Goal: Transaction & Acquisition: Purchase product/service

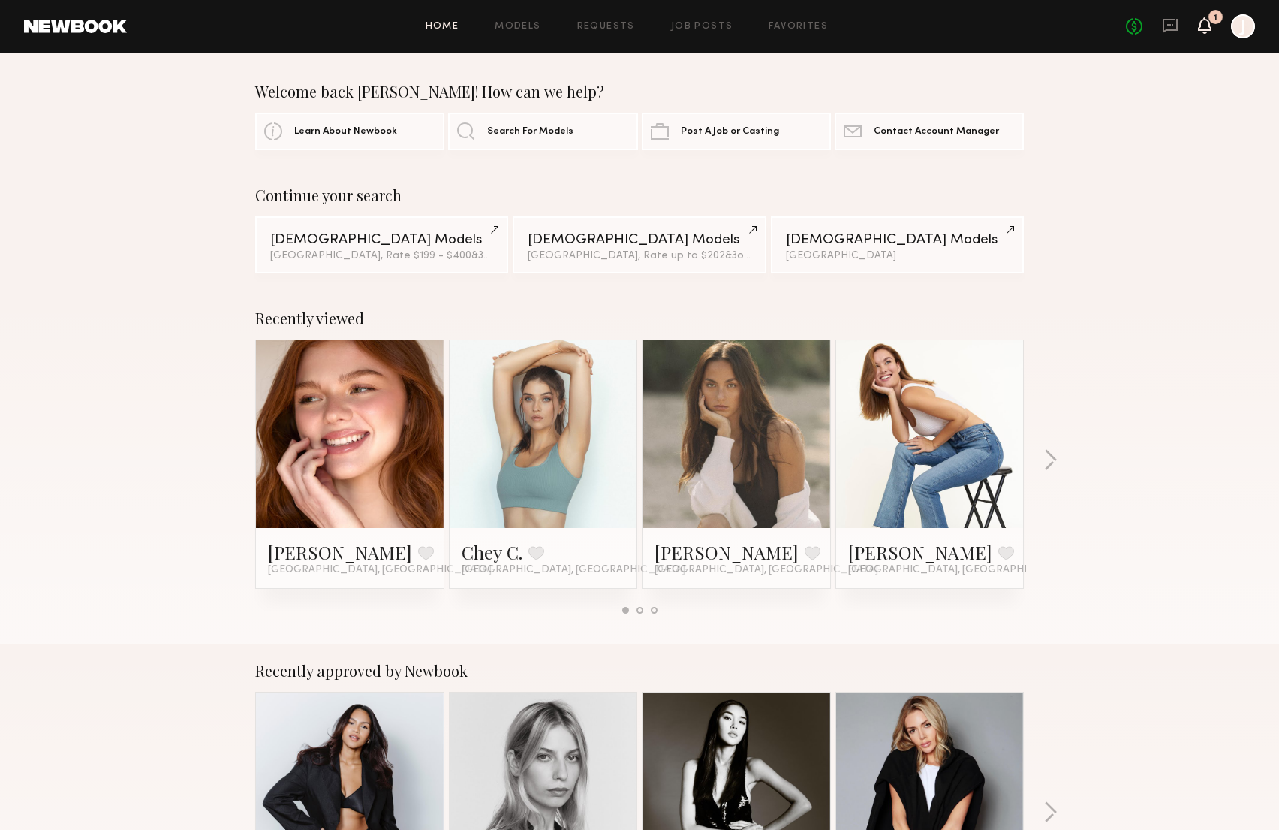
click at [1202, 23] on icon at bounding box center [1205, 25] width 12 height 11
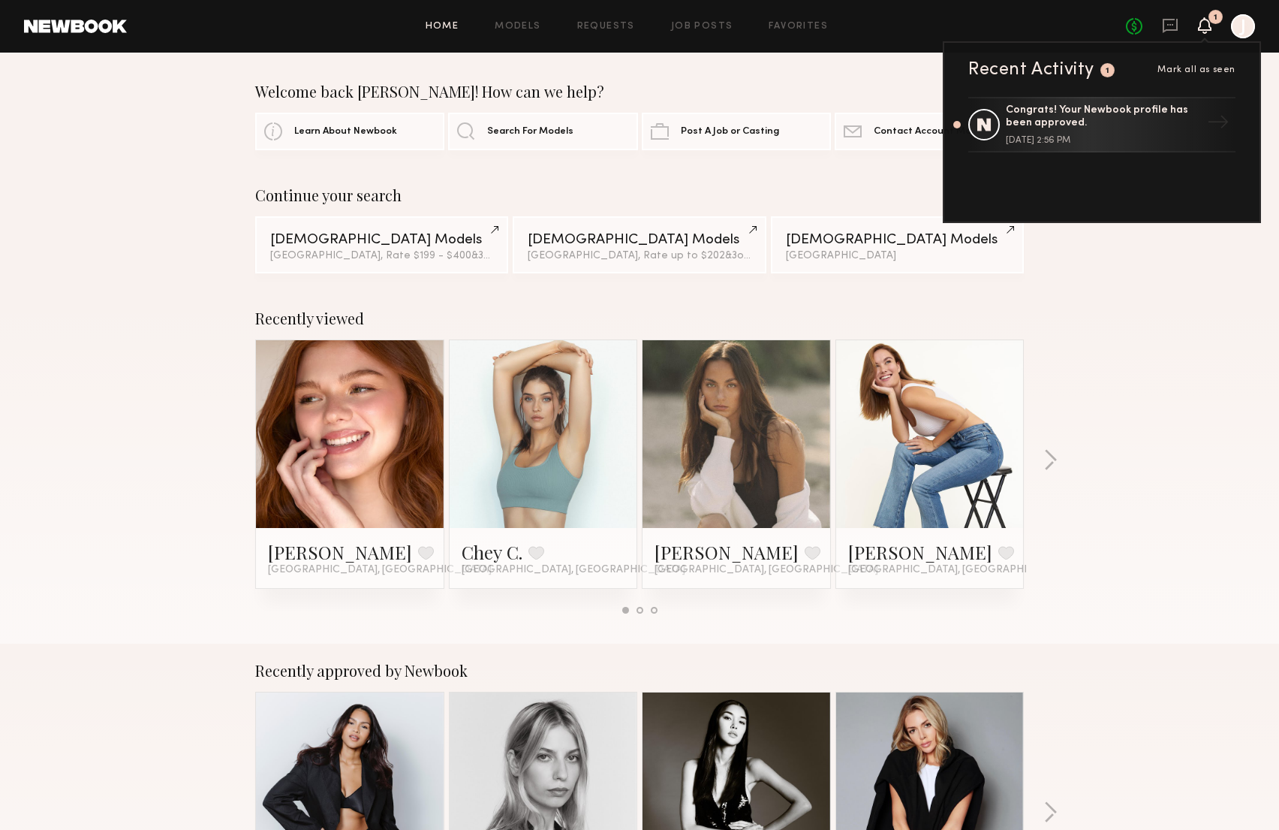
click at [1220, 70] on span "Mark all as seen" at bounding box center [1197, 69] width 78 height 9
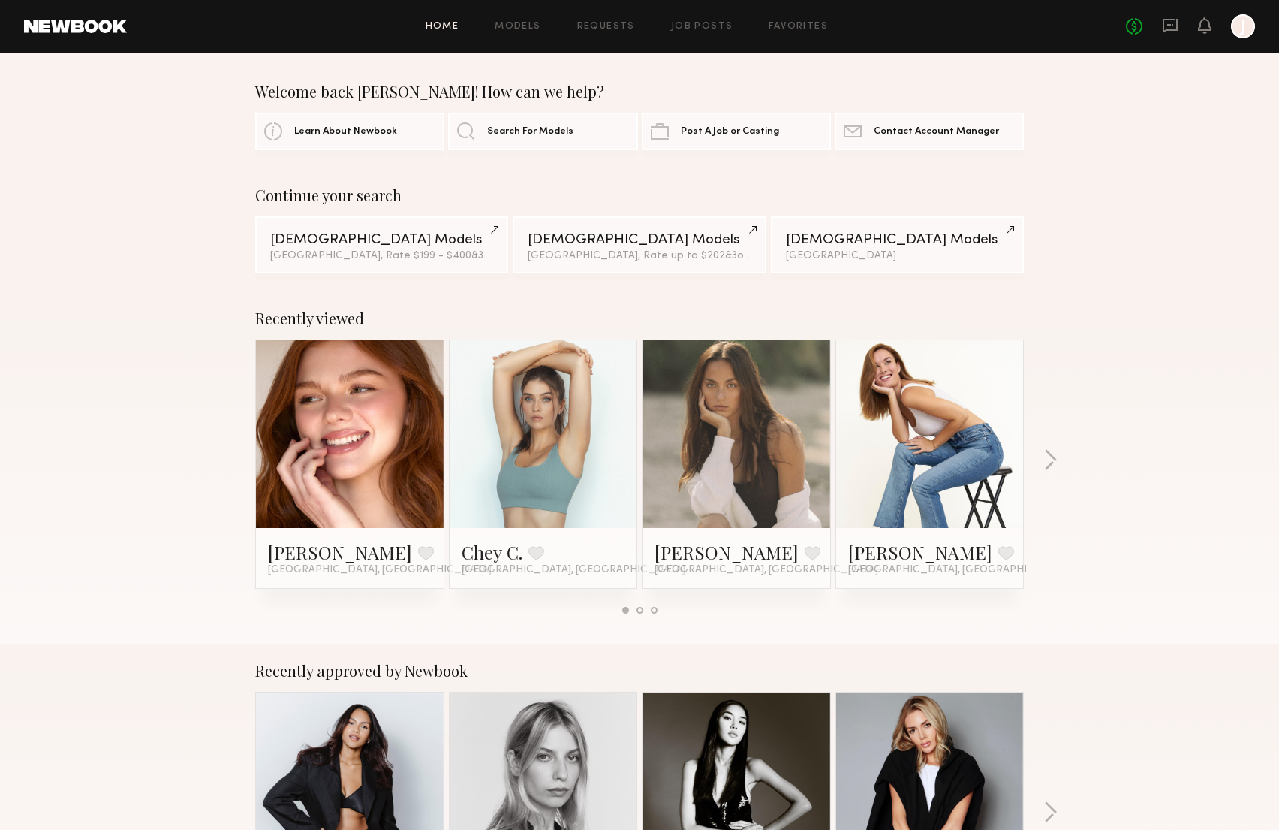
click at [366, 423] on link at bounding box center [350, 434] width 92 height 188
click at [522, 404] on link at bounding box center [544, 434] width 92 height 188
click at [742, 404] on link at bounding box center [737, 434] width 92 height 188
click at [963, 384] on link at bounding box center [930, 434] width 92 height 188
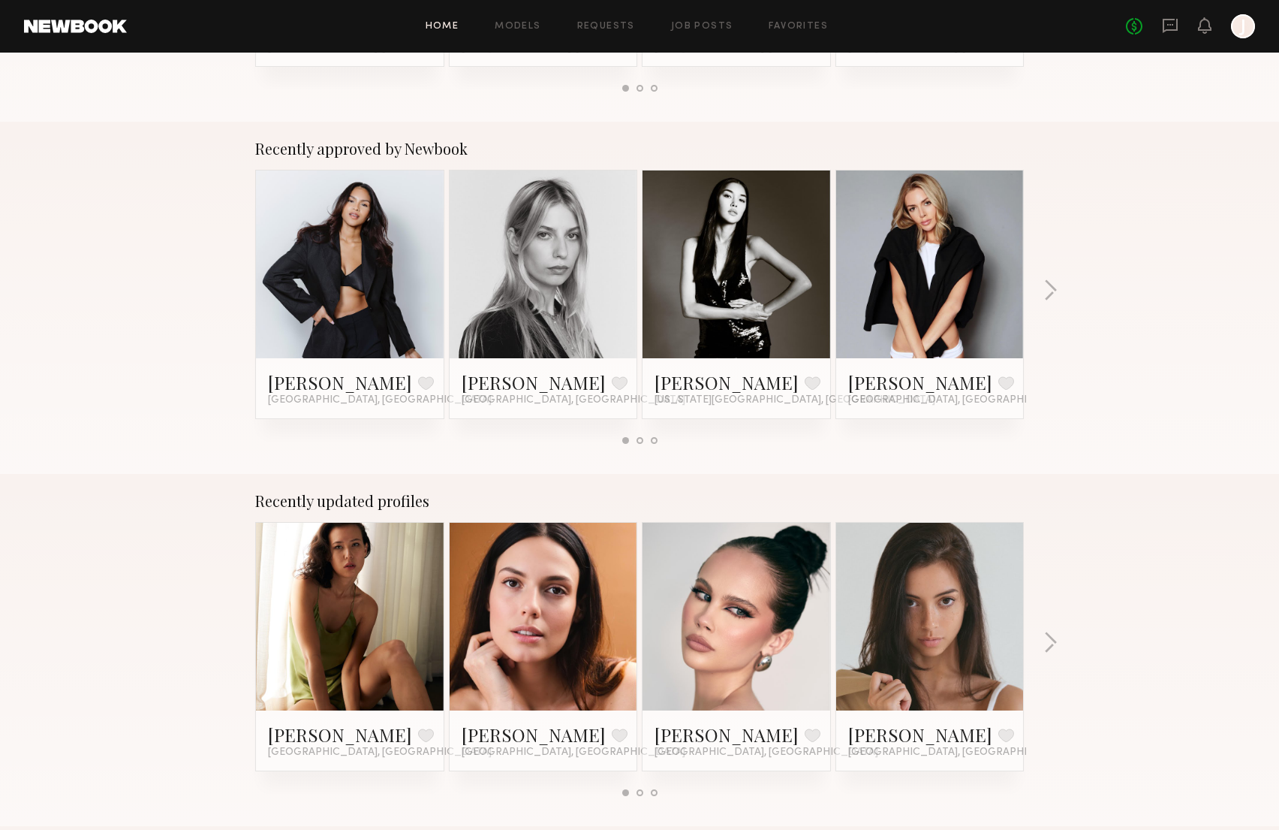
scroll to position [568, 0]
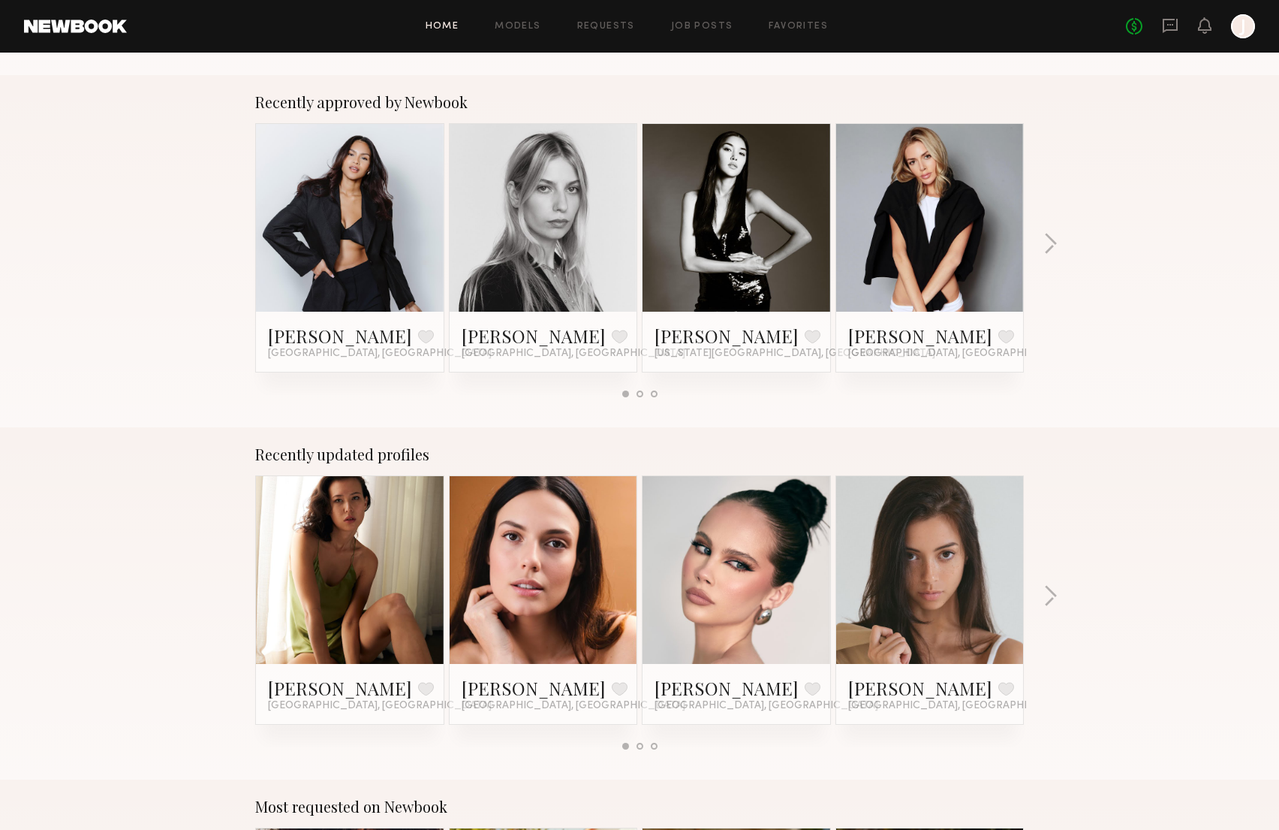
click at [526, 202] on link at bounding box center [544, 218] width 92 height 188
click at [743, 586] on link at bounding box center [737, 570] width 92 height 188
click at [932, 585] on link at bounding box center [930, 570] width 92 height 188
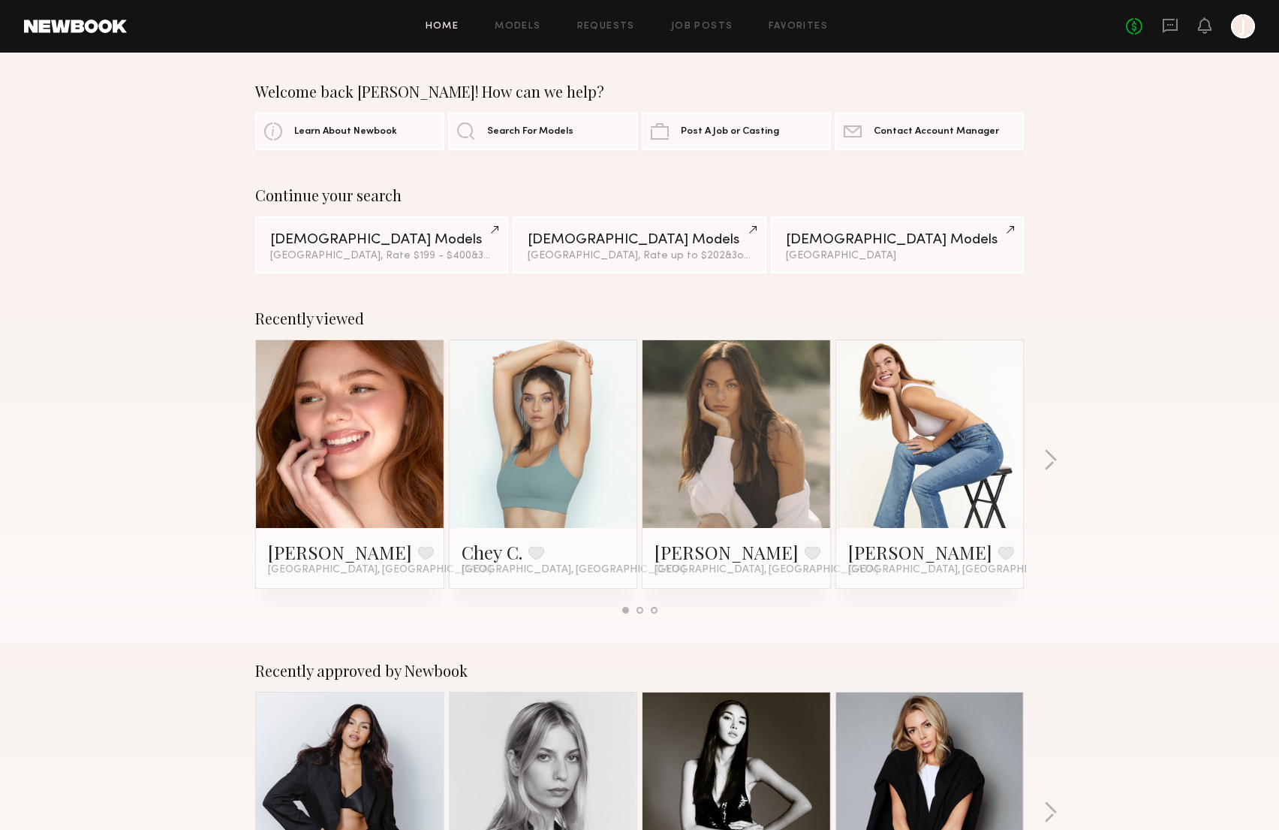
scroll to position [0, 0]
click at [1051, 464] on button "button" at bounding box center [1051, 461] width 14 height 25
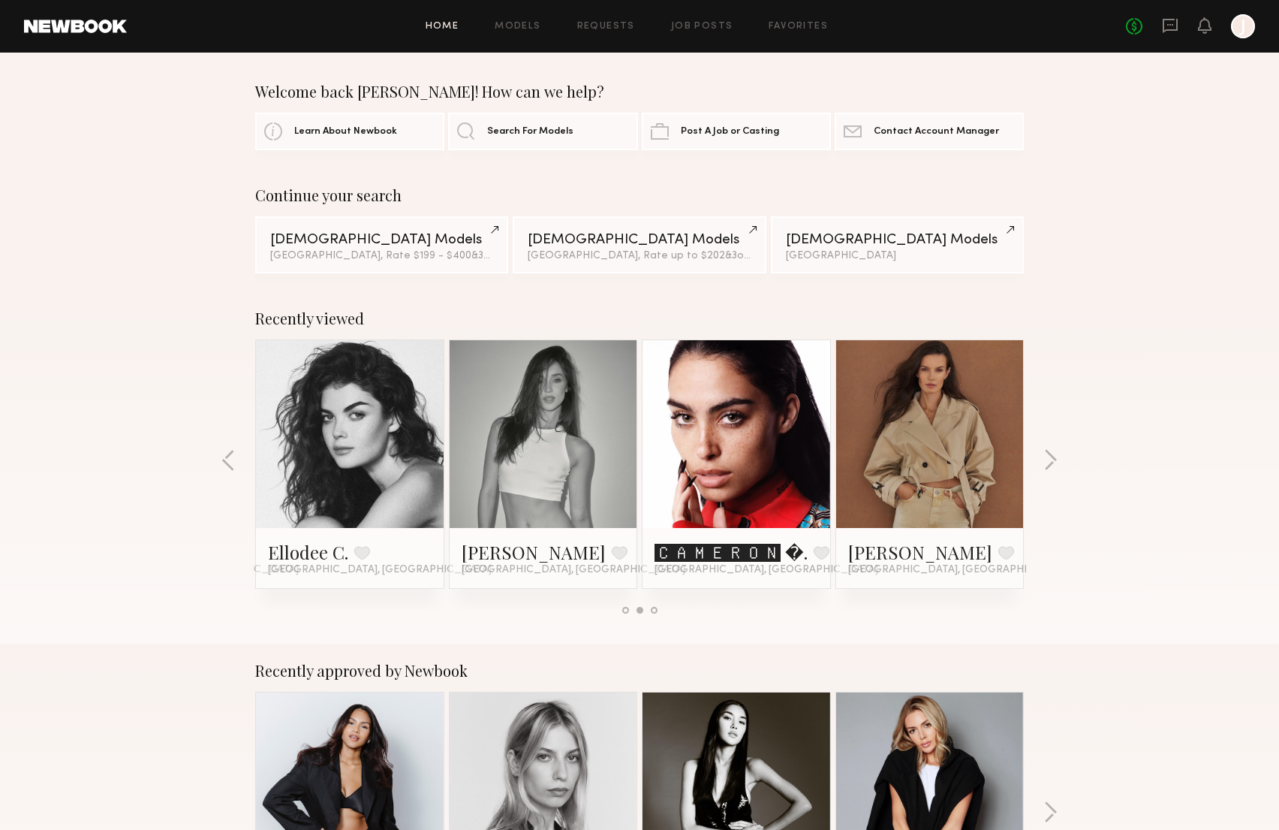
click at [390, 439] on link at bounding box center [350, 434] width 92 height 188
click at [956, 441] on link at bounding box center [930, 434] width 92 height 188
click at [734, 407] on link at bounding box center [737, 434] width 92 height 188
click at [1053, 456] on button "button" at bounding box center [1051, 461] width 14 height 25
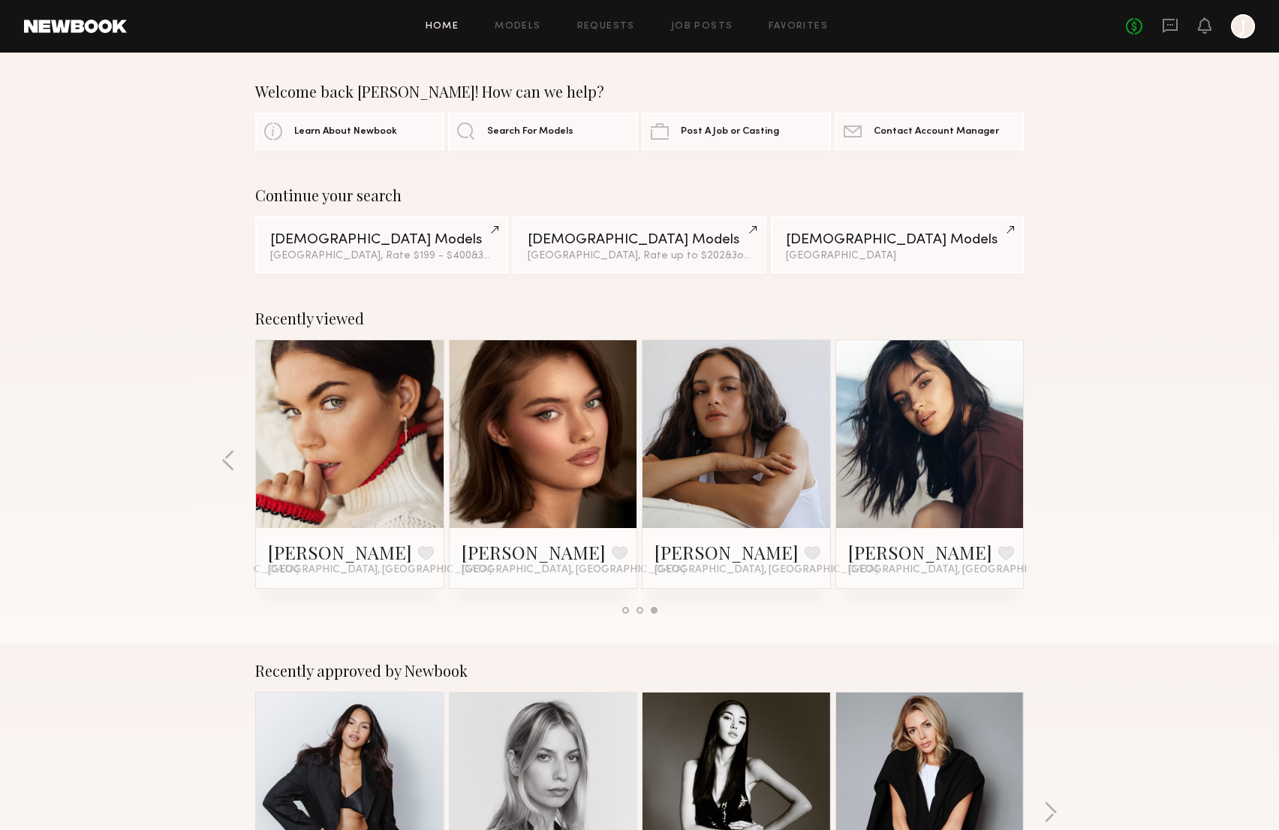
click at [546, 421] on link at bounding box center [544, 434] width 92 height 188
click at [946, 453] on link at bounding box center [930, 434] width 92 height 188
click at [522, 131] on span "Search For Models" at bounding box center [530, 131] width 86 height 10
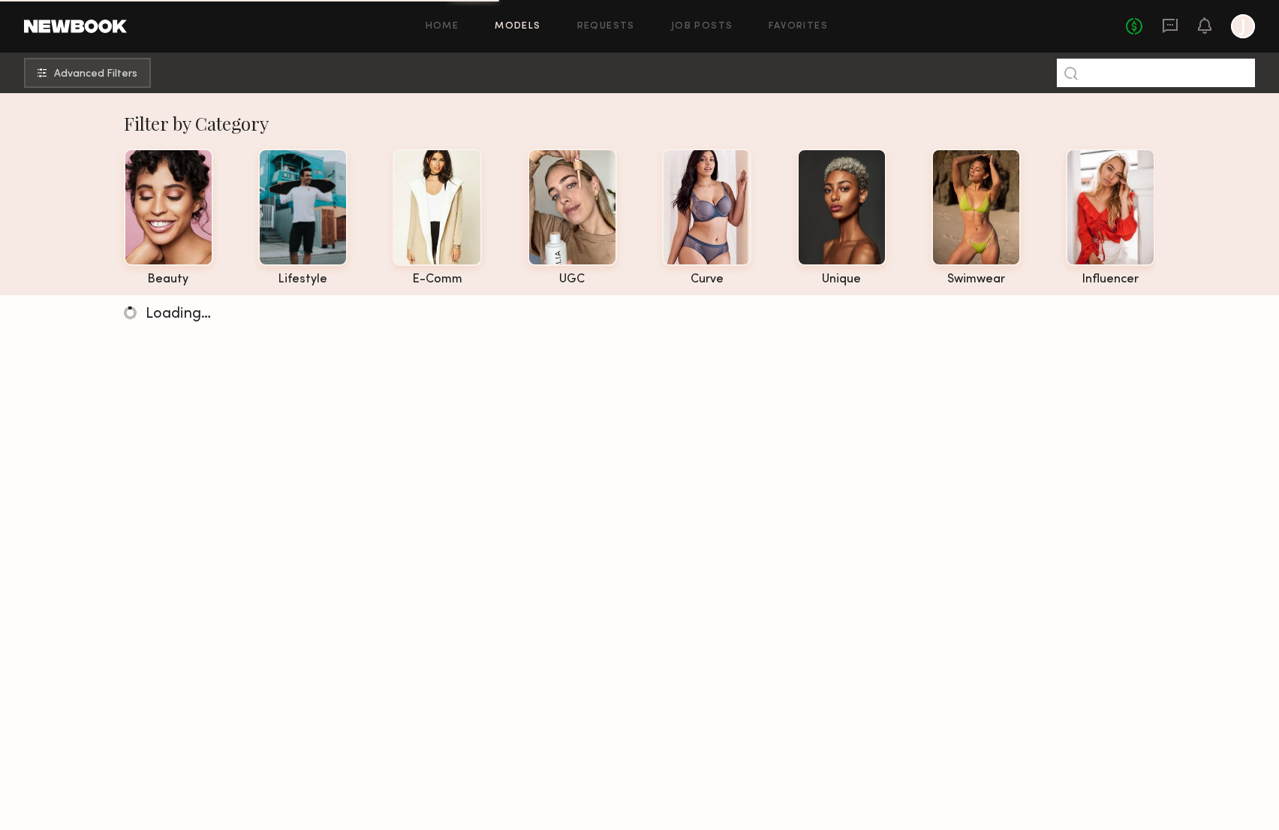
click at [1122, 72] on input at bounding box center [1156, 73] width 198 height 29
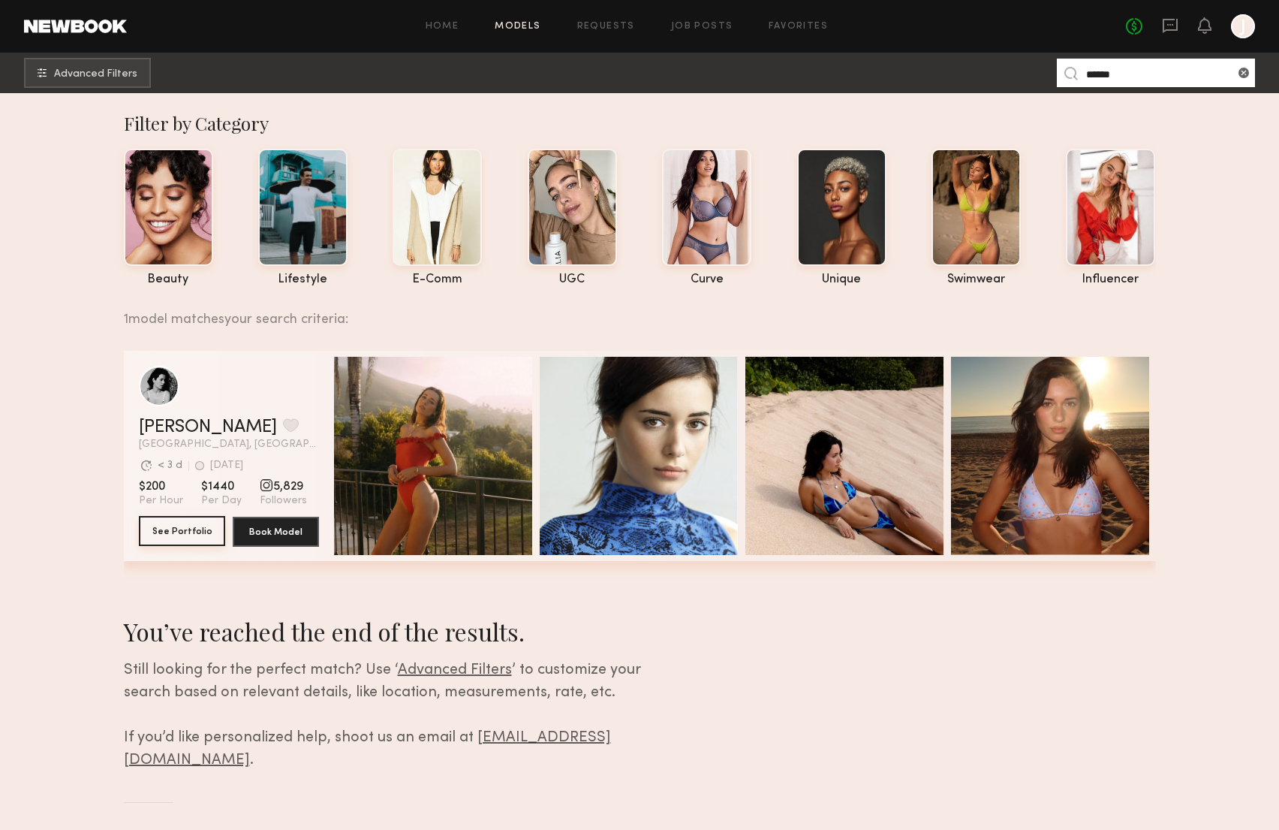
click at [178, 527] on button "See Portfolio" at bounding box center [182, 531] width 86 height 30
drag, startPoint x: 1129, startPoint y: 74, endPoint x: 1046, endPoint y: 69, distance: 83.5
click at [1046, 69] on nb-browse-subheader "Advanced Filters ******" at bounding box center [639, 73] width 1279 height 41
paste input "**********"
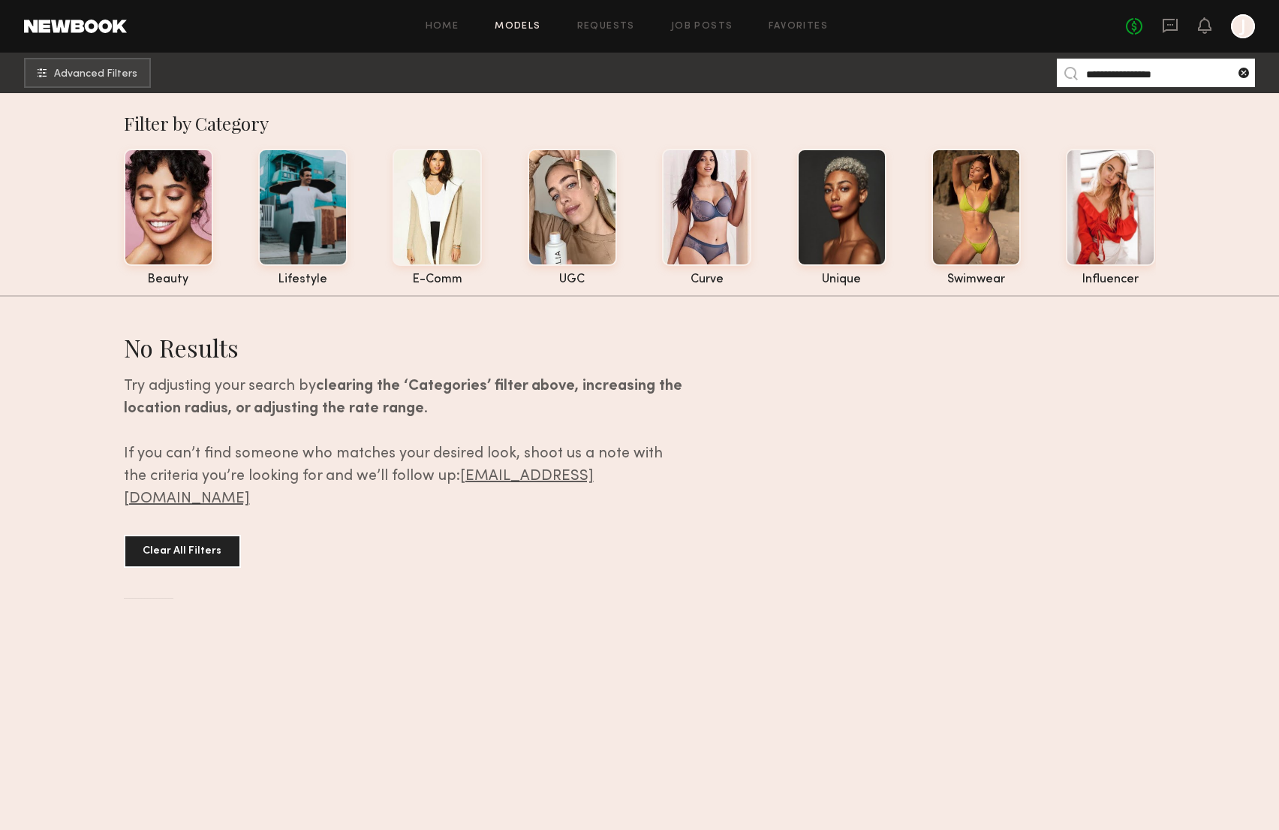
type input "**********"
click at [1240, 70] on common-icon at bounding box center [1244, 72] width 15 height 15
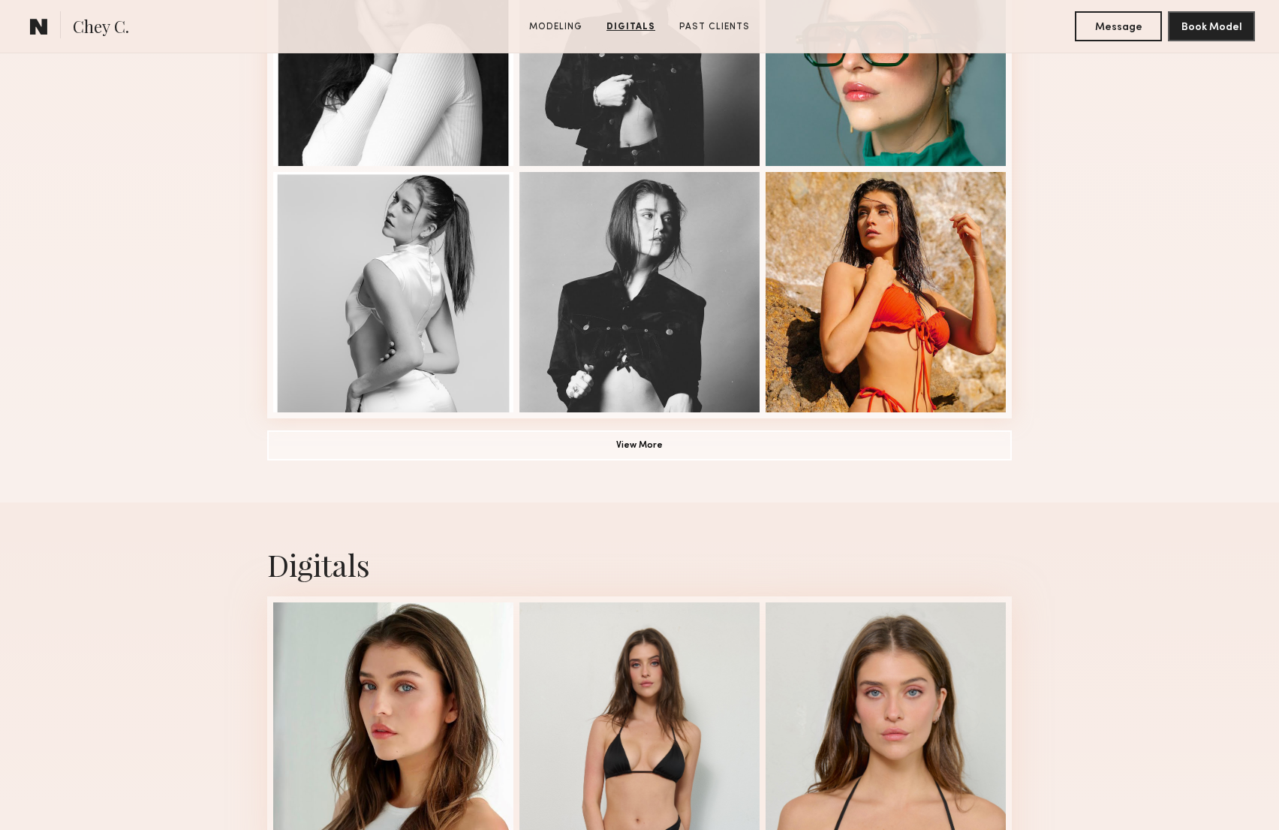
scroll to position [983, 0]
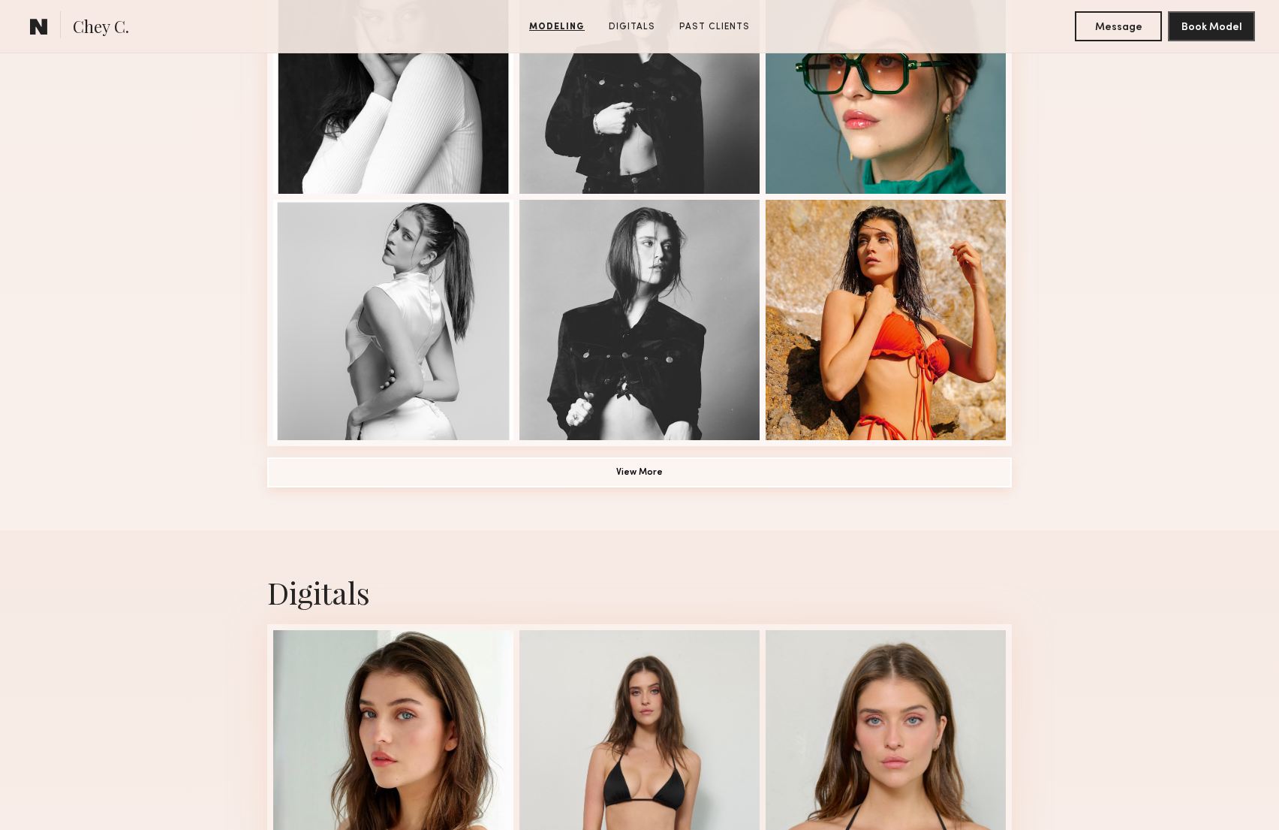
click at [778, 483] on button "View More" at bounding box center [639, 472] width 745 height 30
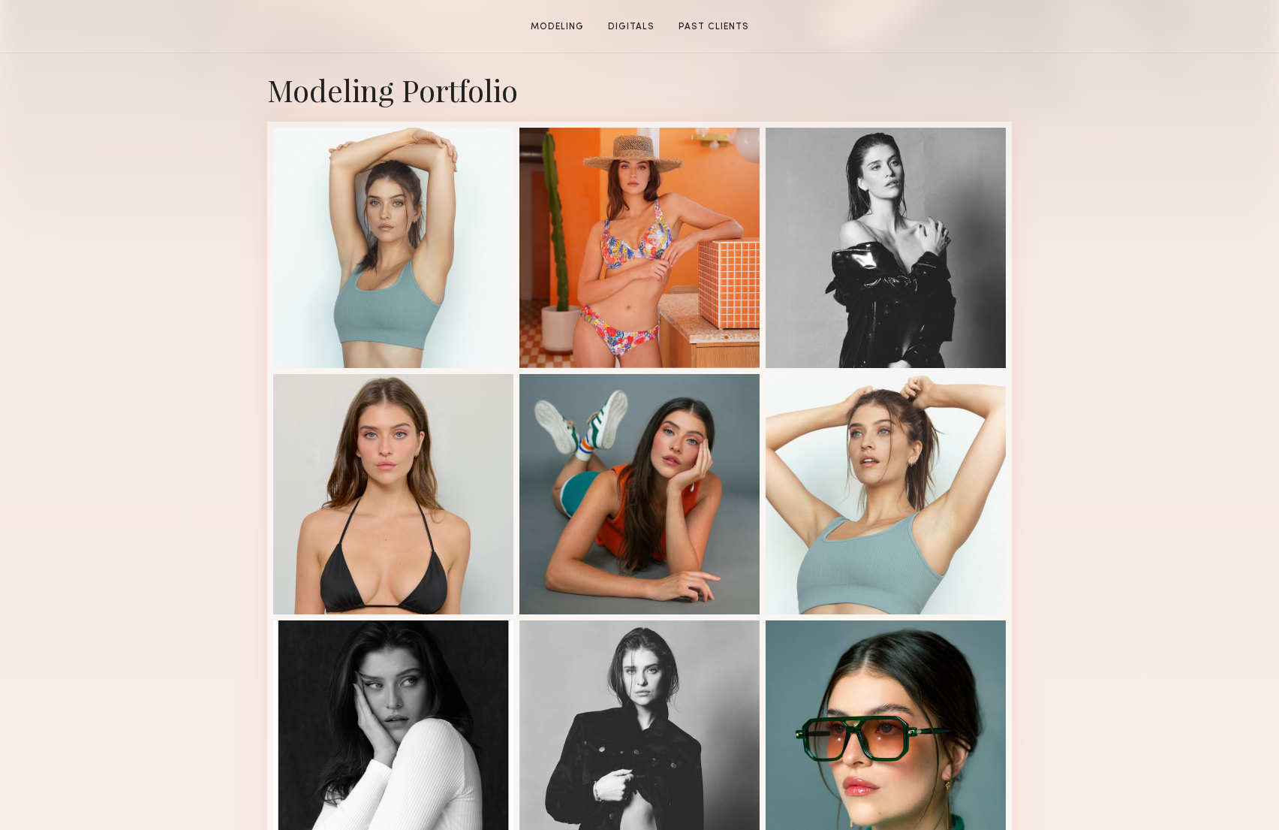
scroll to position [410, 0]
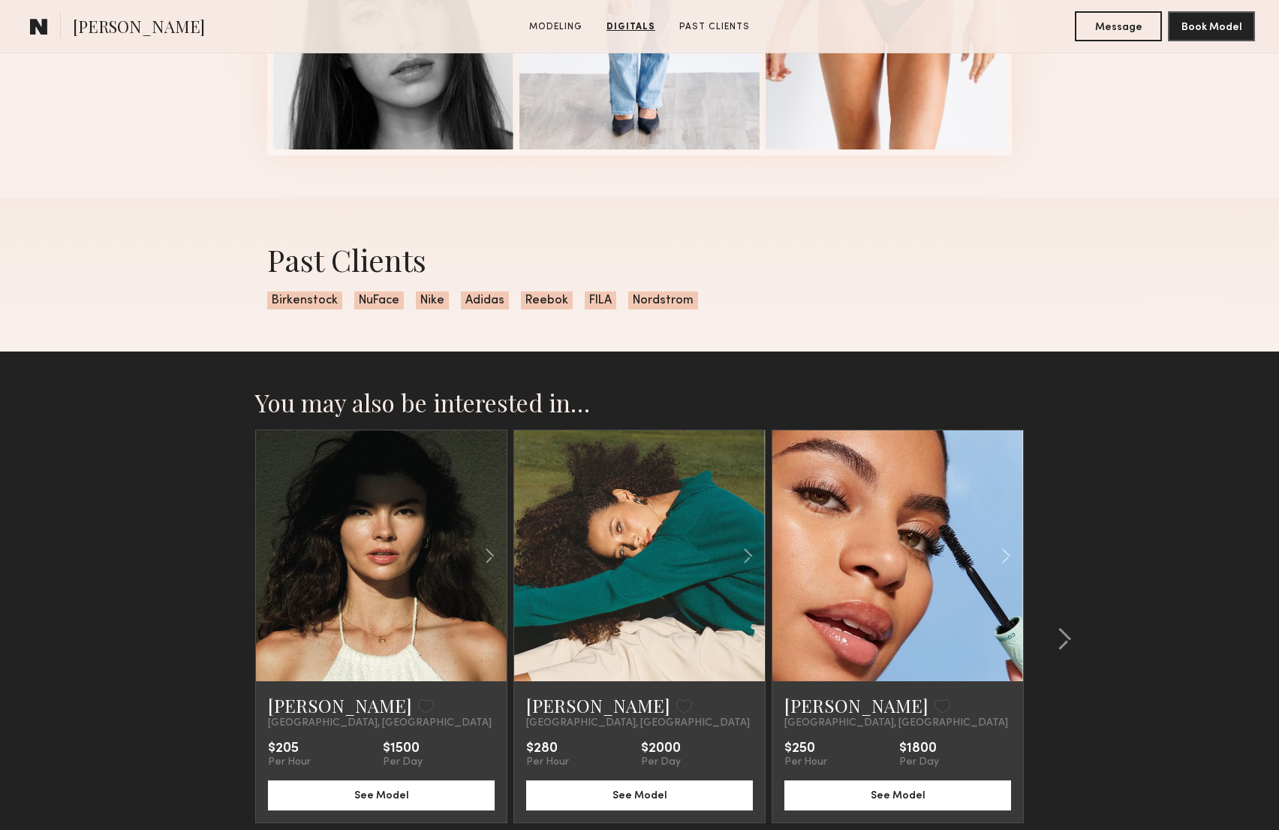
scroll to position [1519, 0]
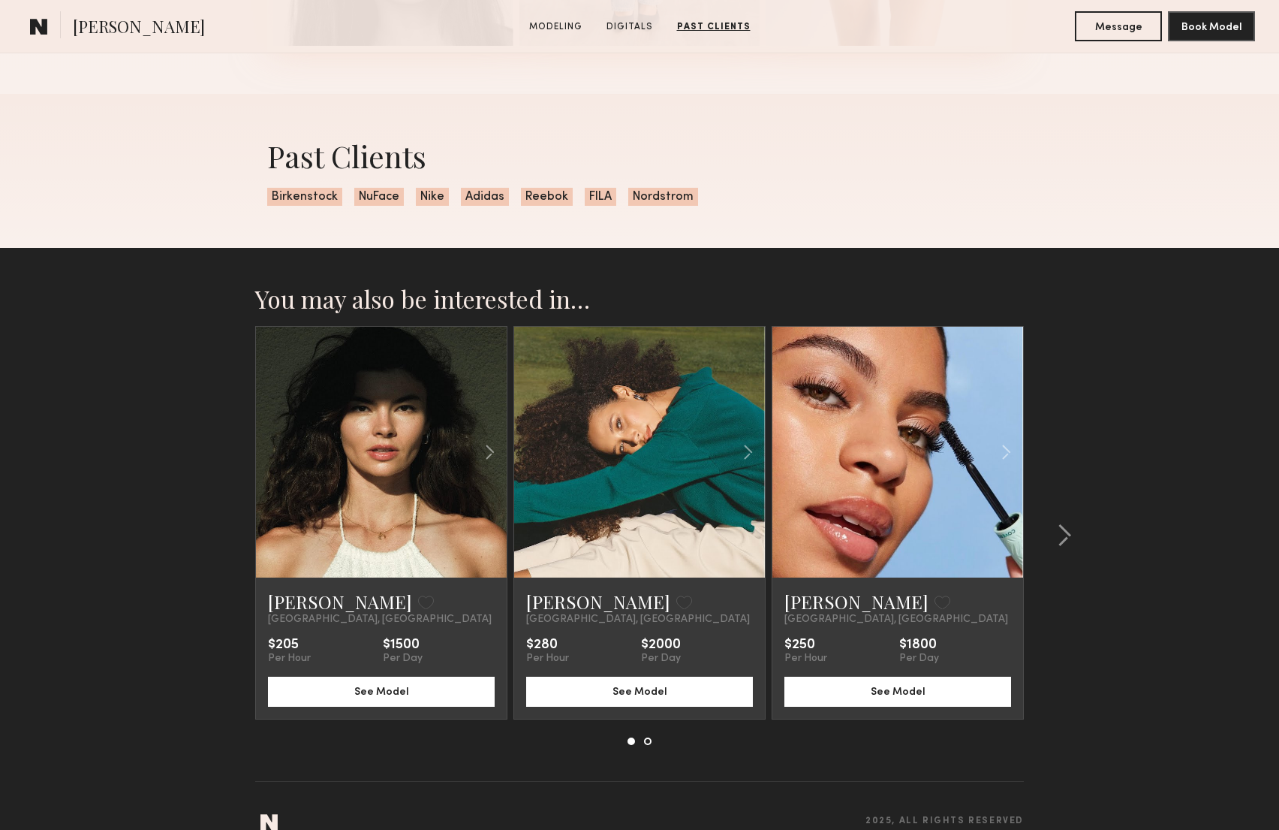
click at [648, 408] on link at bounding box center [640, 452] width 86 height 251
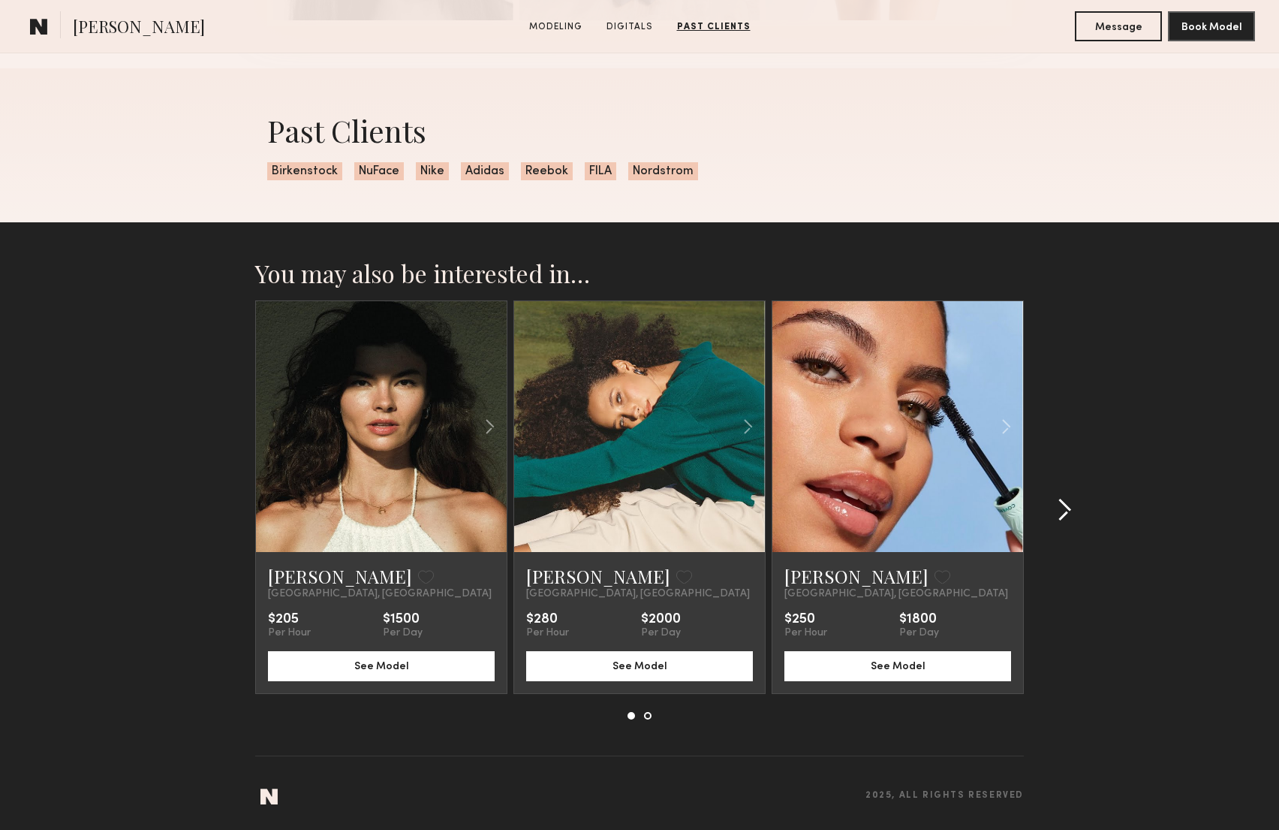
scroll to position [1544, 0]
click at [1063, 504] on common-icon at bounding box center [1064, 511] width 15 height 24
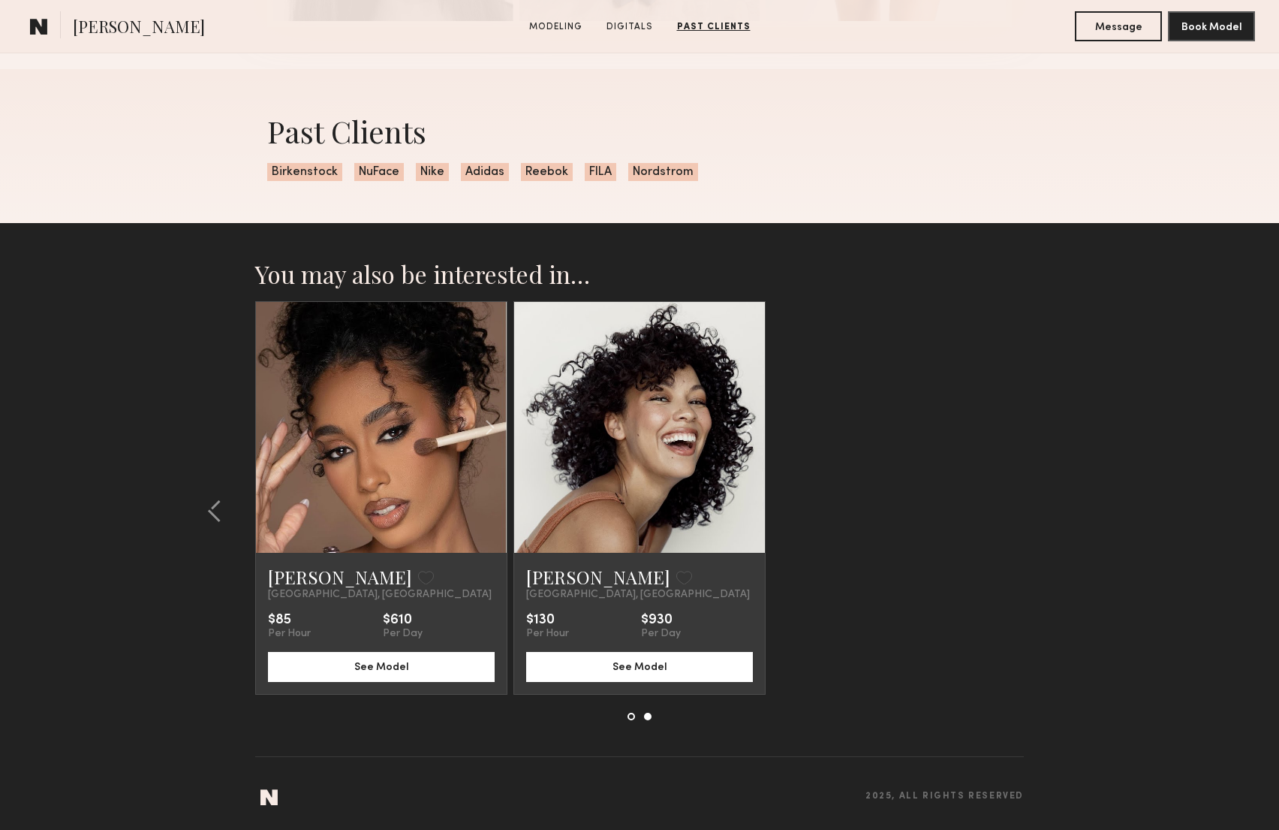
click at [651, 421] on link at bounding box center [640, 427] width 86 height 251
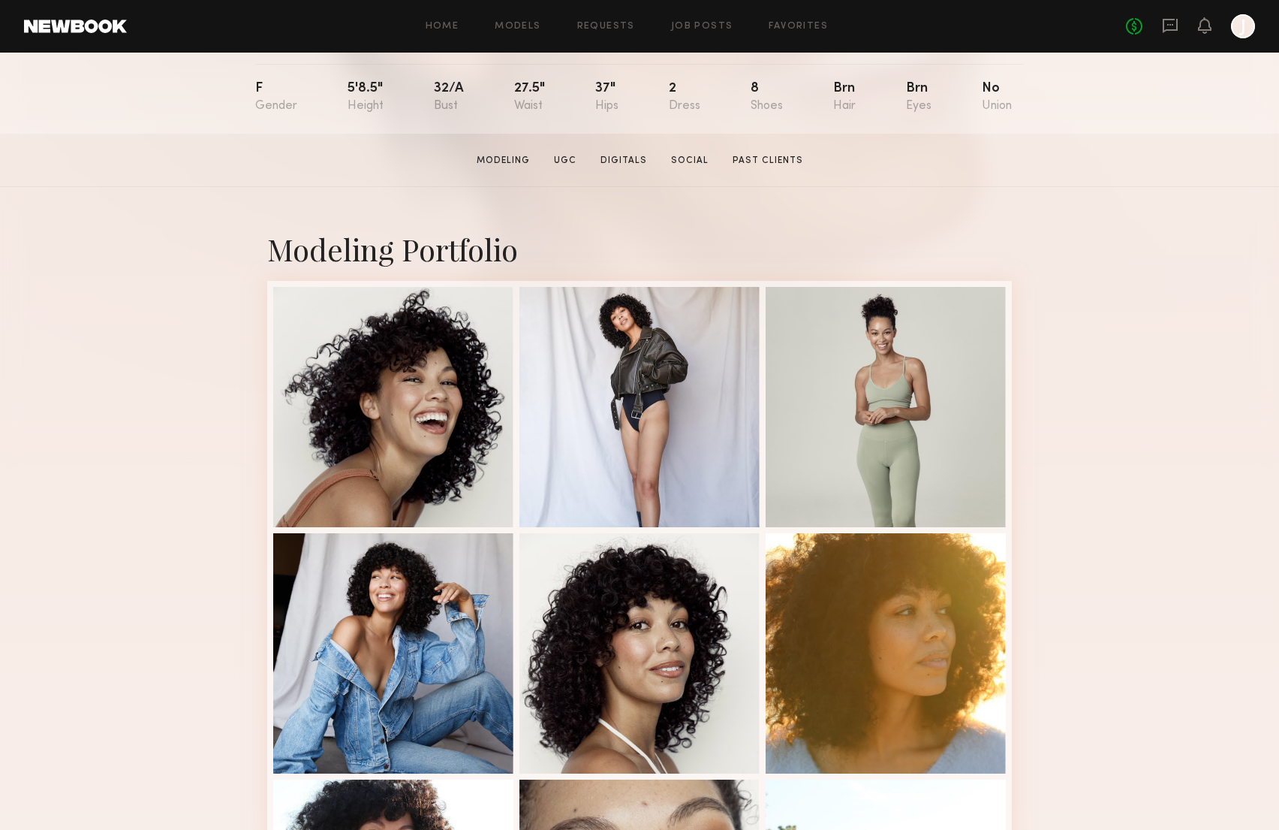
scroll to position [191, 0]
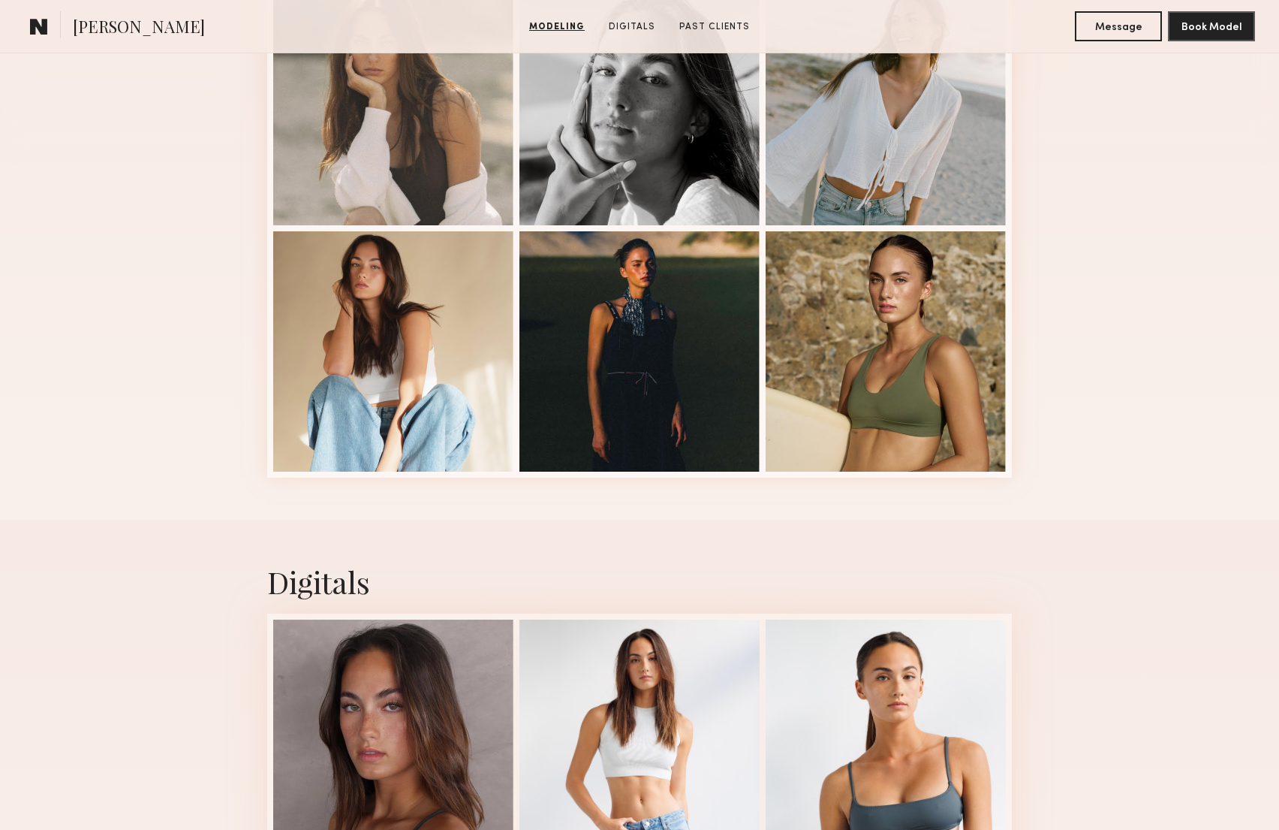
scroll to position [103, 0]
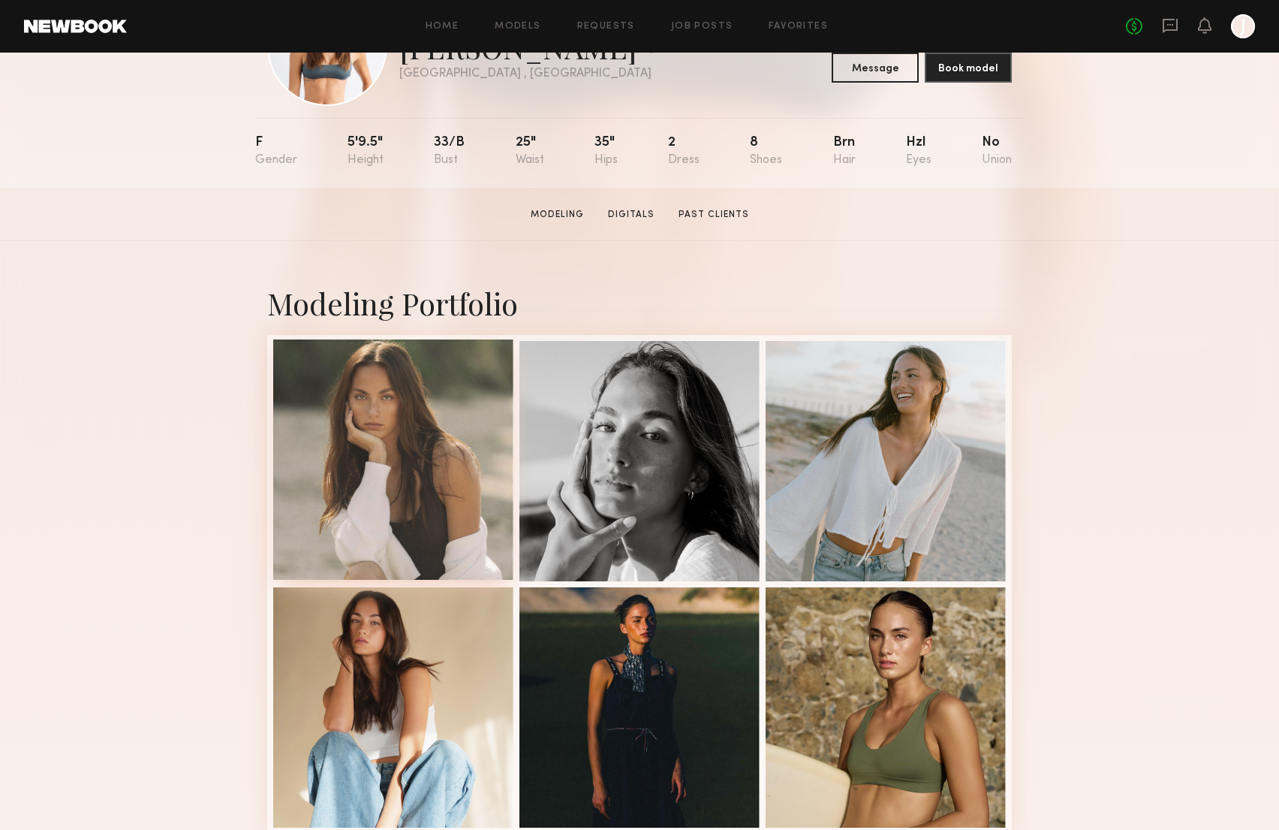
click at [412, 481] on div at bounding box center [393, 459] width 240 height 240
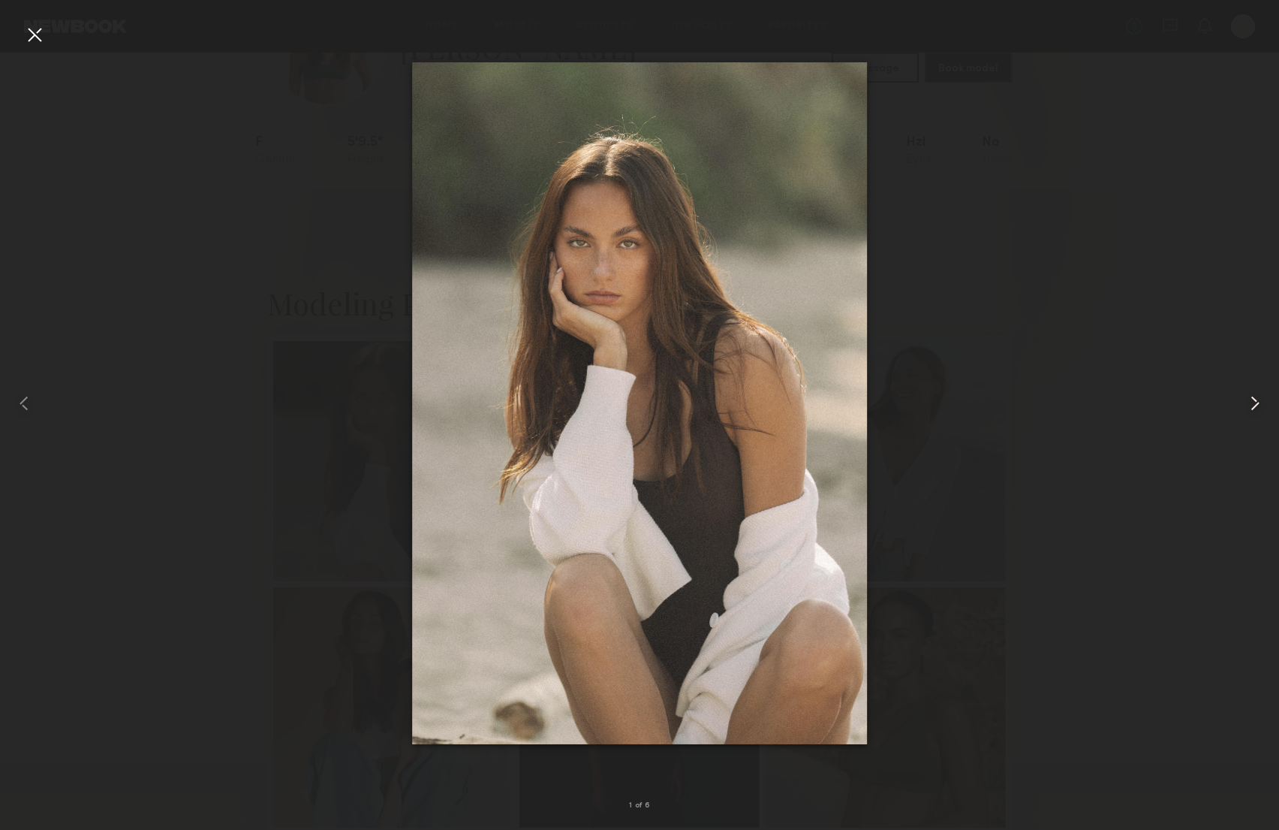
click at [1254, 402] on common-icon at bounding box center [1255, 403] width 24 height 24
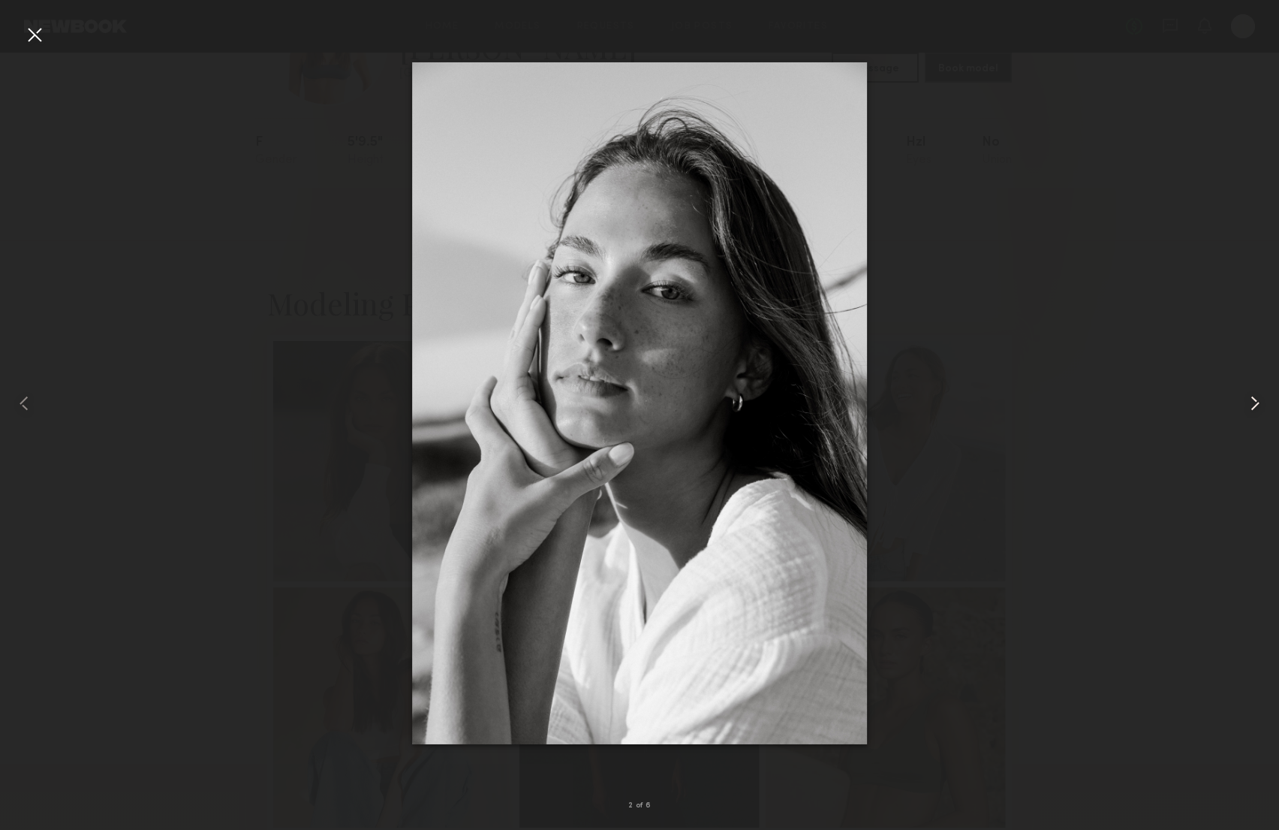
click at [1254, 402] on common-icon at bounding box center [1255, 403] width 24 height 24
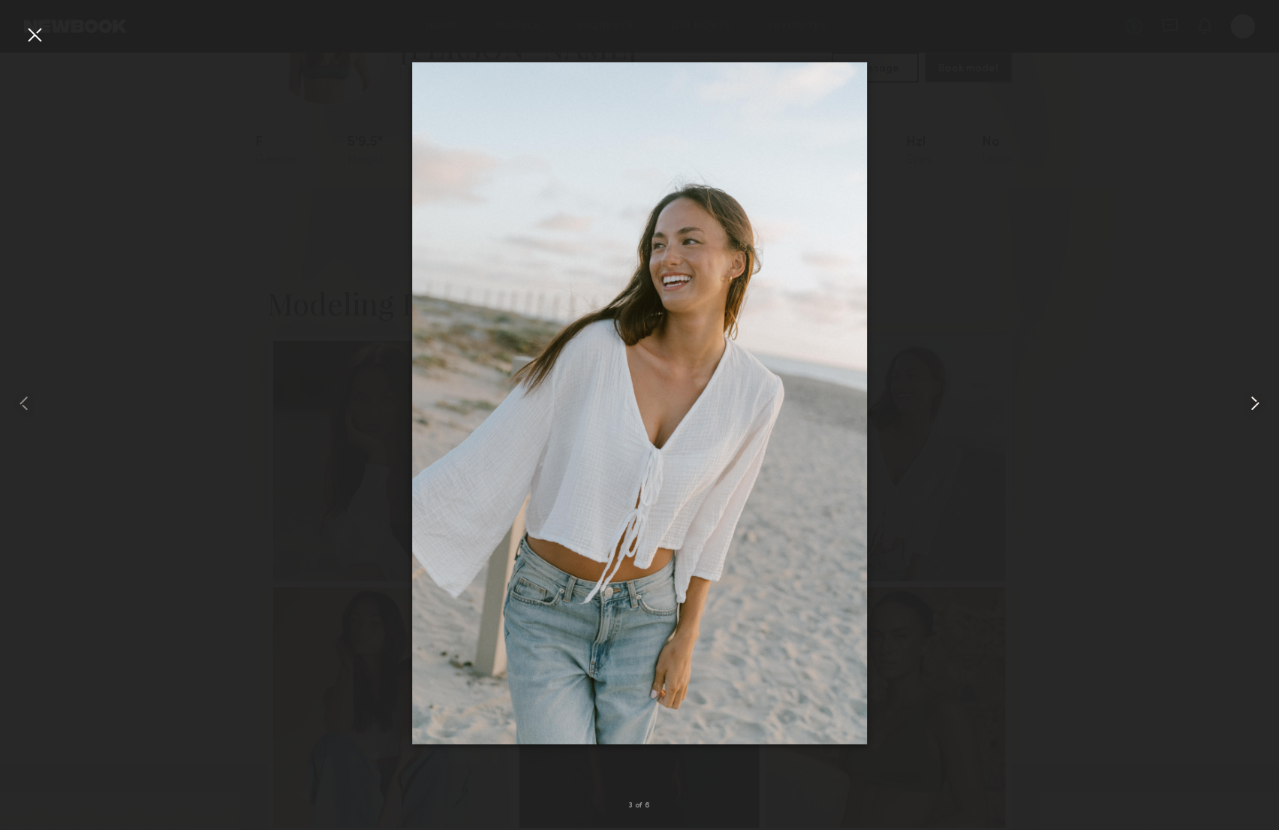
click at [1254, 402] on common-icon at bounding box center [1255, 403] width 24 height 24
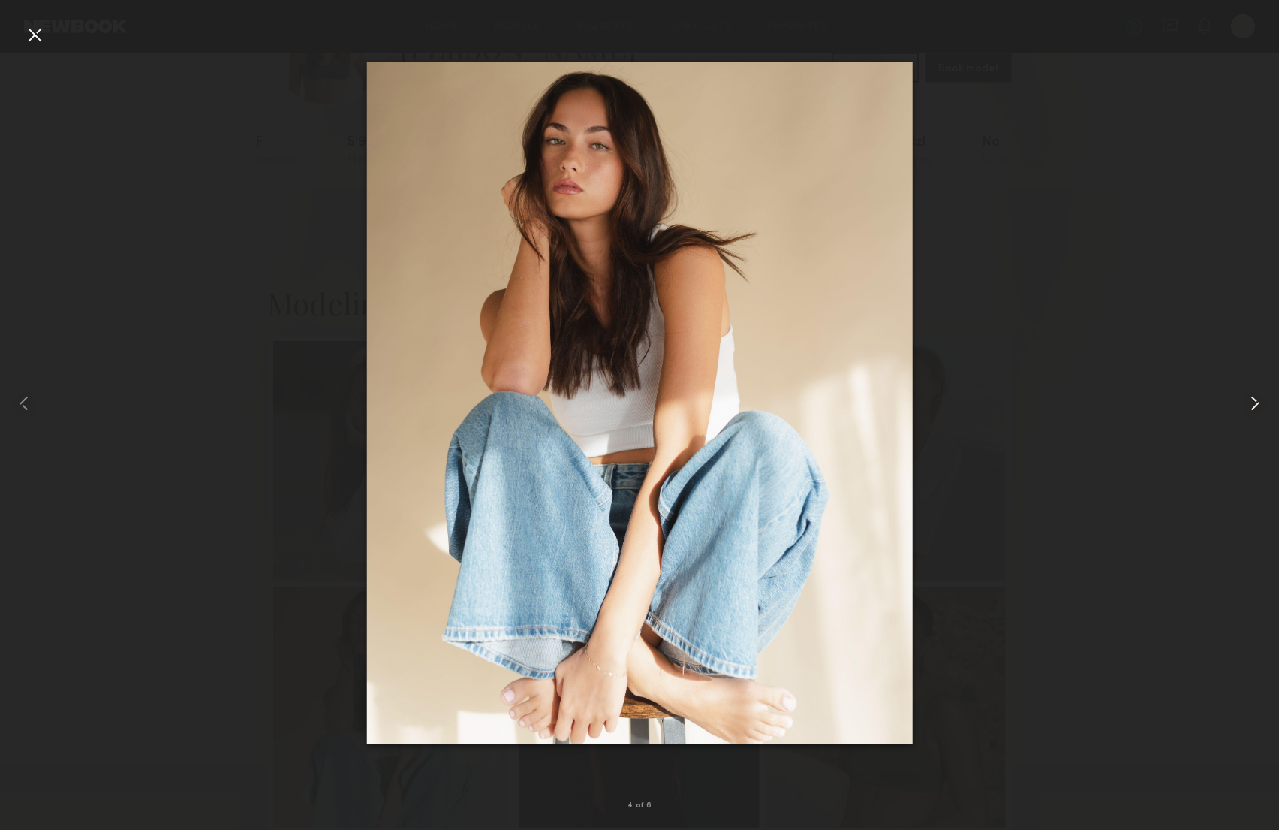
click at [1254, 402] on common-icon at bounding box center [1255, 403] width 24 height 24
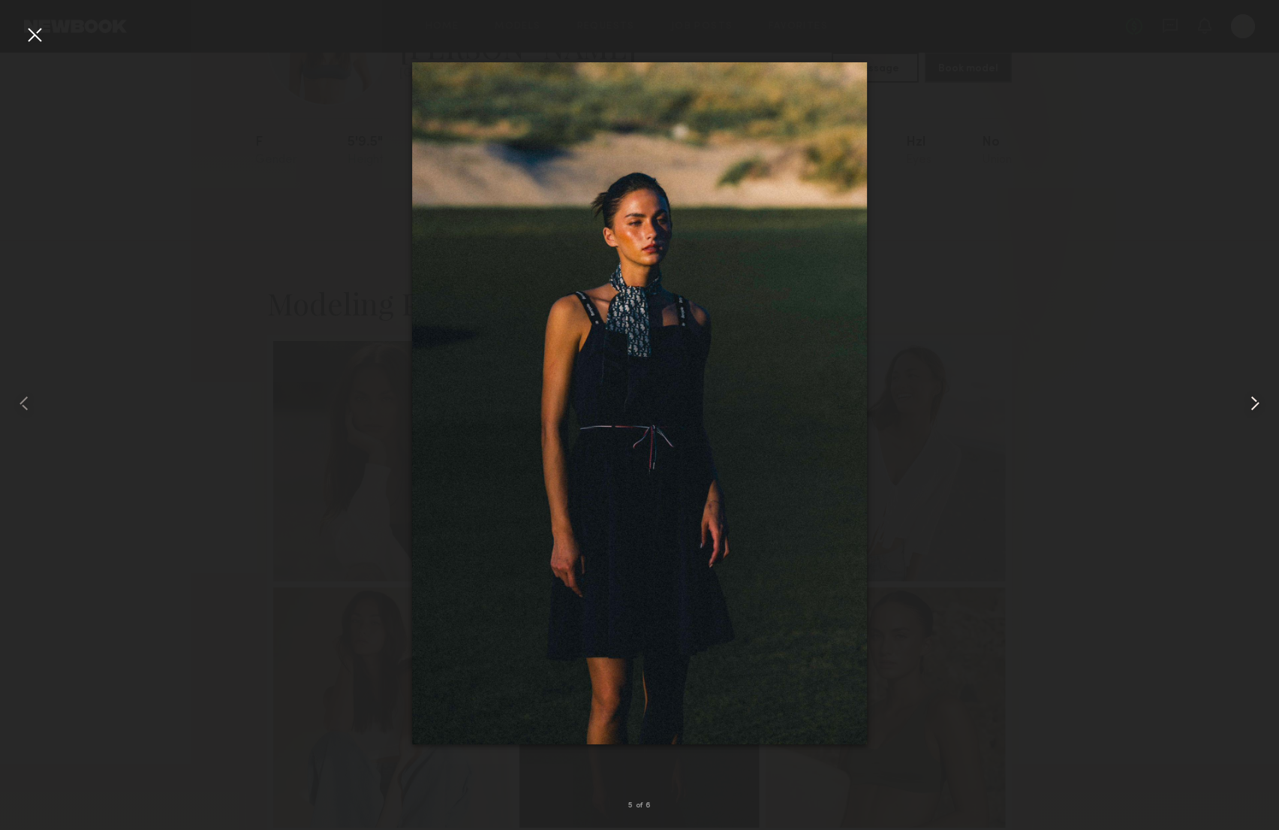
click at [1254, 402] on common-icon at bounding box center [1255, 403] width 24 height 24
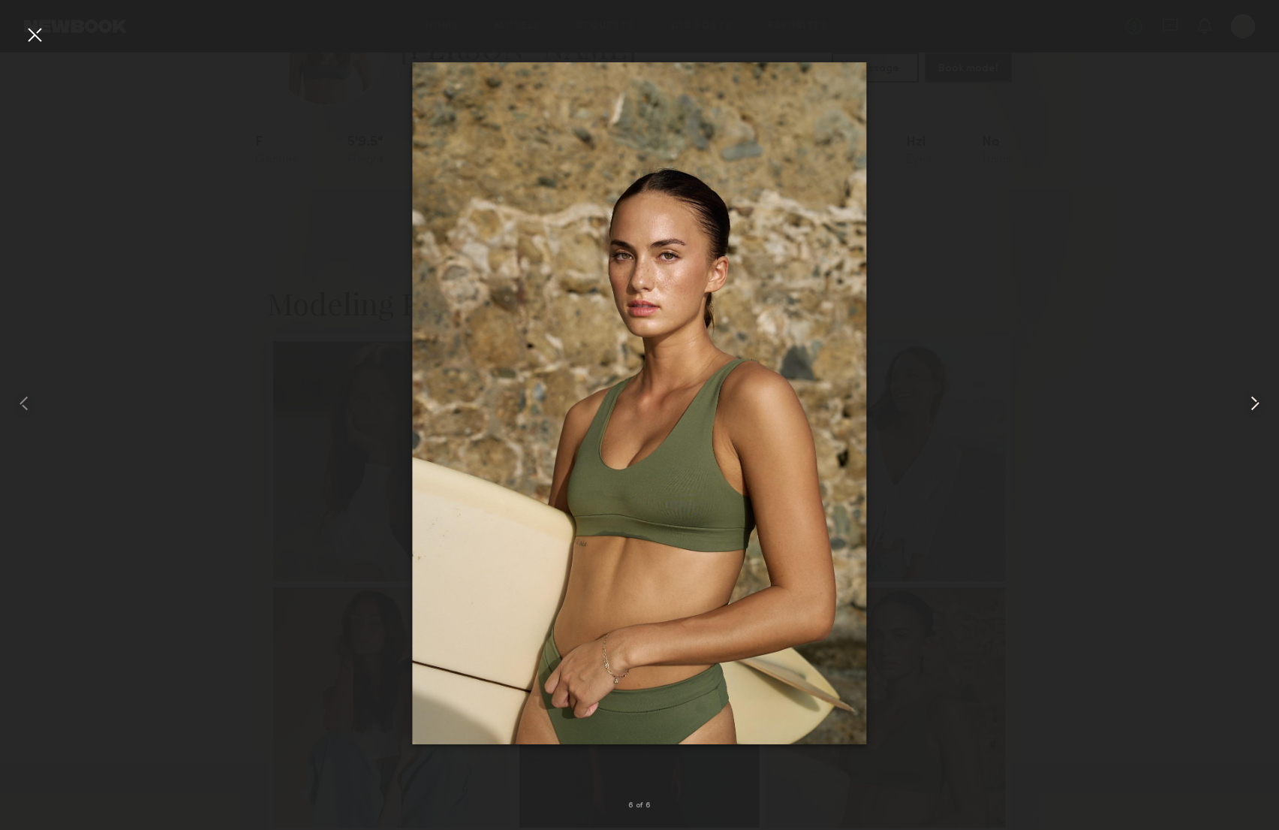
click at [1254, 402] on common-icon at bounding box center [1255, 403] width 24 height 24
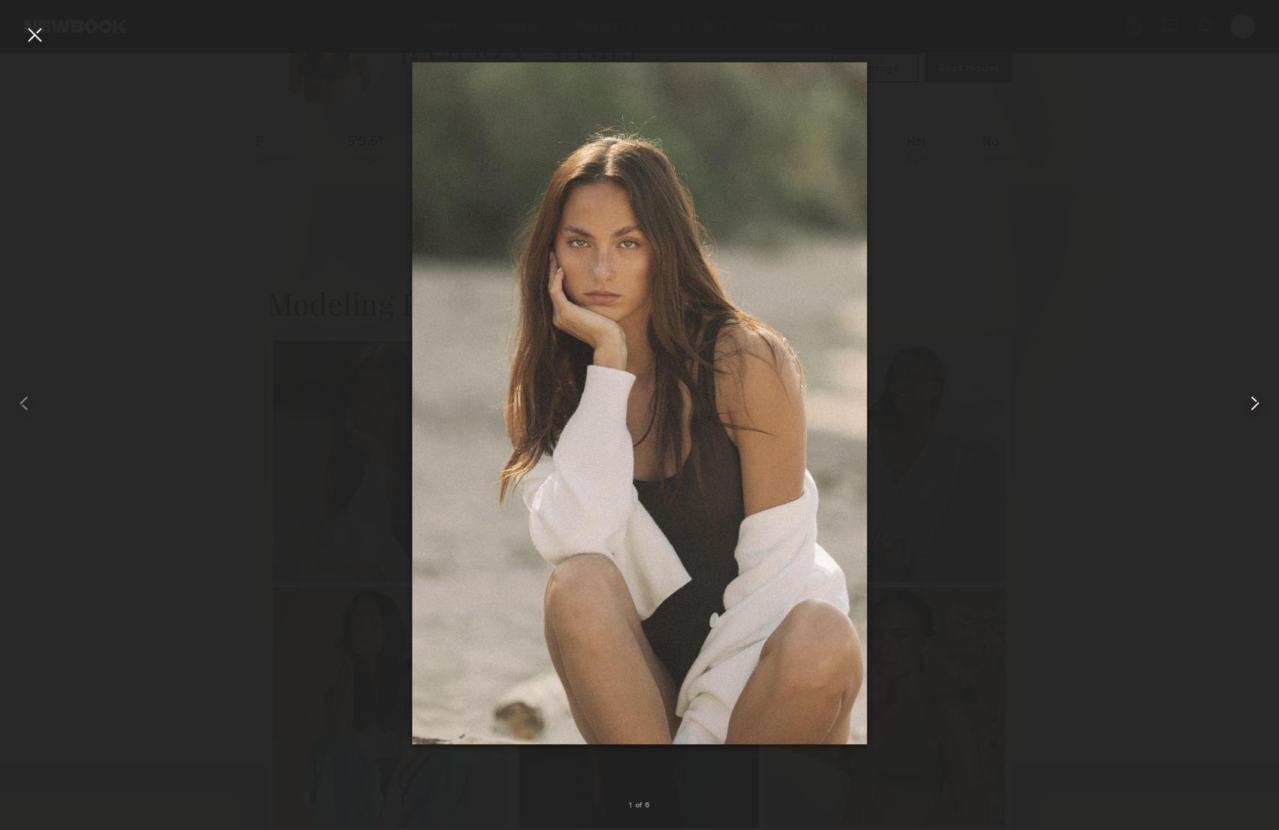
click at [1254, 402] on common-icon at bounding box center [1255, 403] width 24 height 24
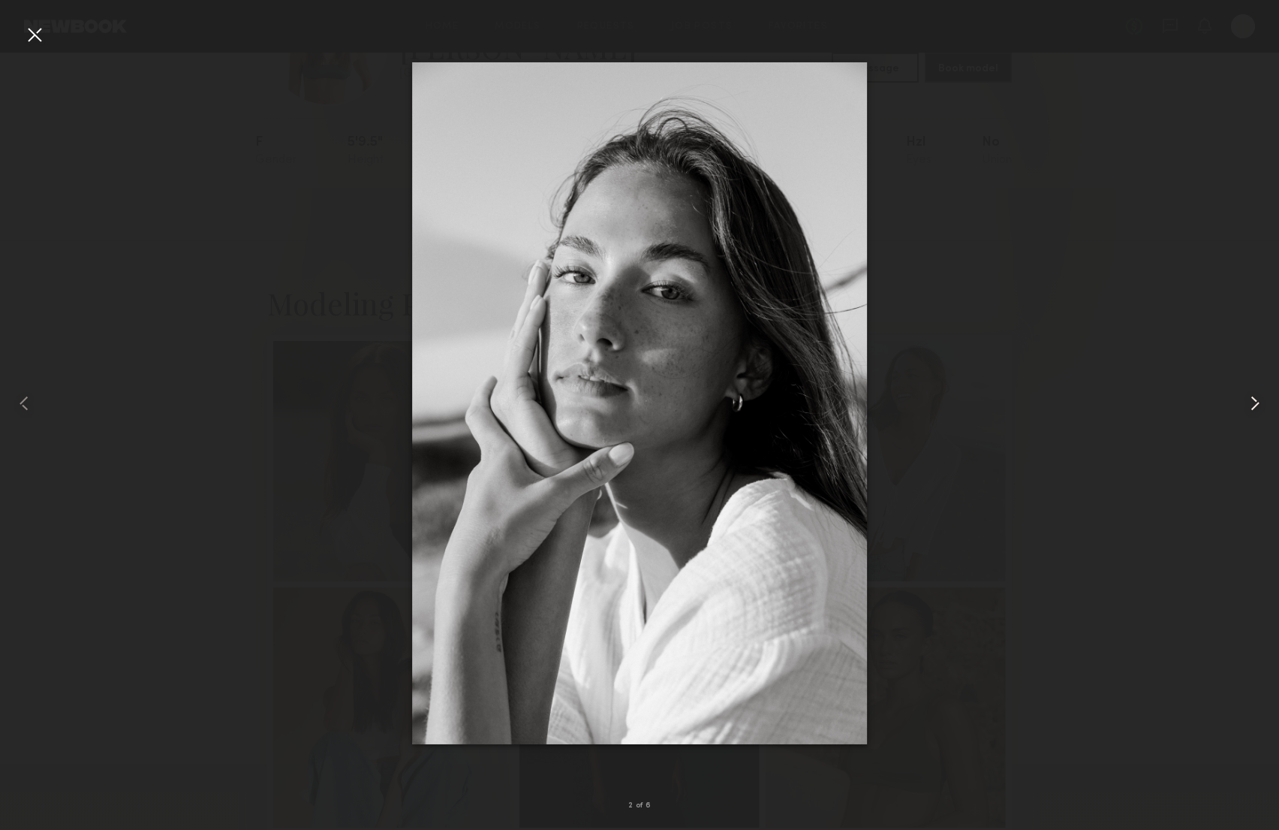
click at [1254, 402] on common-icon at bounding box center [1255, 403] width 24 height 24
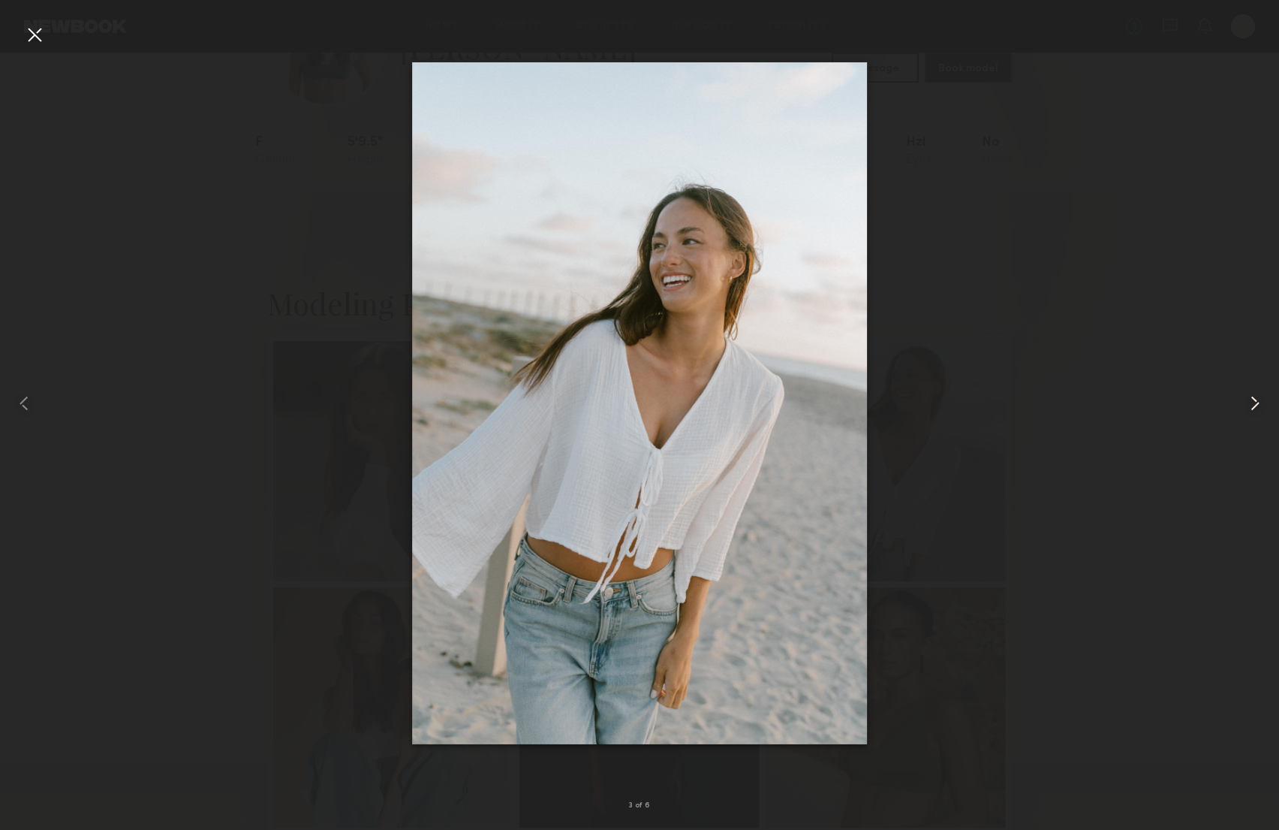
click at [1254, 402] on common-icon at bounding box center [1255, 403] width 24 height 24
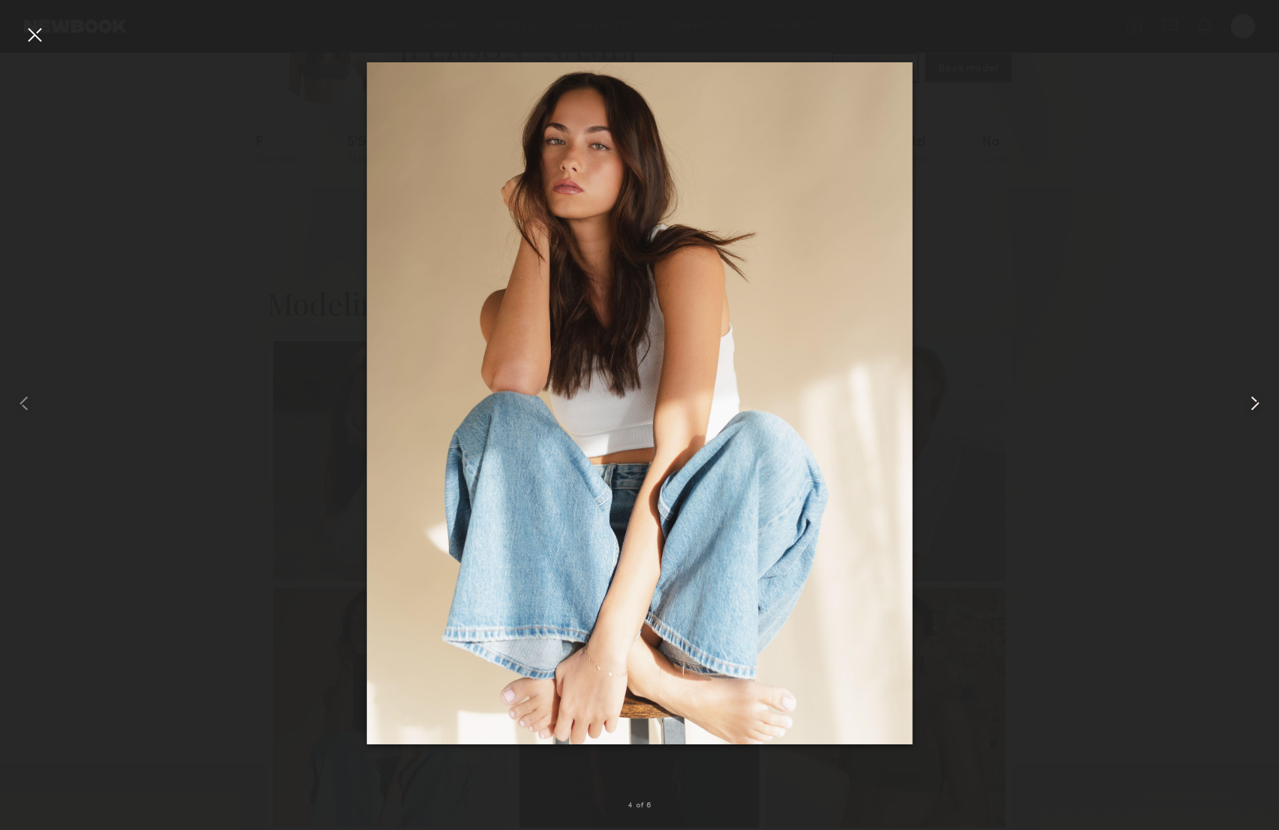
click at [1254, 402] on common-icon at bounding box center [1255, 403] width 24 height 24
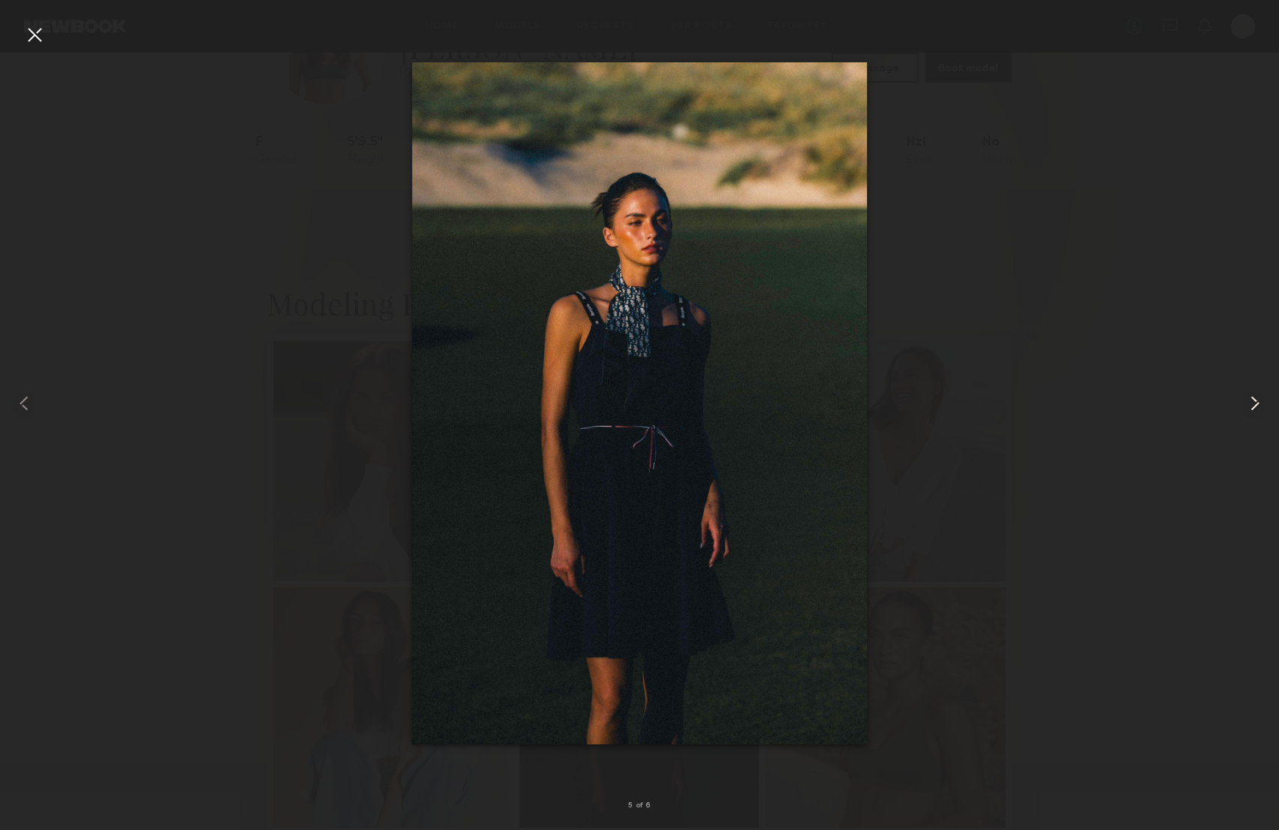
click at [1254, 402] on common-icon at bounding box center [1255, 403] width 24 height 24
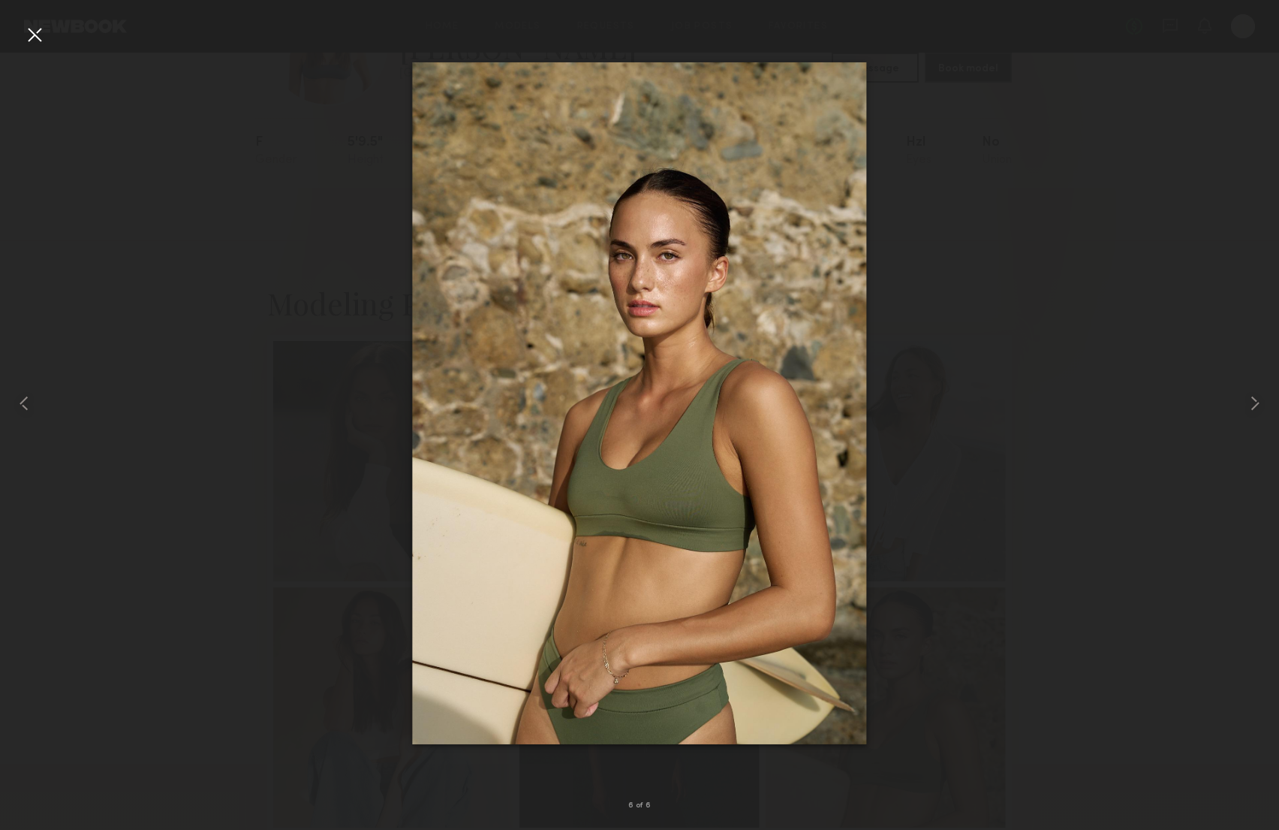
click at [1170, 398] on div at bounding box center [639, 403] width 1279 height 758
click at [41, 38] on div at bounding box center [35, 35] width 24 height 24
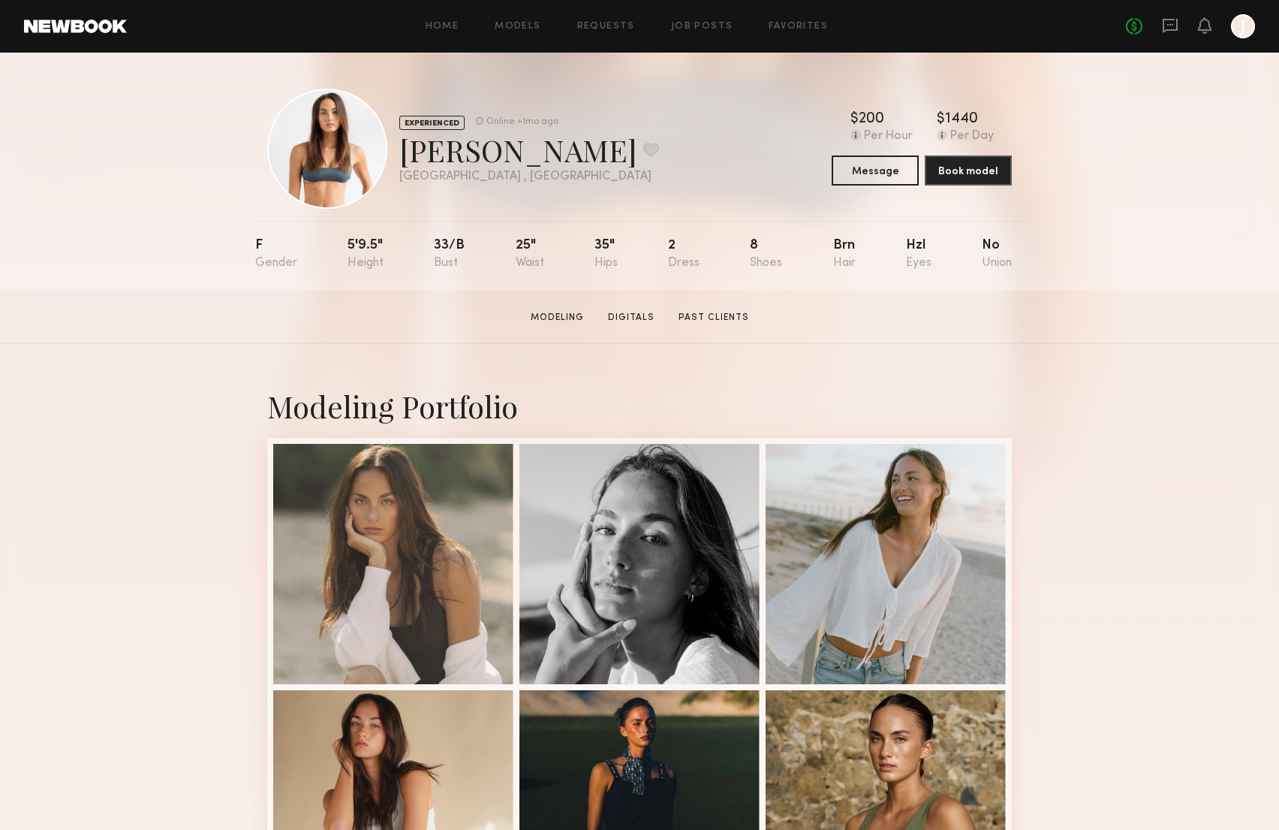
scroll to position [0, 0]
click at [86, 27] on link at bounding box center [75, 27] width 103 height 14
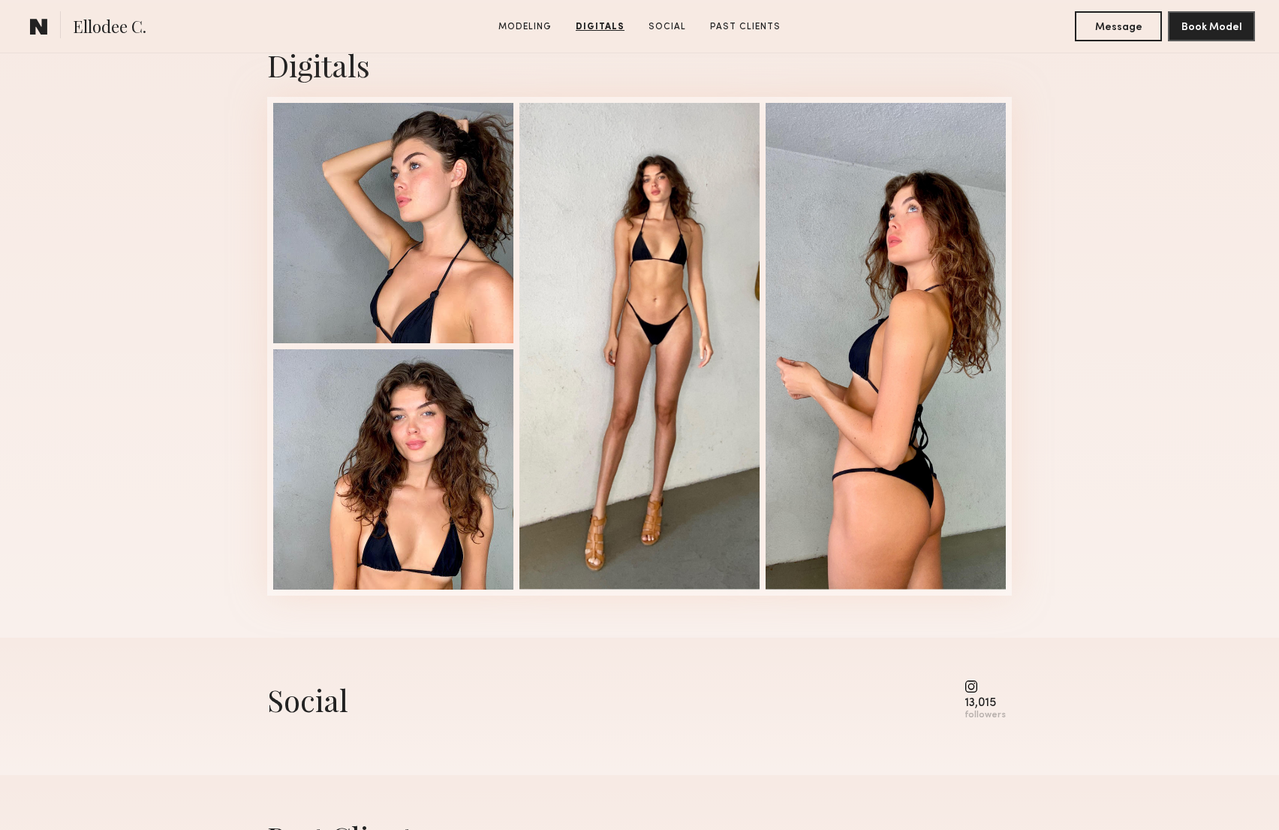
scroll to position [1484, 0]
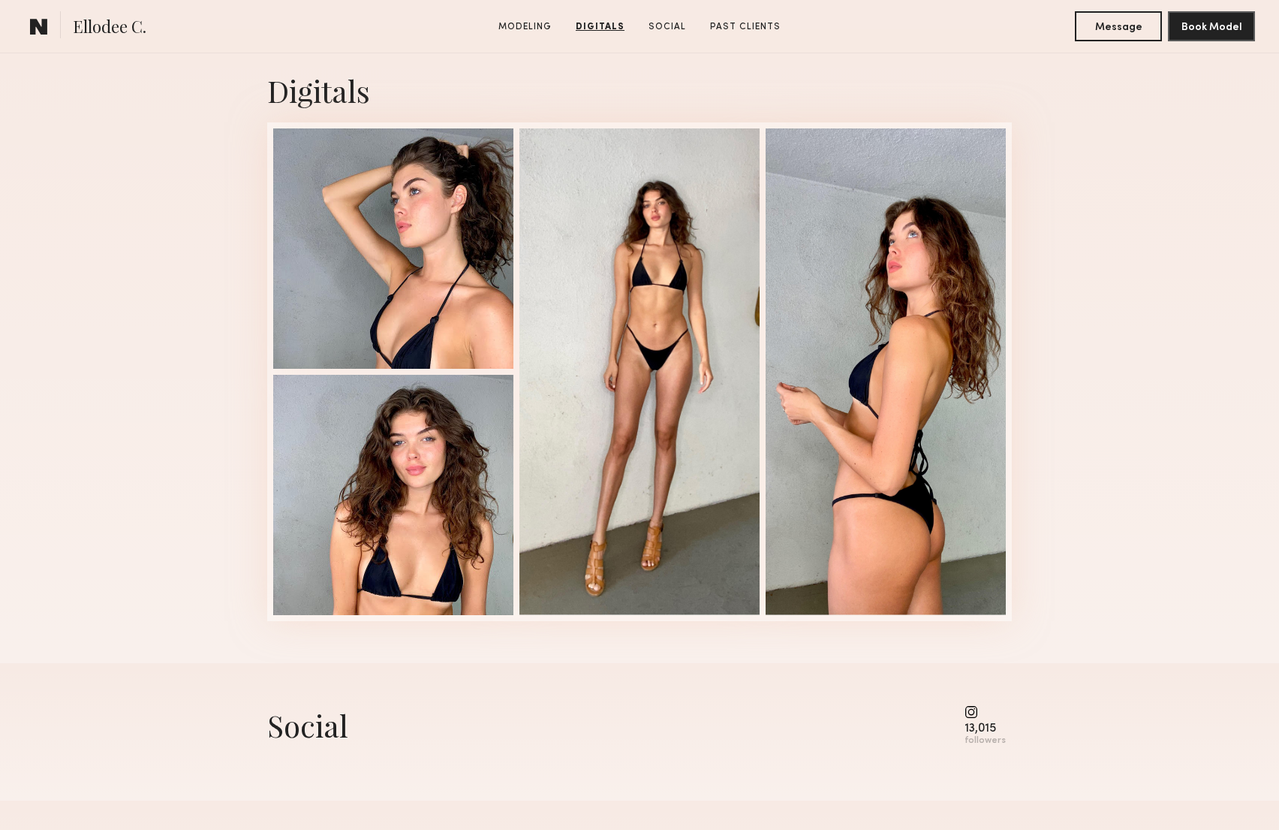
click at [975, 712] on common-icon at bounding box center [985, 712] width 41 height 14
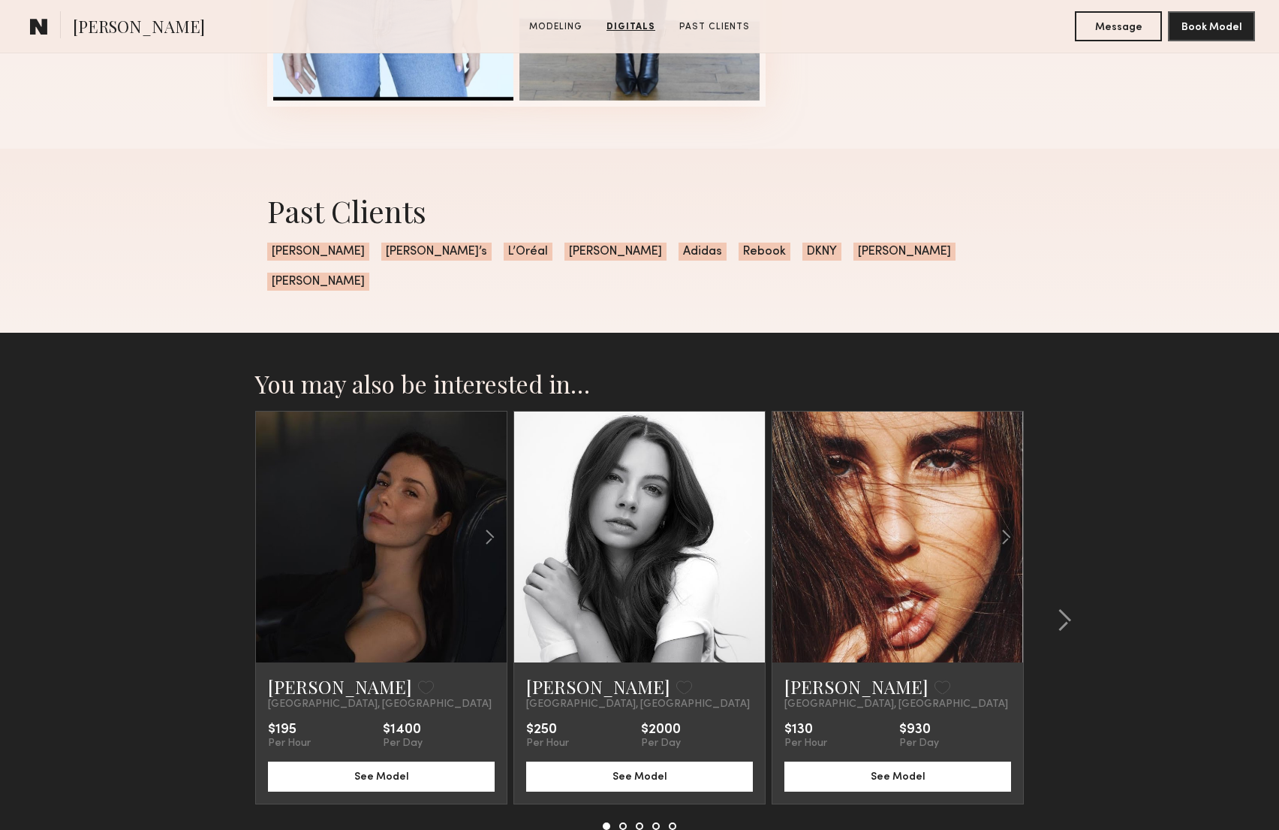
scroll to position [2054, 0]
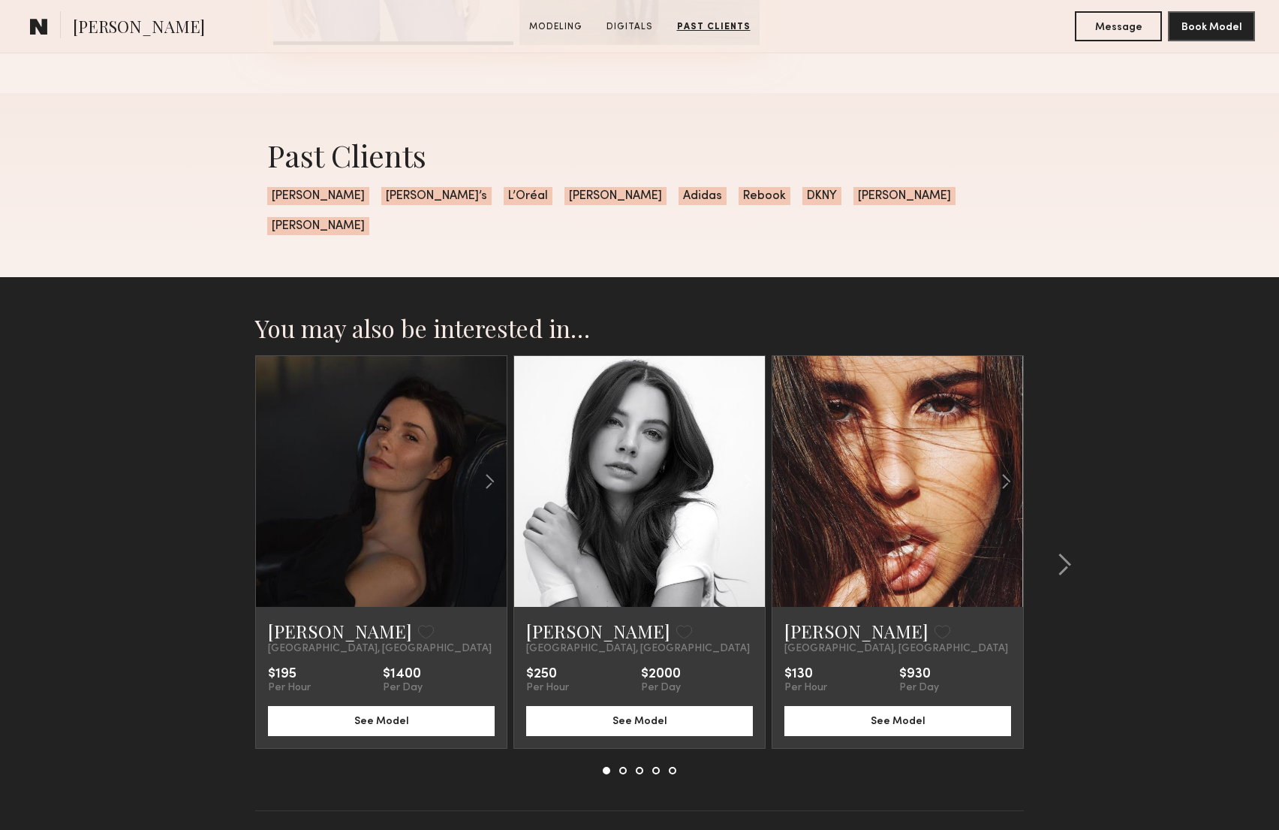
click at [625, 429] on link at bounding box center [640, 481] width 86 height 251
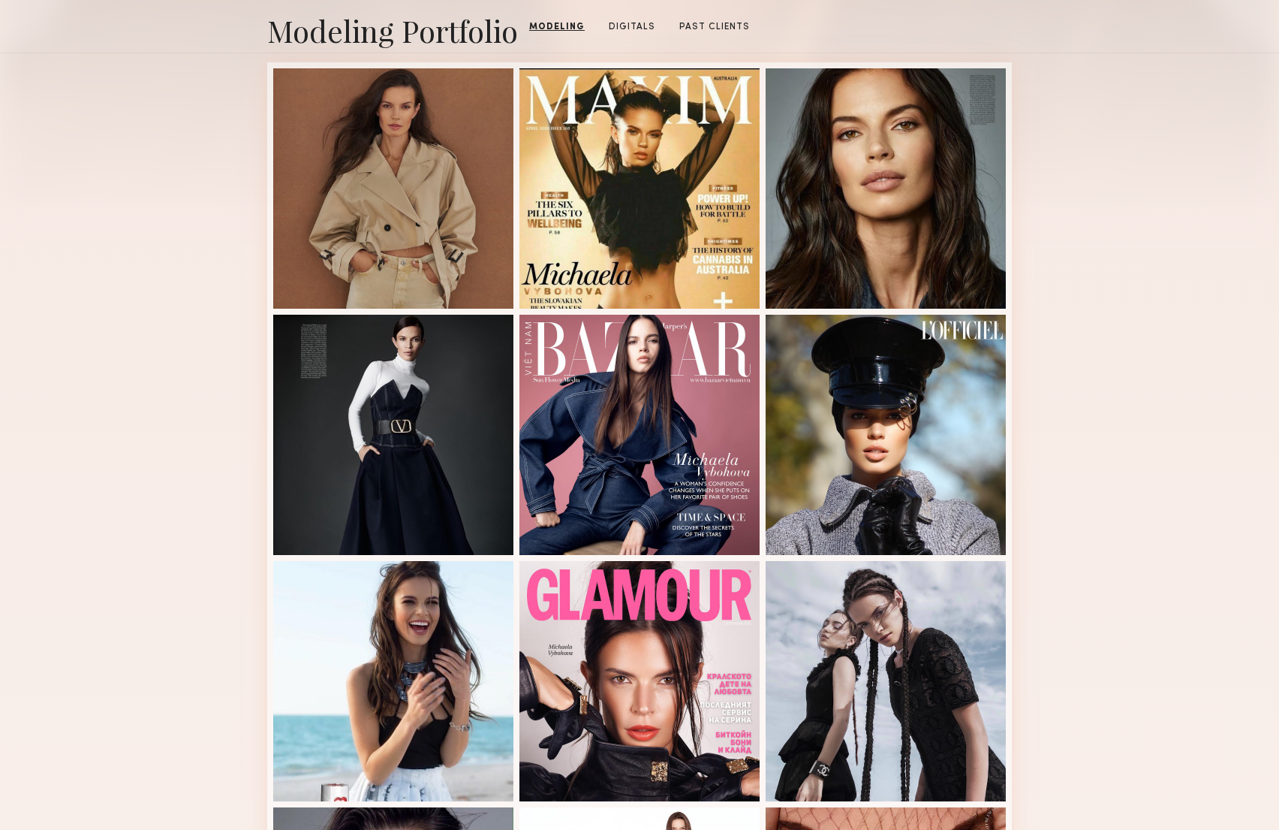
scroll to position [198, 0]
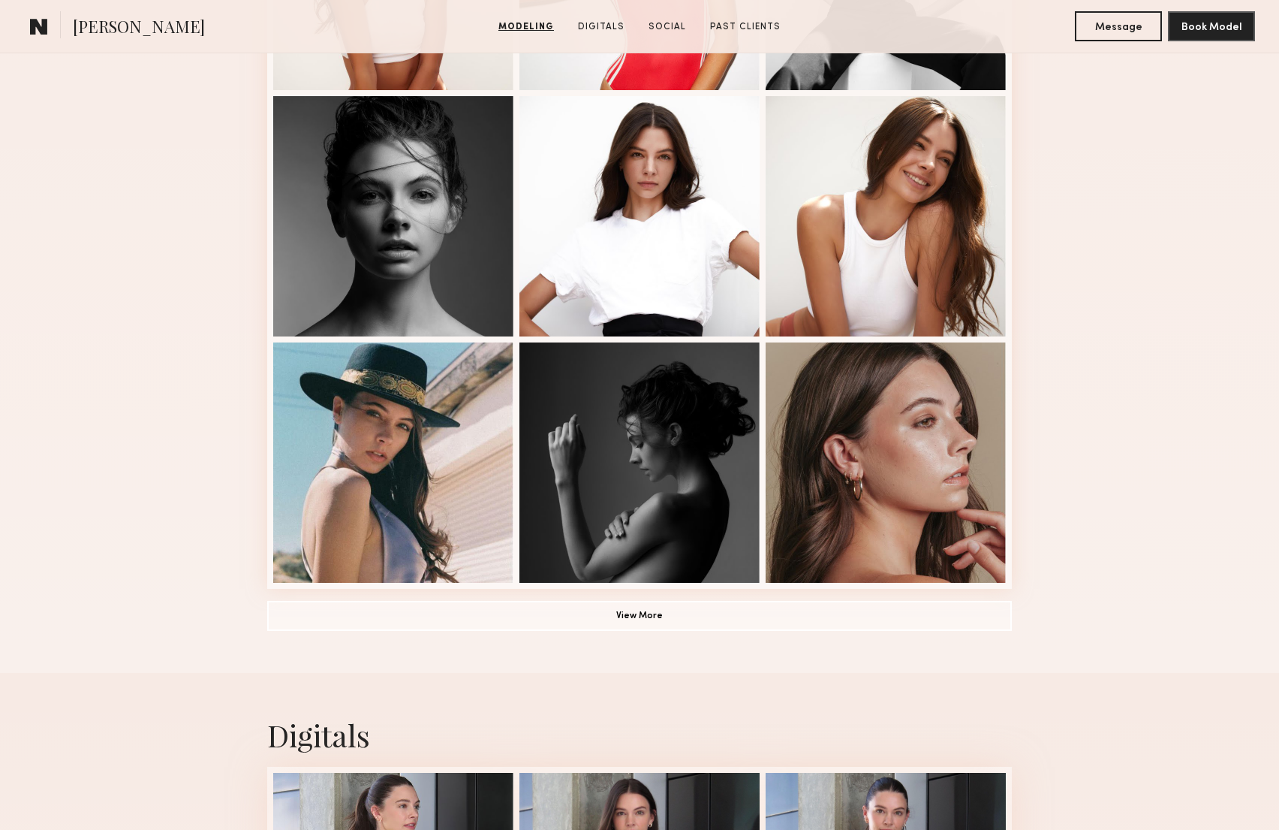
scroll to position [955, 0]
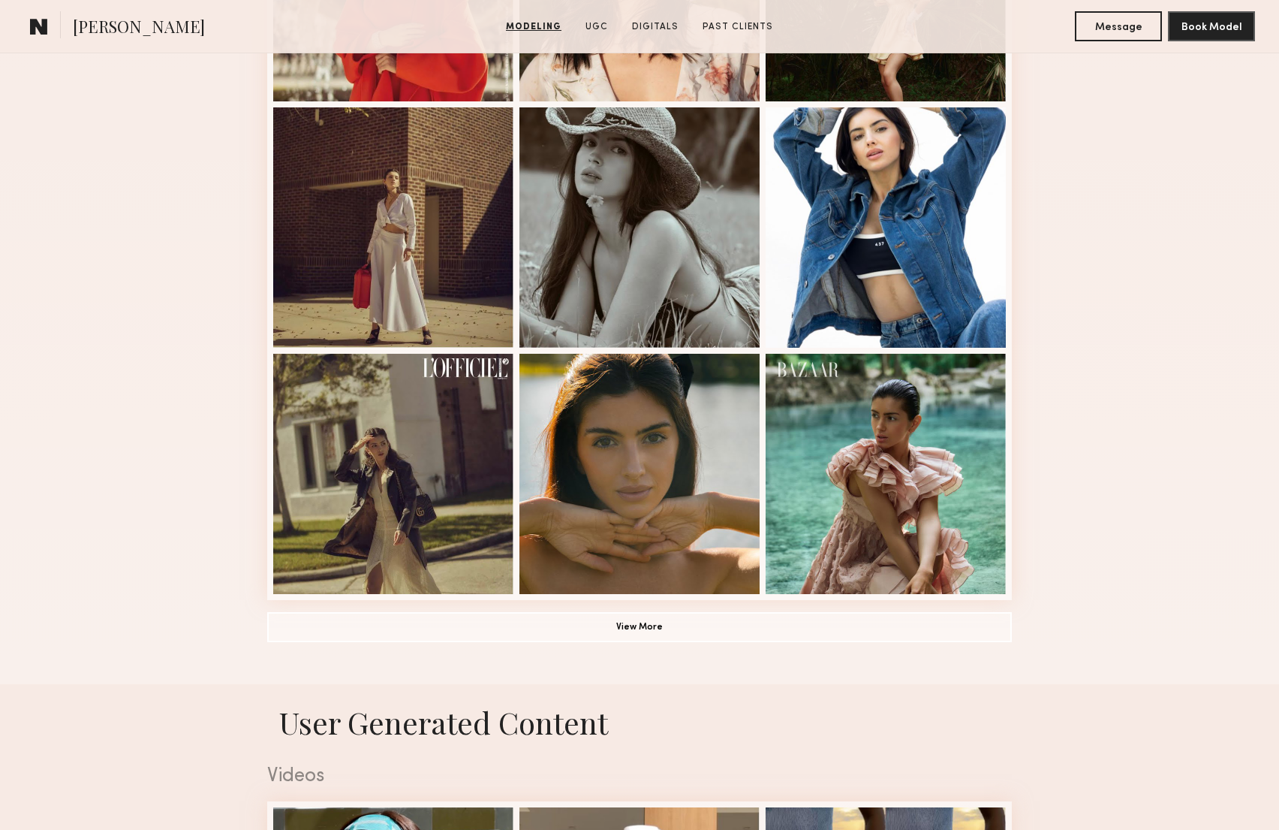
scroll to position [929, 0]
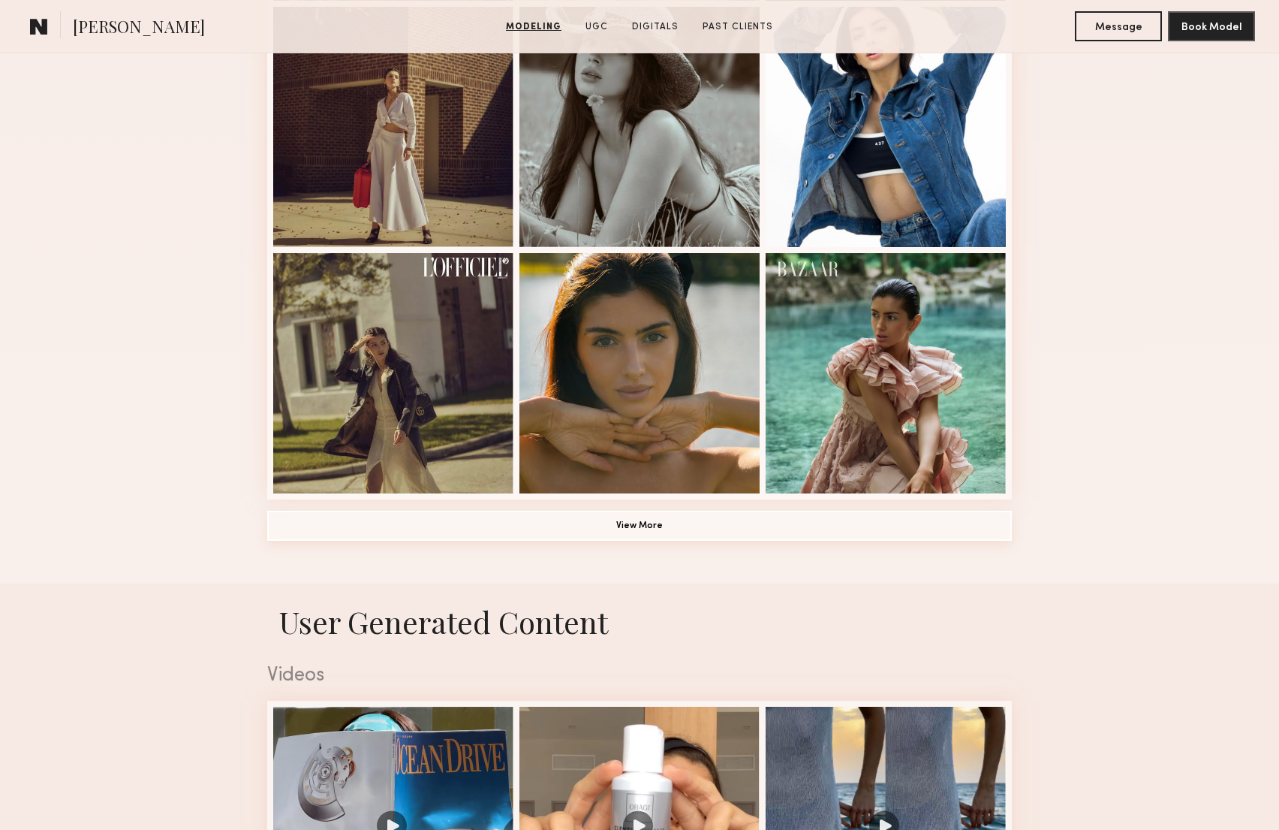
click at [851, 521] on button "View More" at bounding box center [639, 526] width 745 height 30
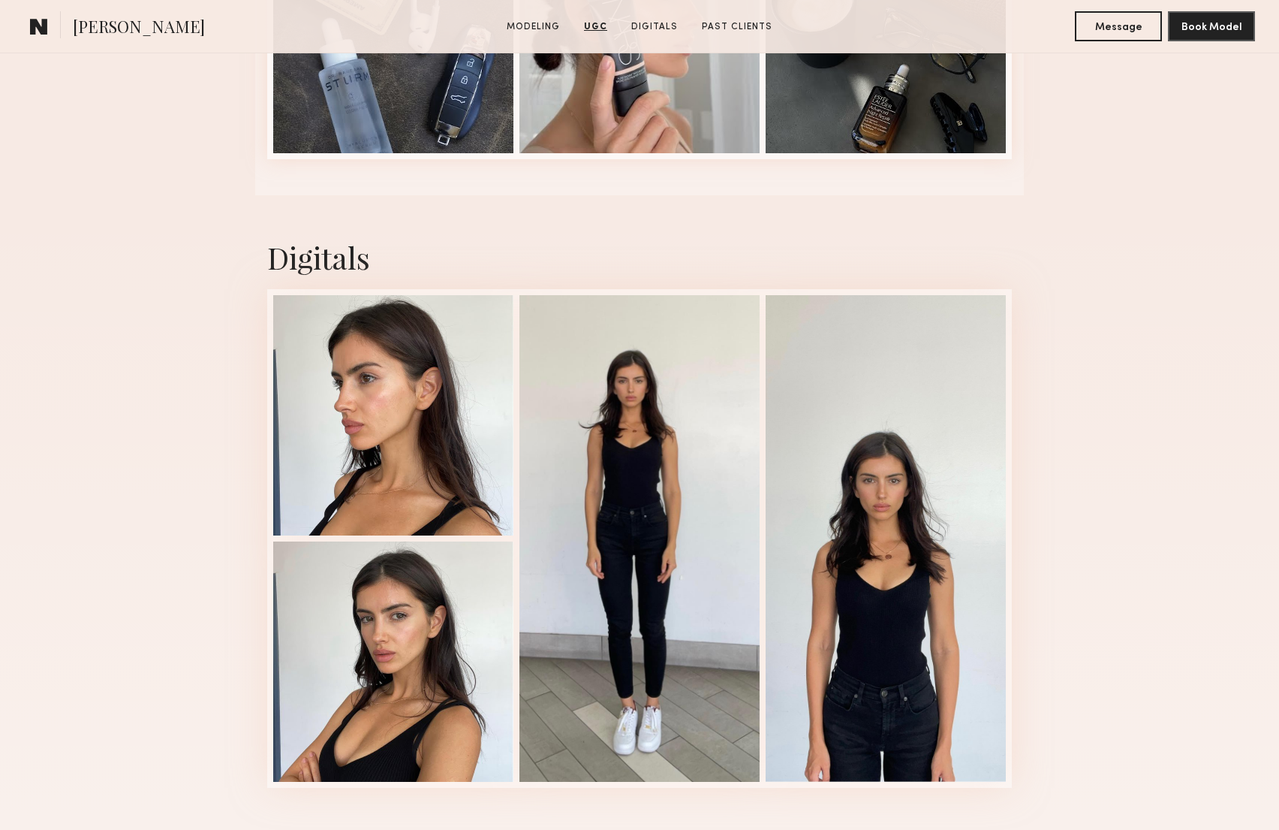
scroll to position [3758, 0]
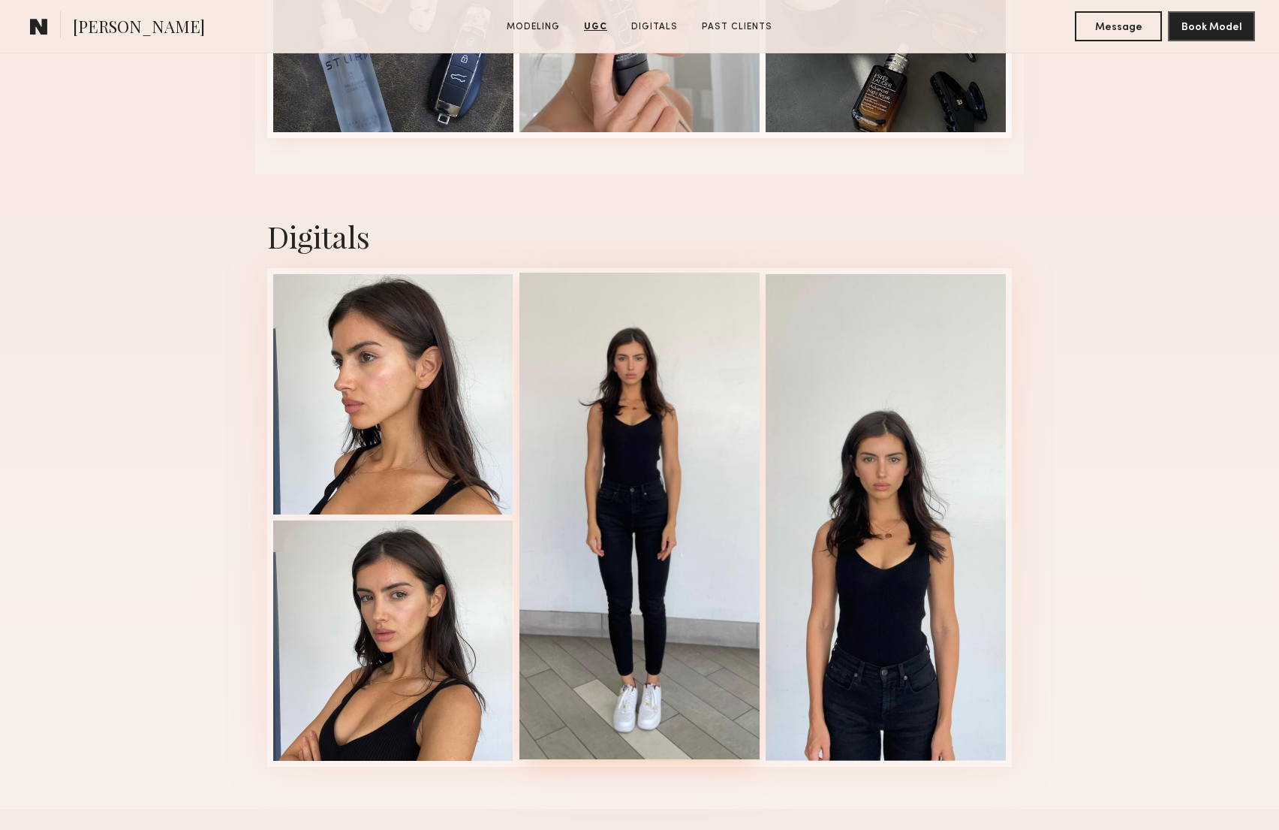
click at [586, 481] on div at bounding box center [640, 516] width 240 height 487
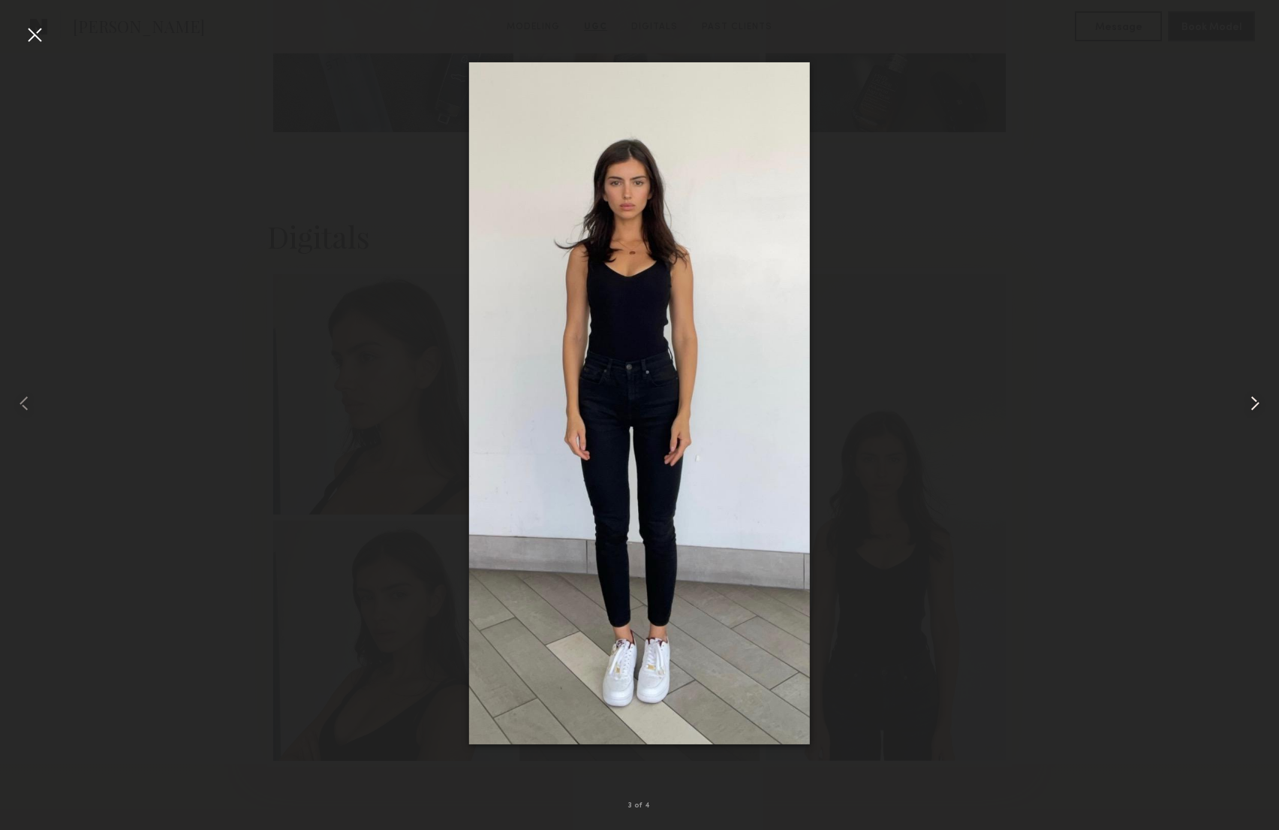
click at [1255, 405] on common-icon at bounding box center [1255, 403] width 24 height 24
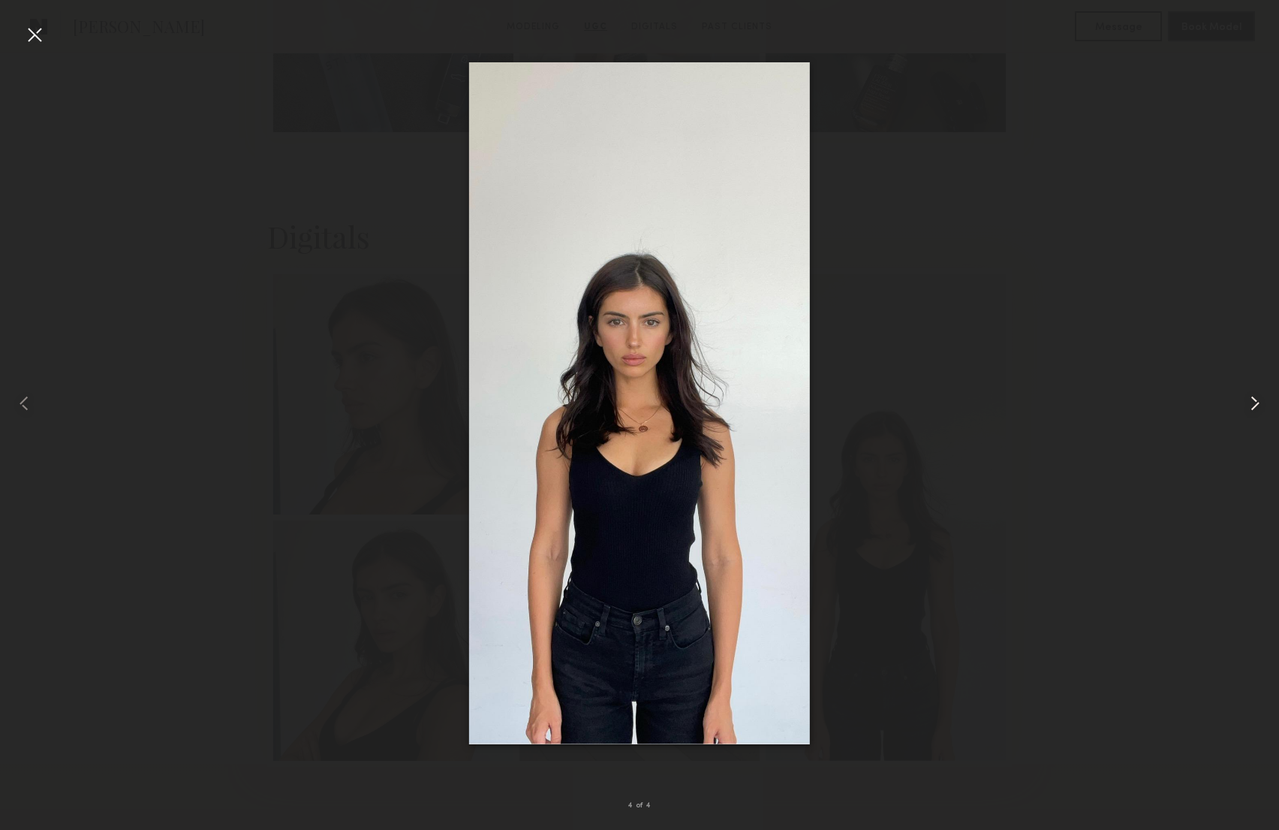
click at [1255, 405] on common-icon at bounding box center [1255, 403] width 24 height 24
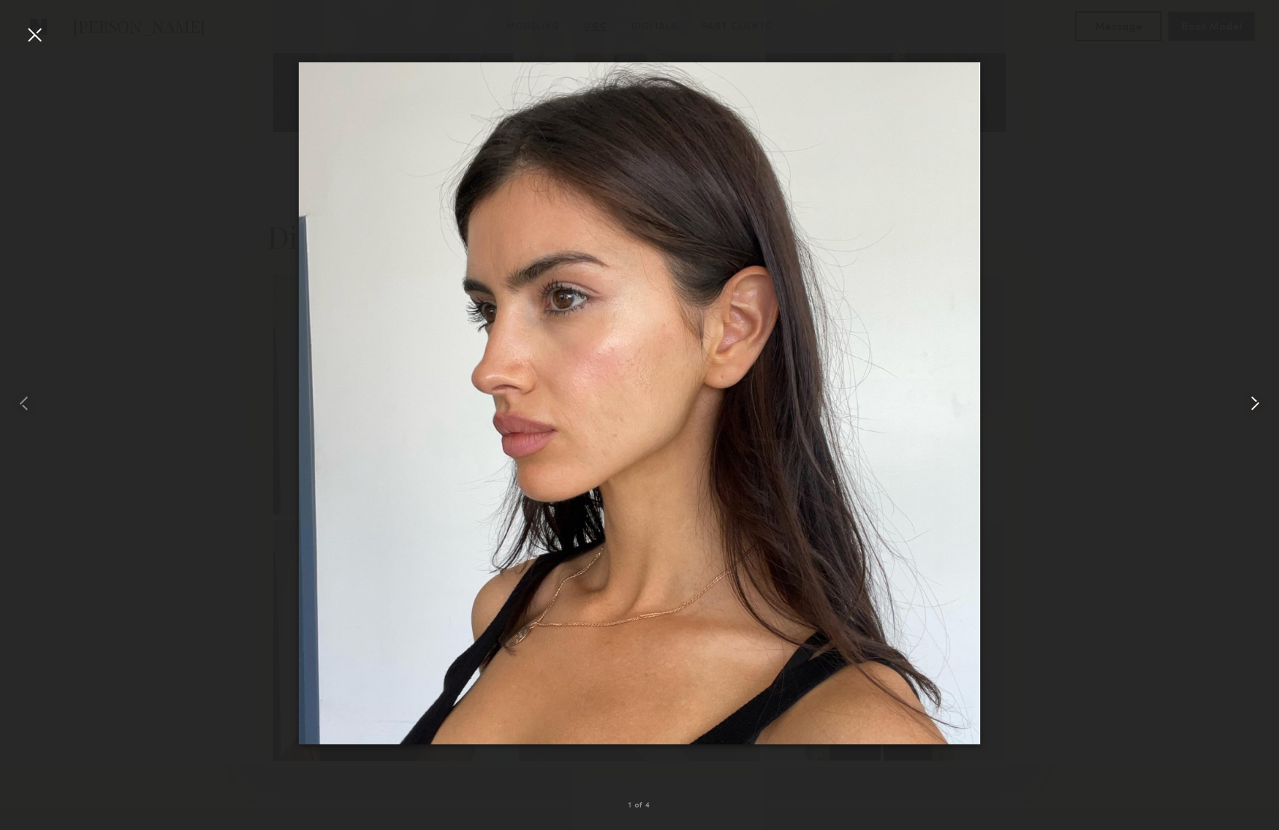
click at [1255, 405] on common-icon at bounding box center [1255, 403] width 24 height 24
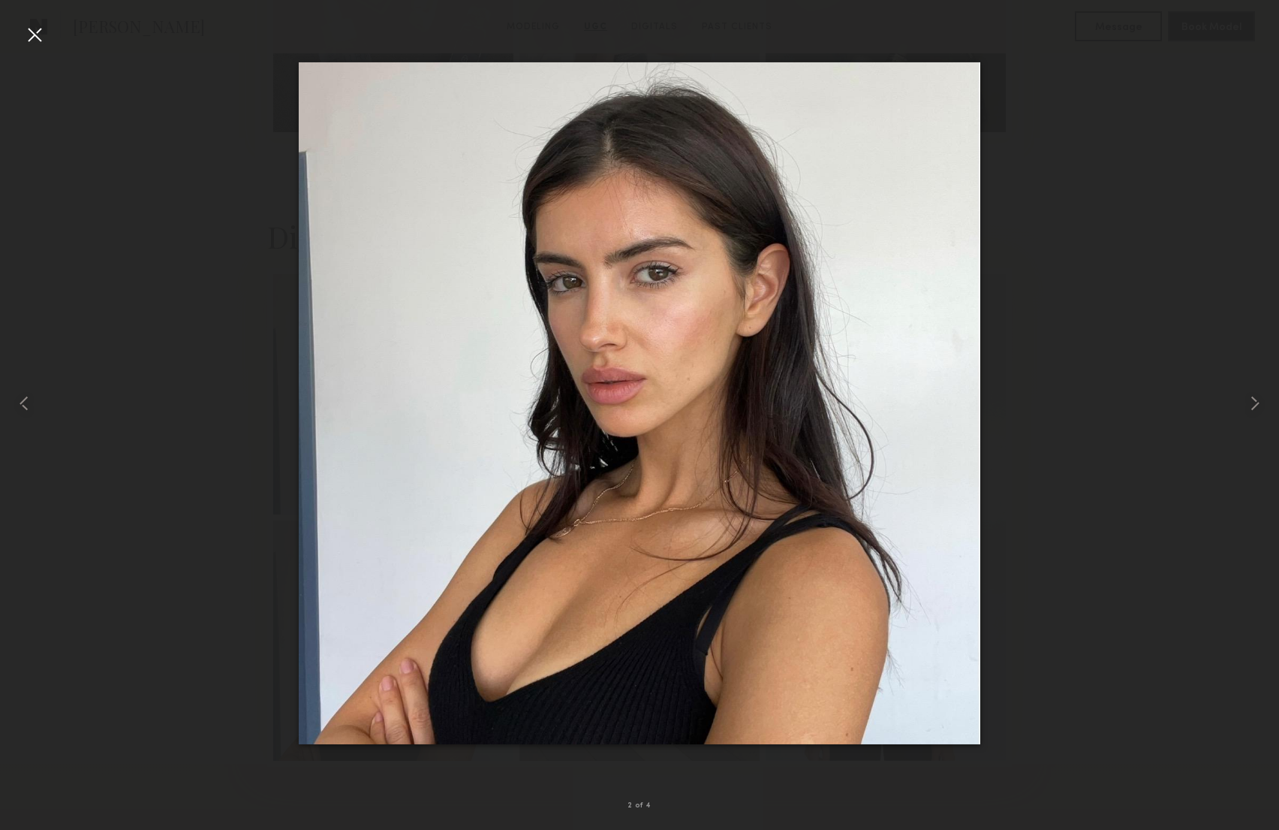
click at [1187, 80] on div at bounding box center [639, 403] width 1279 height 758
click at [26, 31] on div at bounding box center [35, 35] width 24 height 24
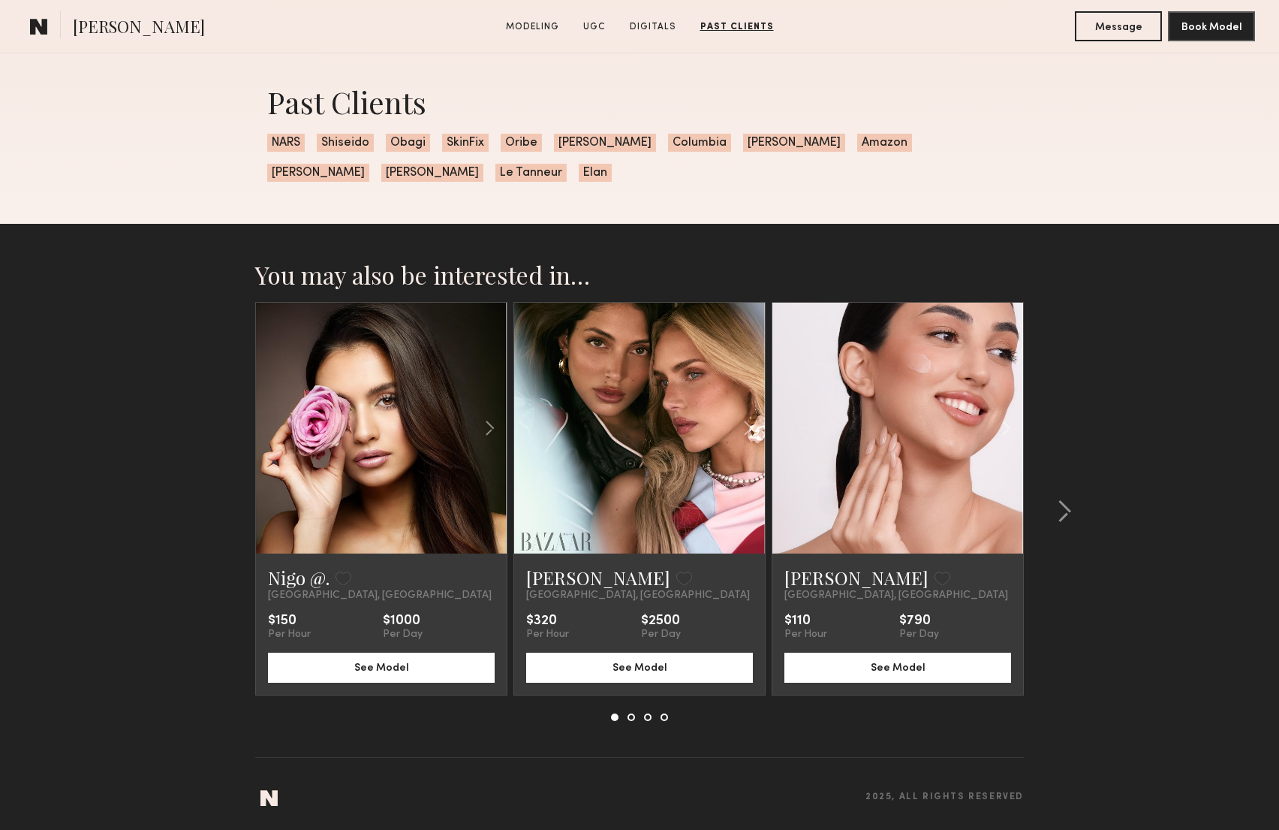
scroll to position [4525, 0]
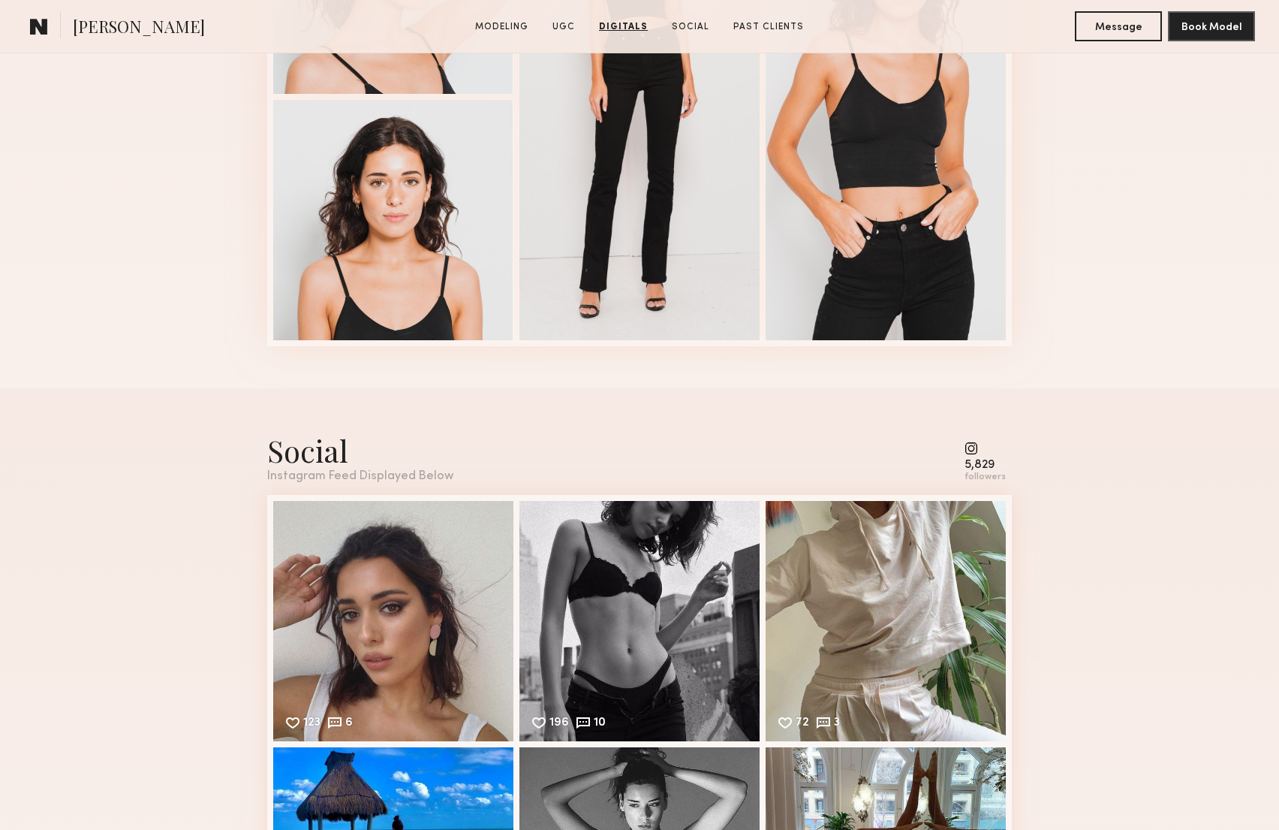
scroll to position [2635, 0]
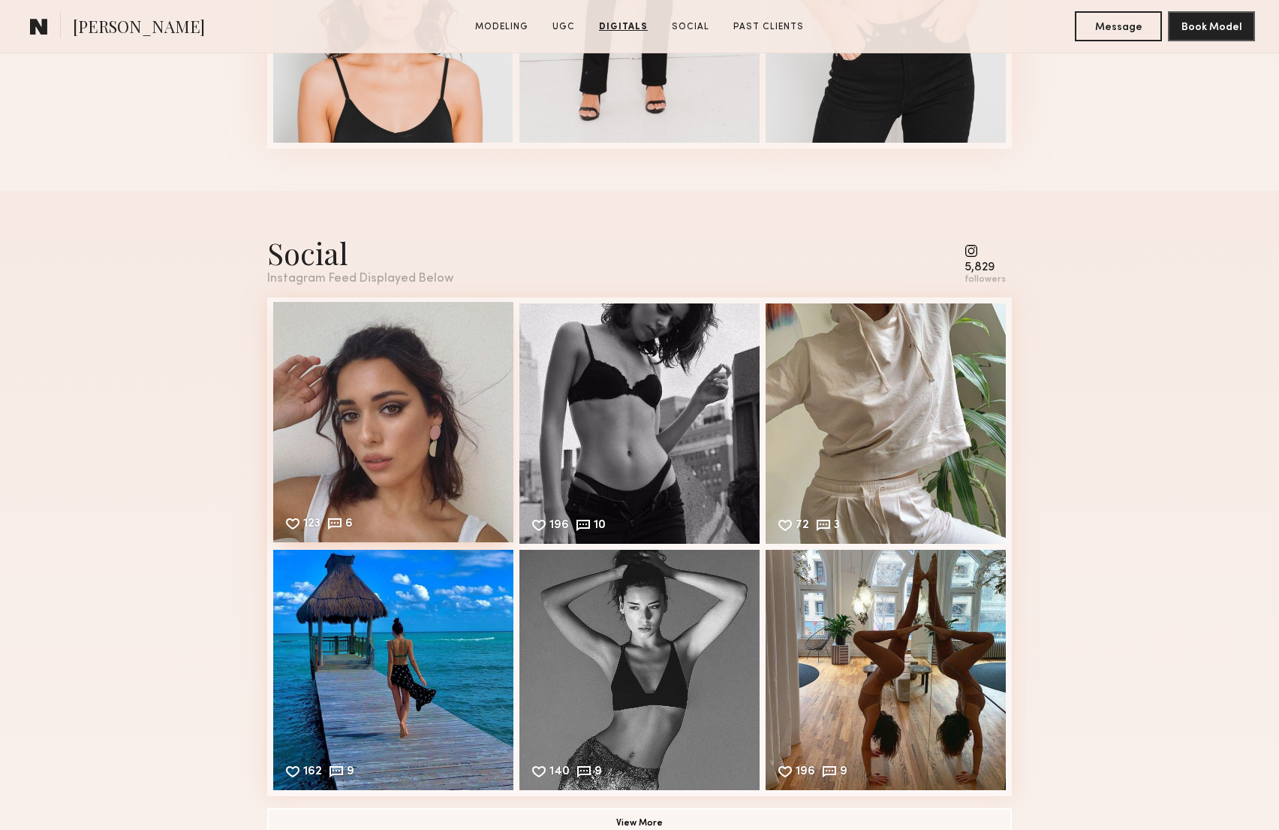
click at [412, 425] on div "123 6 Likes & comments displayed to show model’s engagement" at bounding box center [393, 422] width 240 height 240
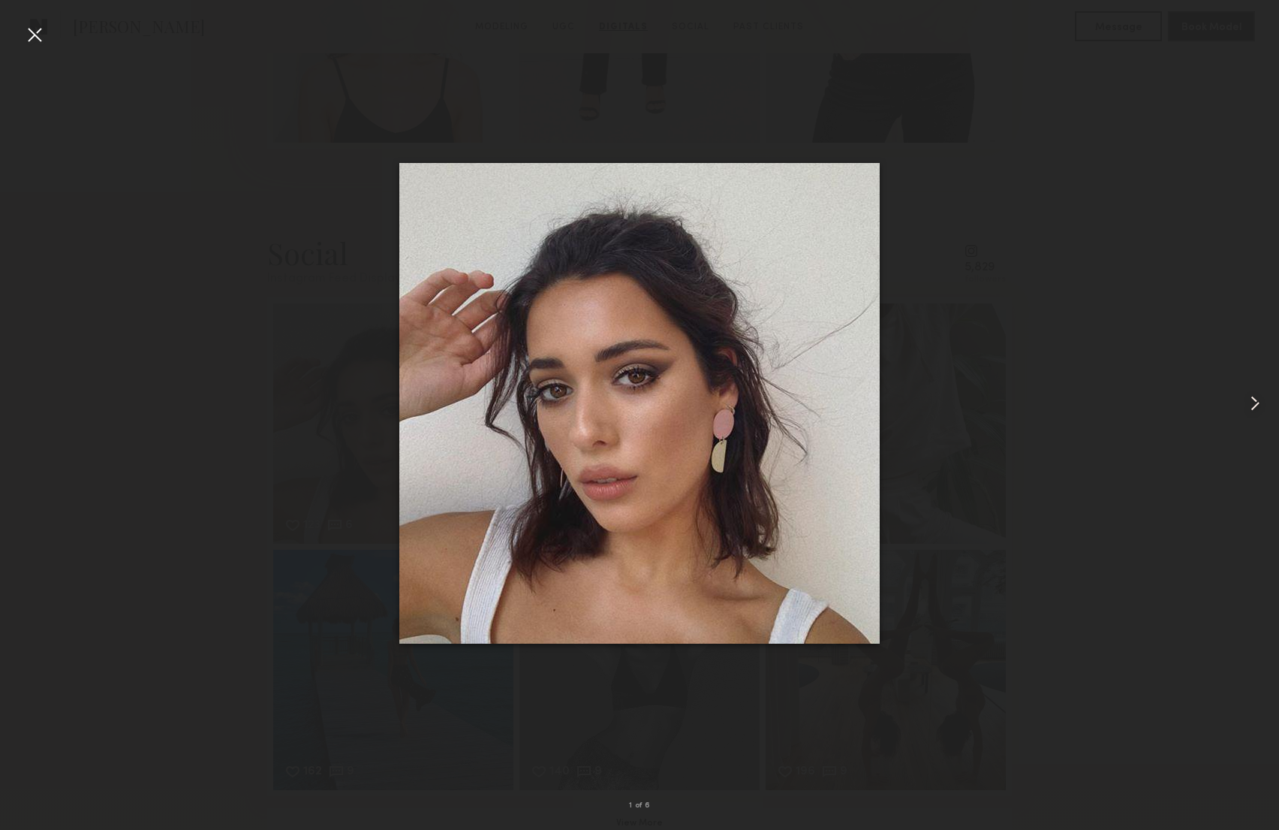
click at [1253, 400] on common-icon at bounding box center [1255, 403] width 24 height 24
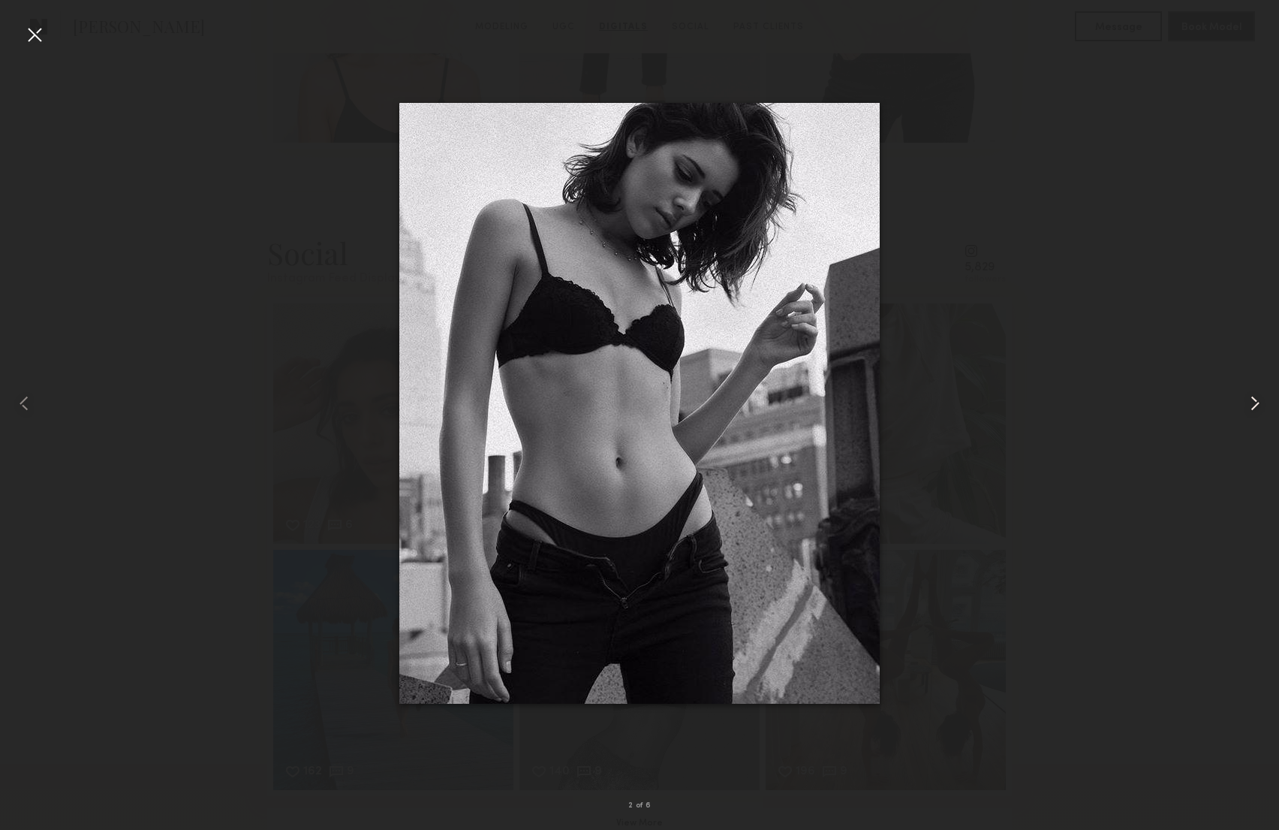
click at [1253, 400] on common-icon at bounding box center [1255, 403] width 24 height 24
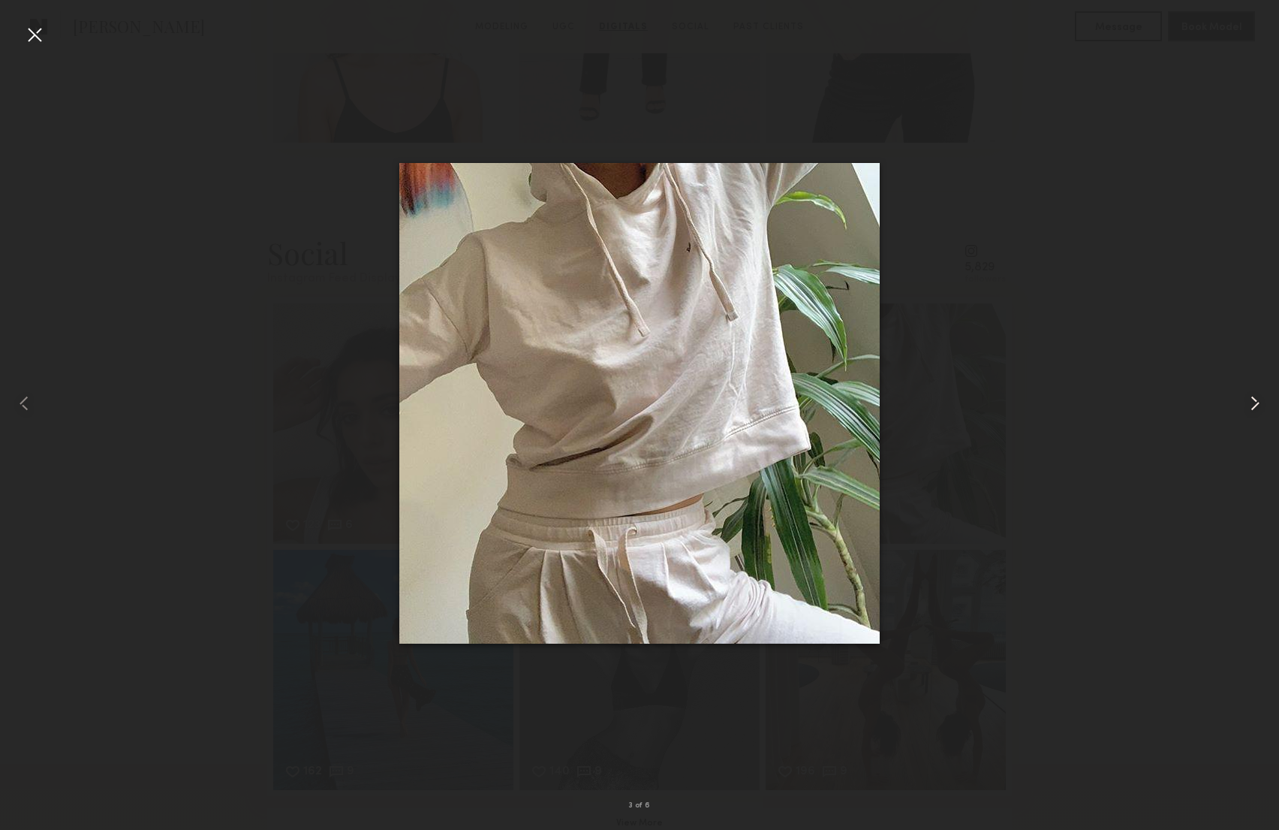
click at [1253, 400] on common-icon at bounding box center [1255, 403] width 24 height 24
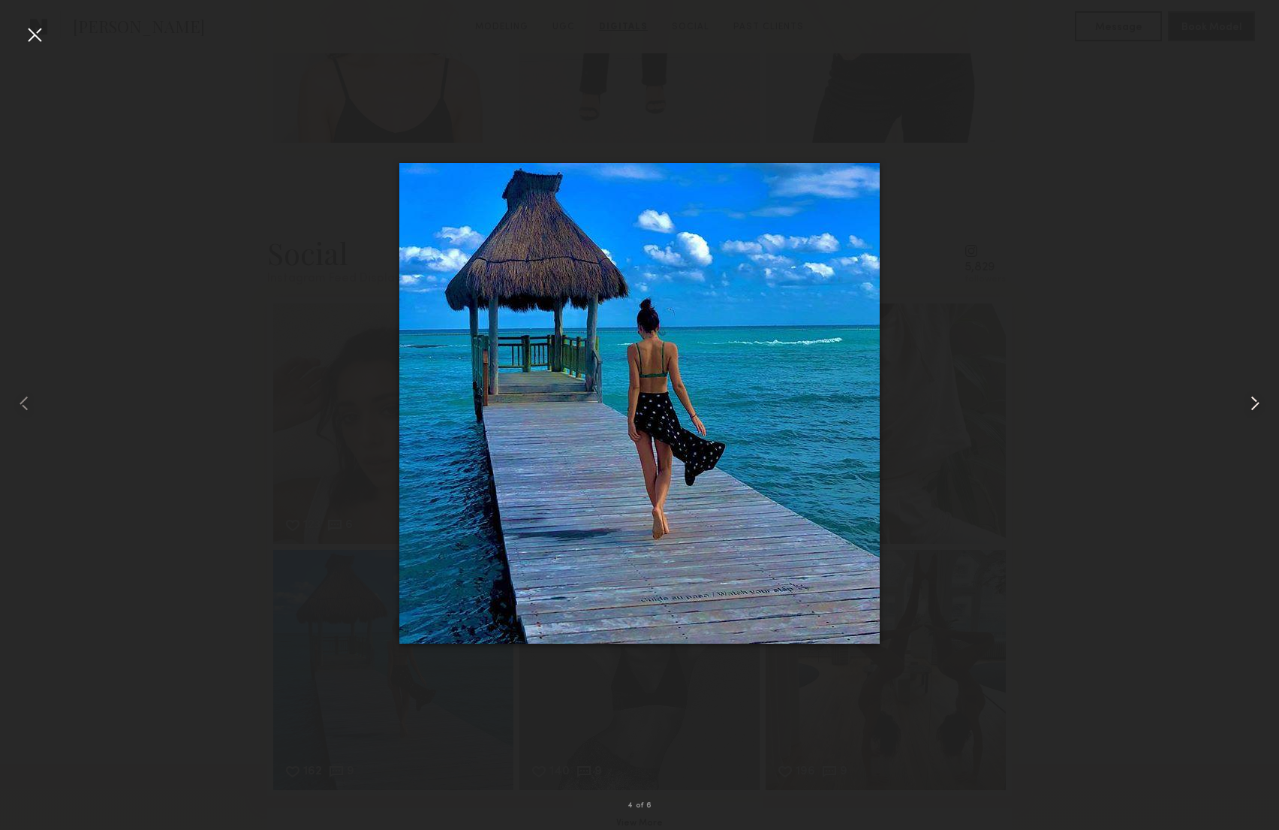
click at [1253, 400] on common-icon at bounding box center [1255, 403] width 24 height 24
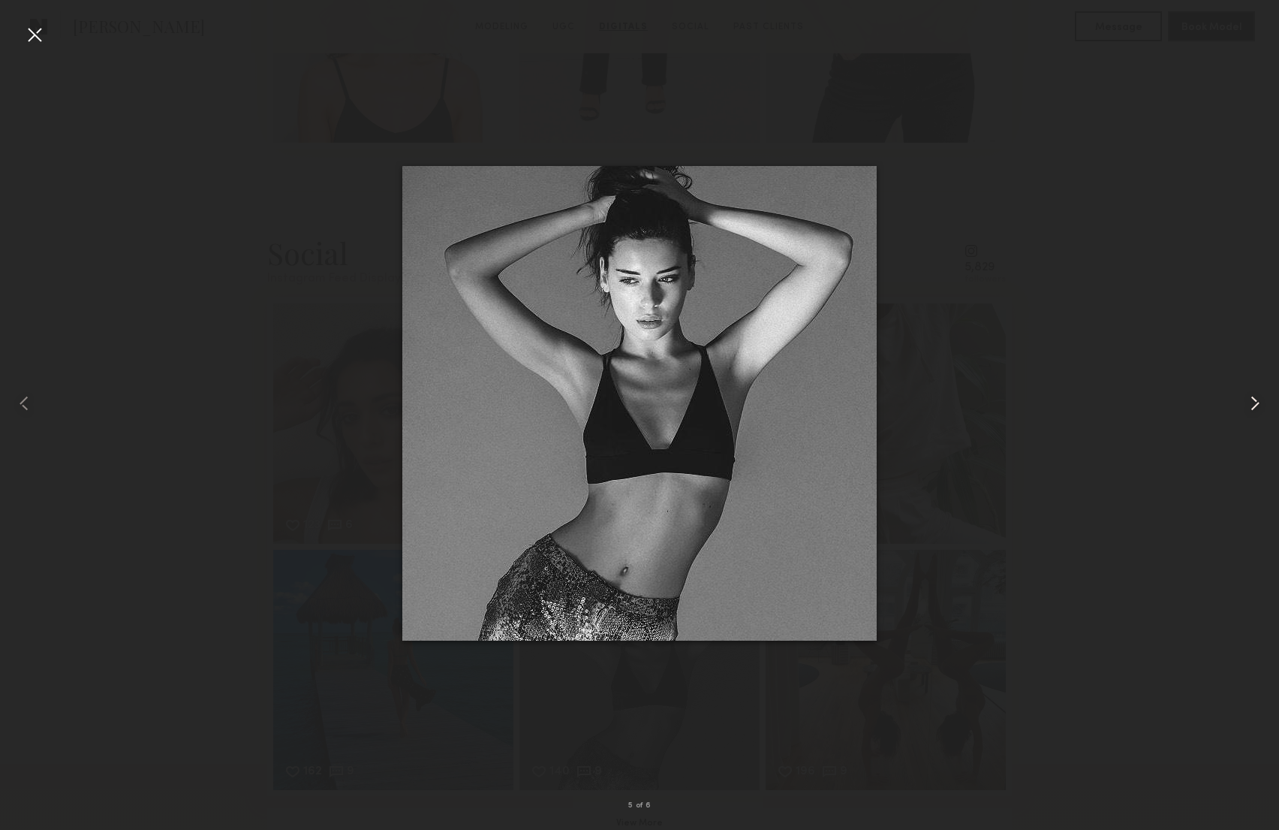
click at [1253, 400] on common-icon at bounding box center [1255, 403] width 24 height 24
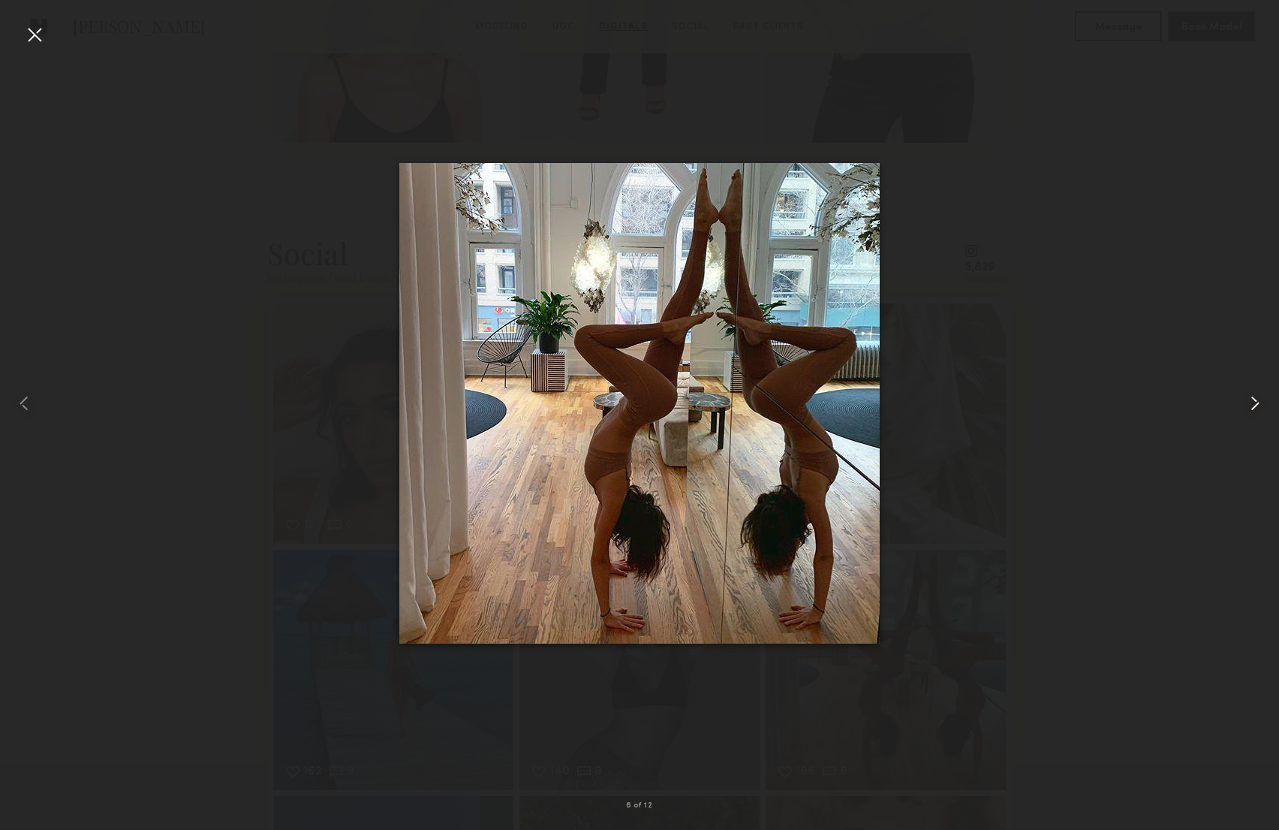
click at [1253, 400] on common-icon at bounding box center [1255, 403] width 24 height 24
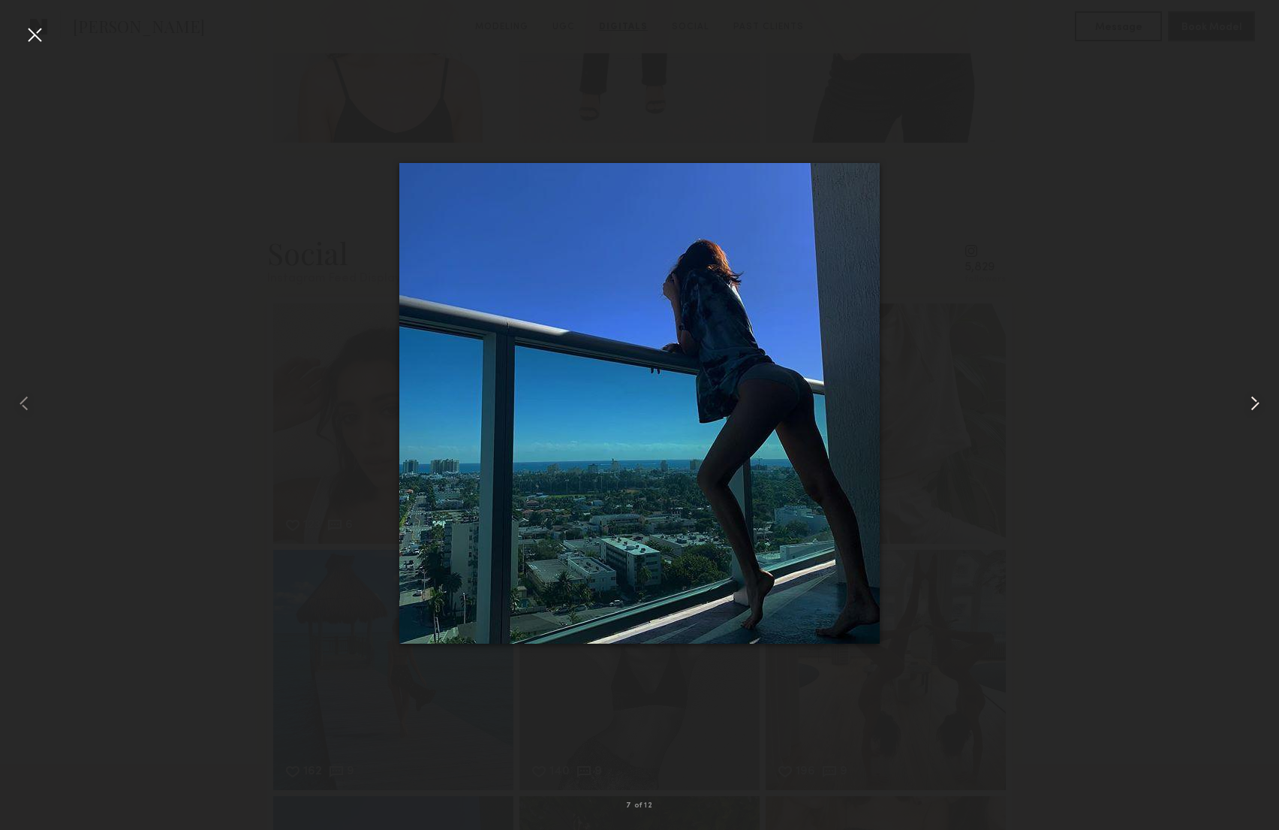
click at [1253, 400] on common-icon at bounding box center [1255, 403] width 24 height 24
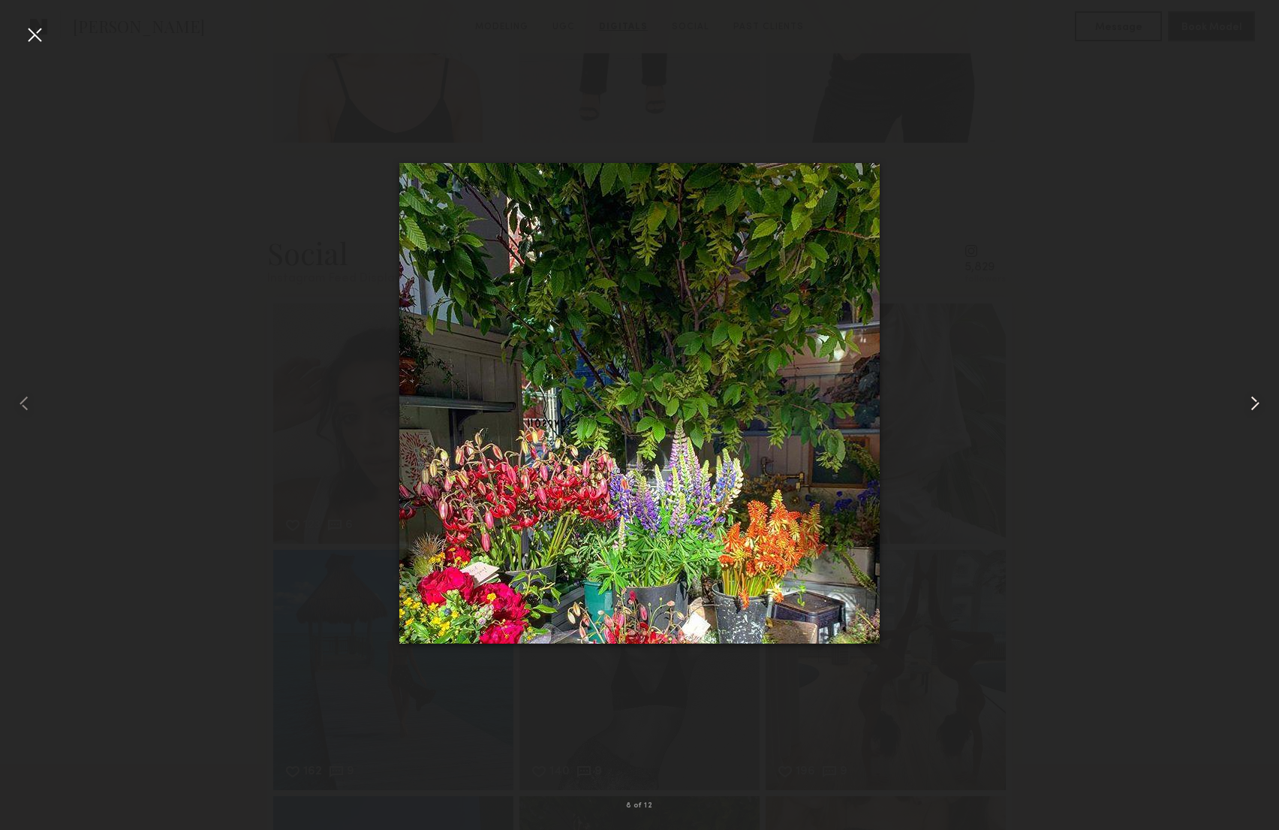
click at [1253, 400] on common-icon at bounding box center [1255, 403] width 24 height 24
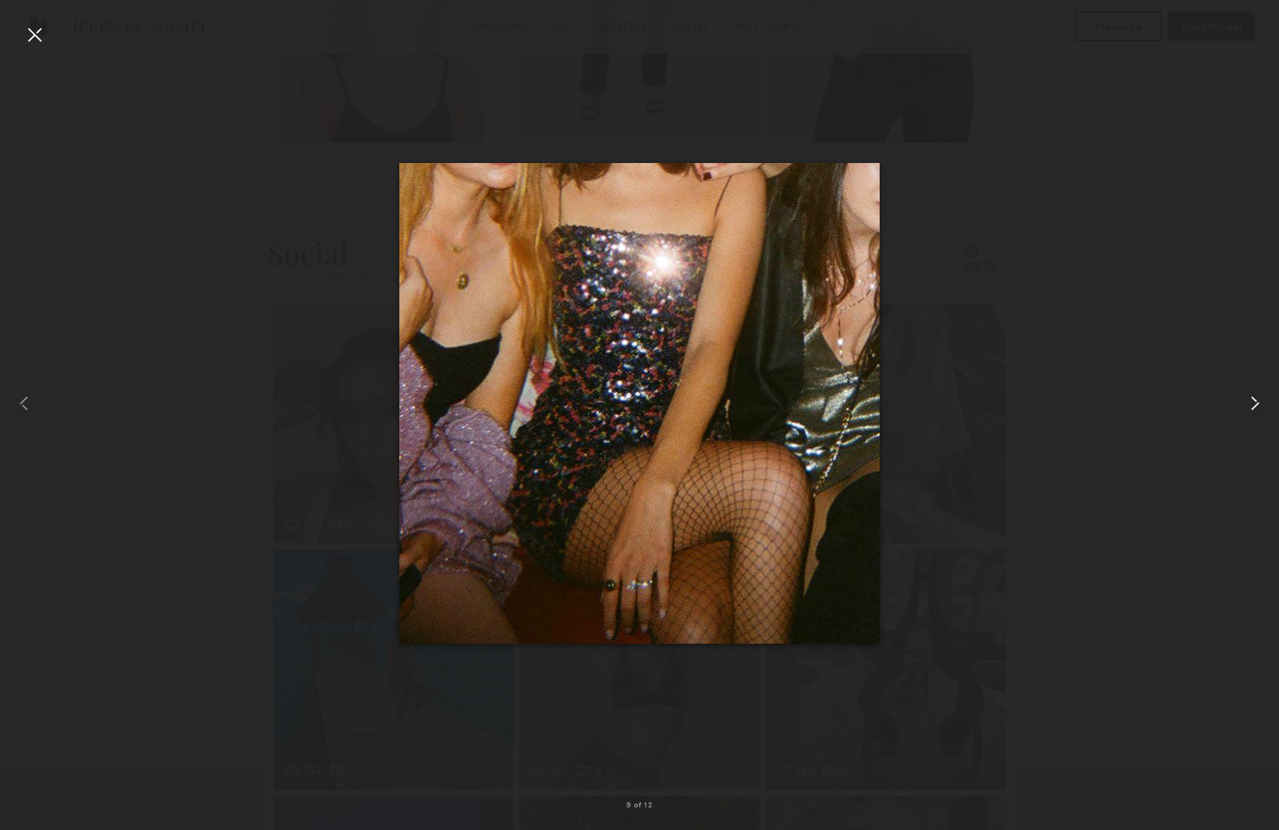
click at [1253, 400] on common-icon at bounding box center [1255, 403] width 24 height 24
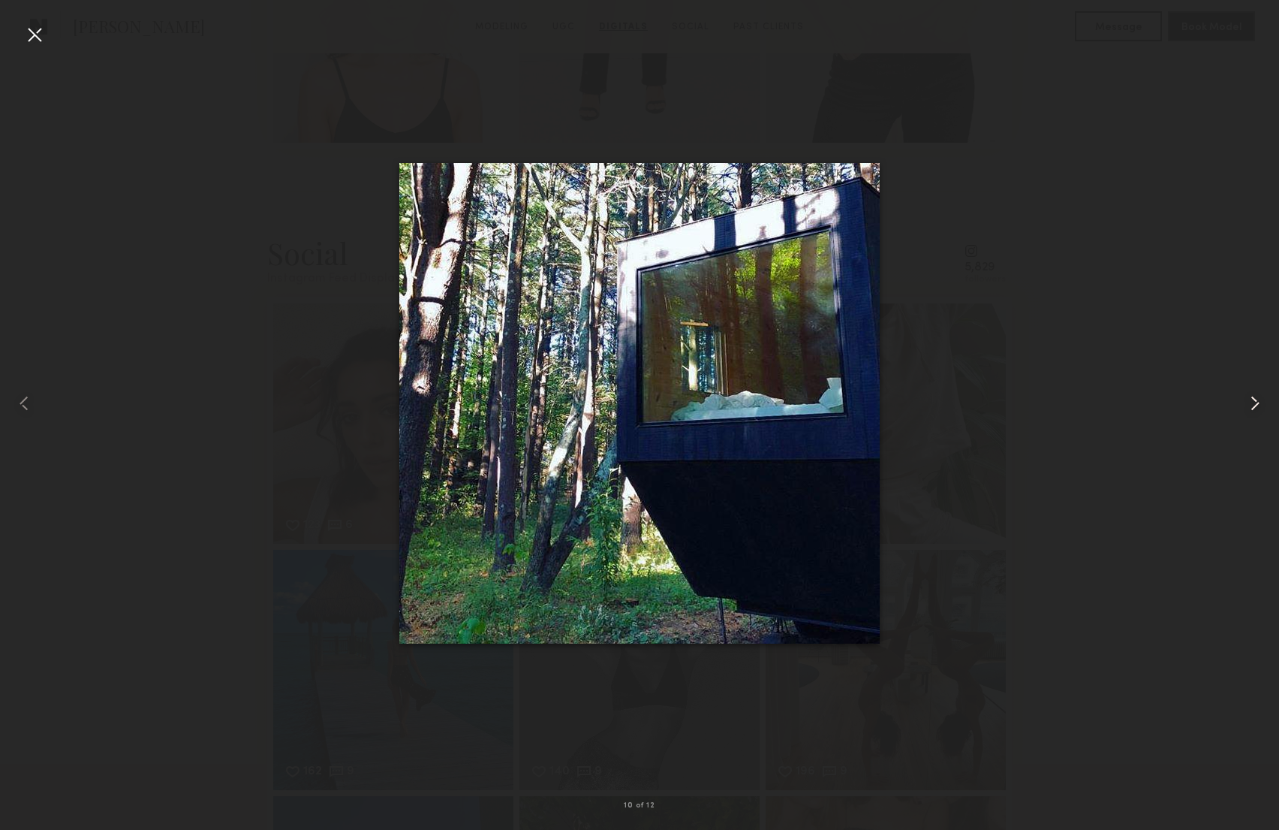
click at [1253, 400] on common-icon at bounding box center [1255, 403] width 24 height 24
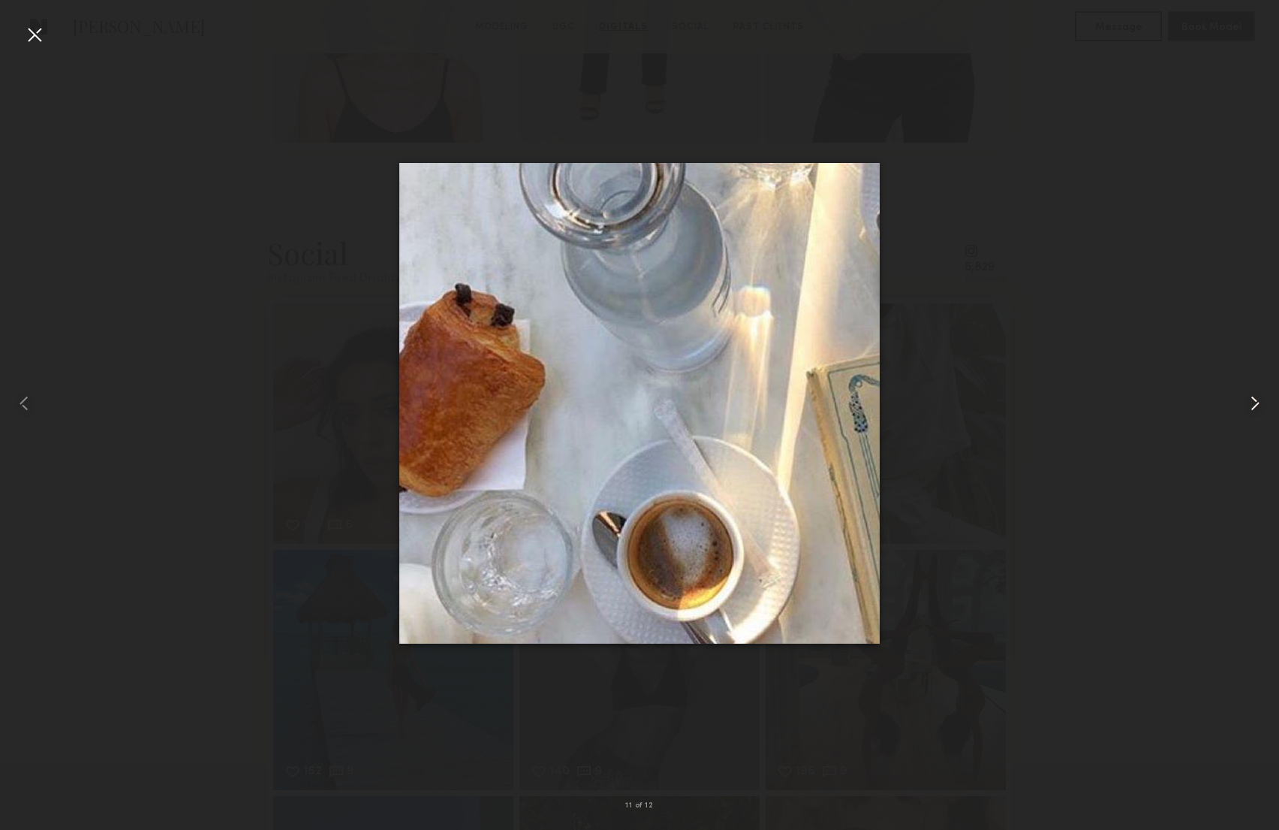
click at [1253, 400] on common-icon at bounding box center [1255, 403] width 24 height 24
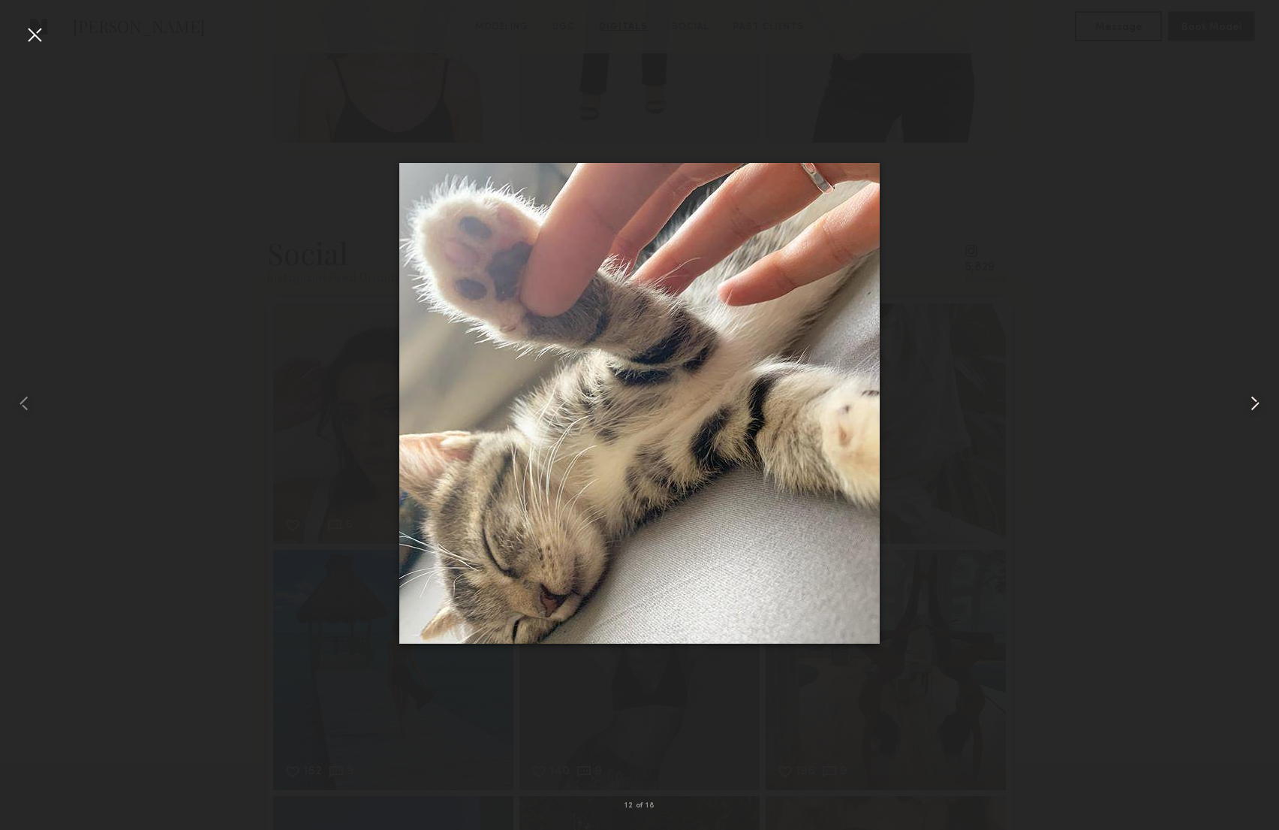
click at [1253, 400] on common-icon at bounding box center [1255, 403] width 24 height 24
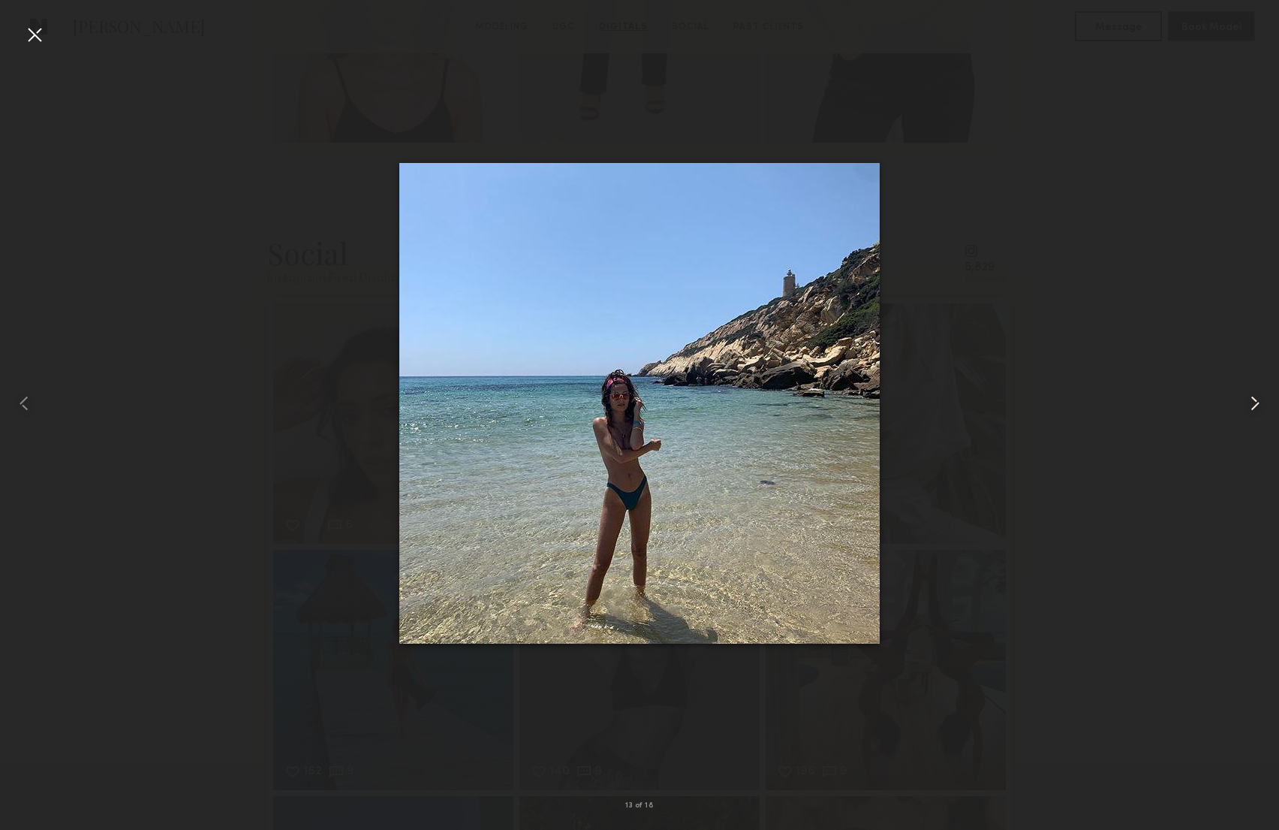
click at [1253, 400] on common-icon at bounding box center [1255, 403] width 24 height 24
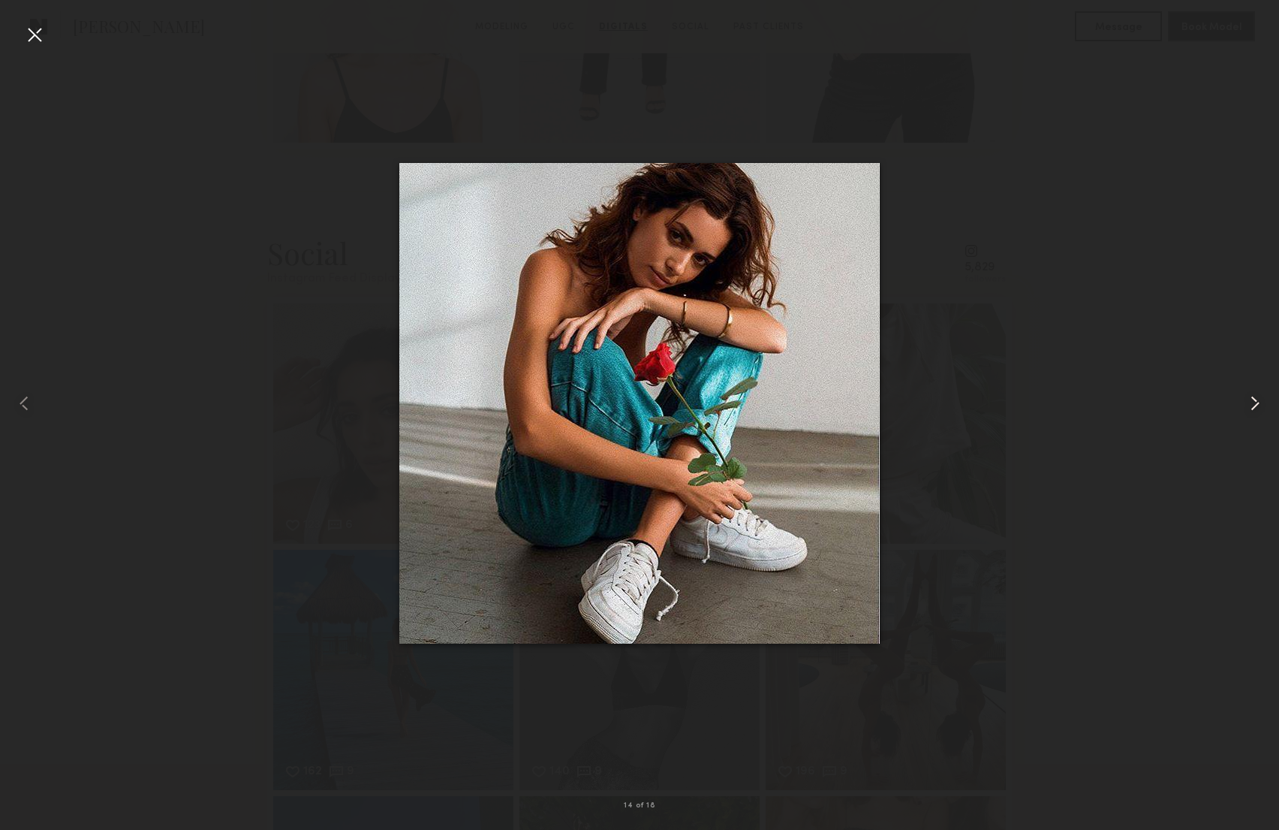
click at [1253, 400] on common-icon at bounding box center [1255, 403] width 24 height 24
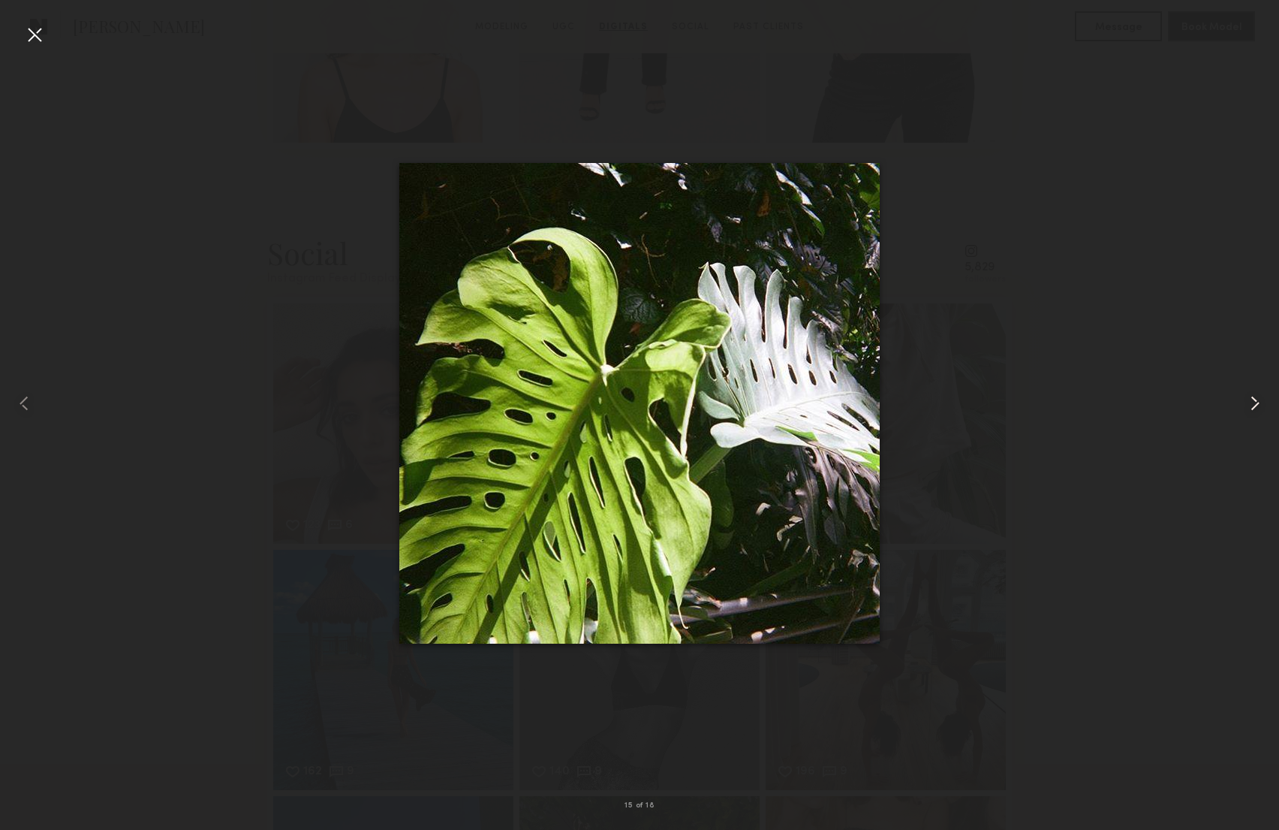
click at [1253, 400] on common-icon at bounding box center [1255, 403] width 24 height 24
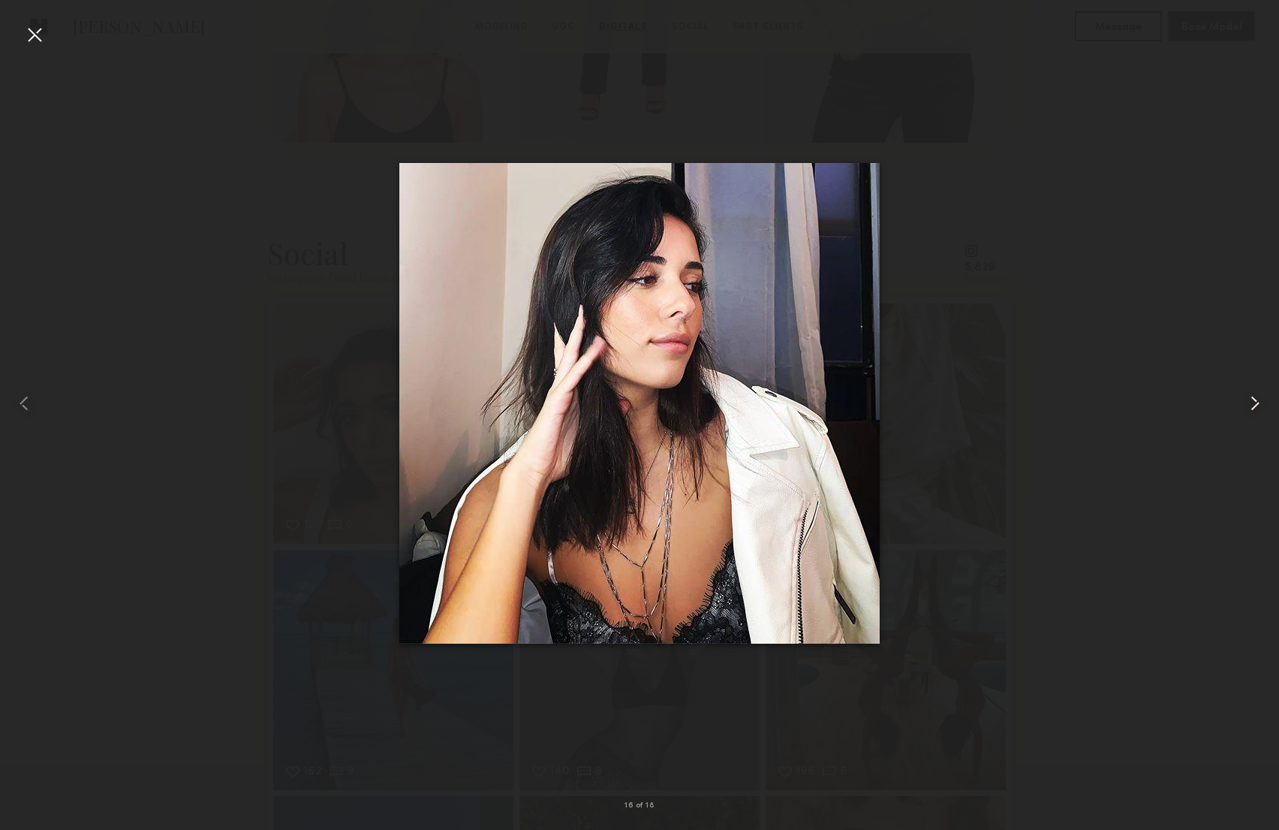
click at [1253, 400] on common-icon at bounding box center [1255, 403] width 24 height 24
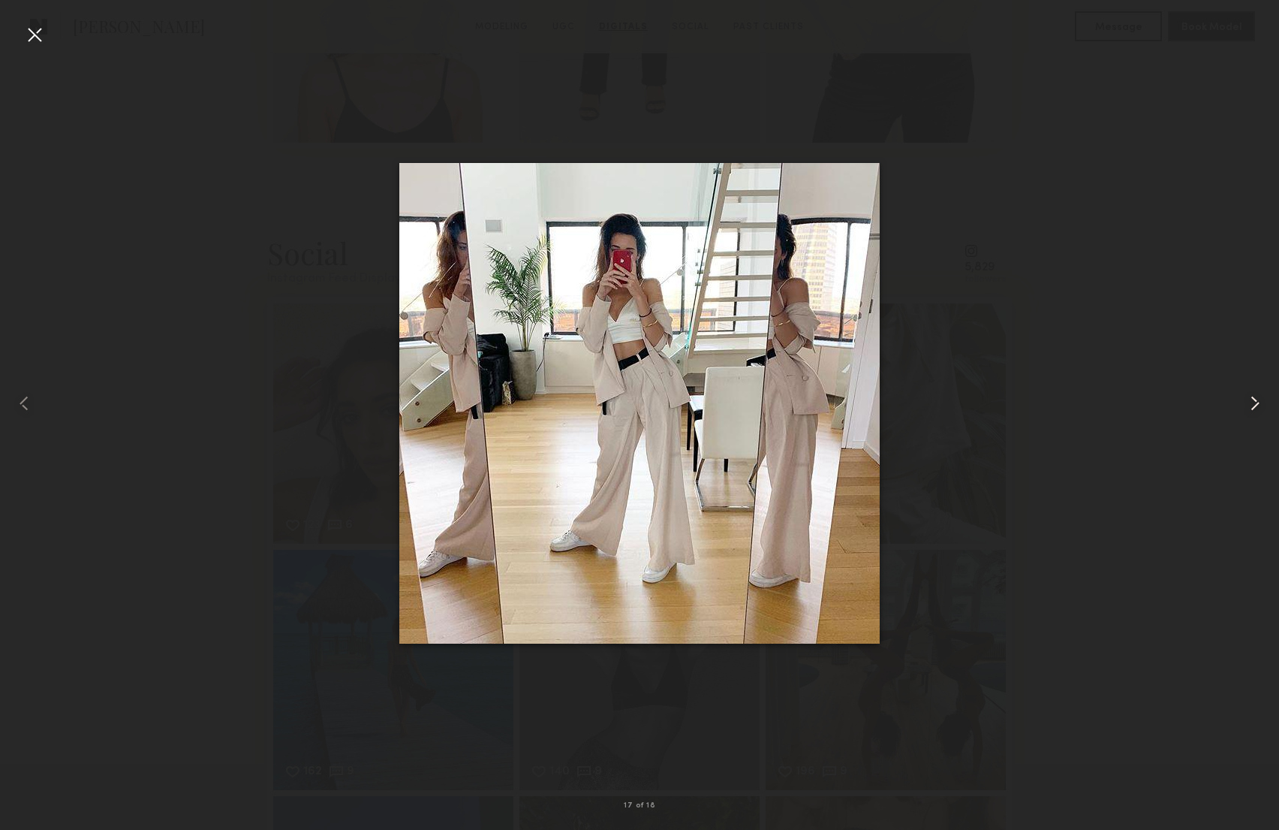
click at [1253, 400] on common-icon at bounding box center [1255, 403] width 24 height 24
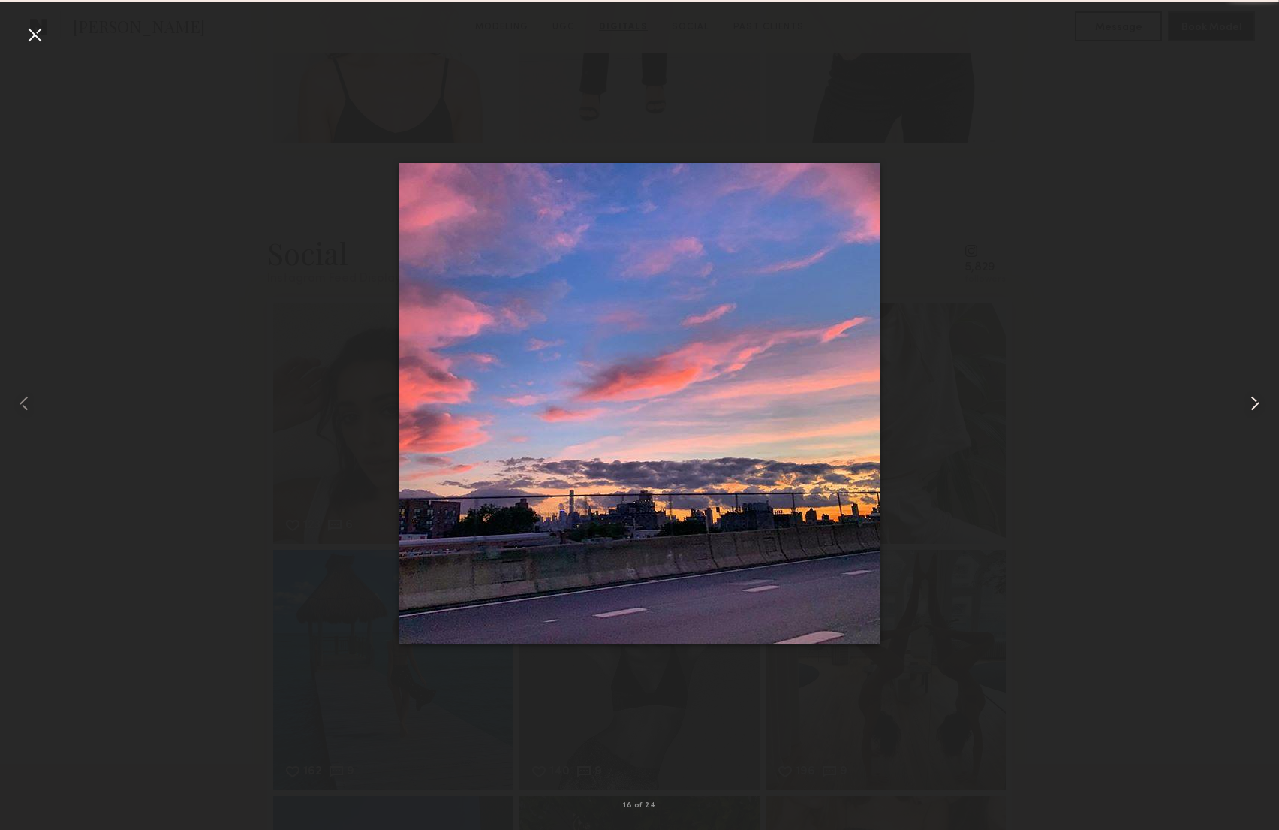
click at [1253, 400] on common-icon at bounding box center [1255, 403] width 24 height 24
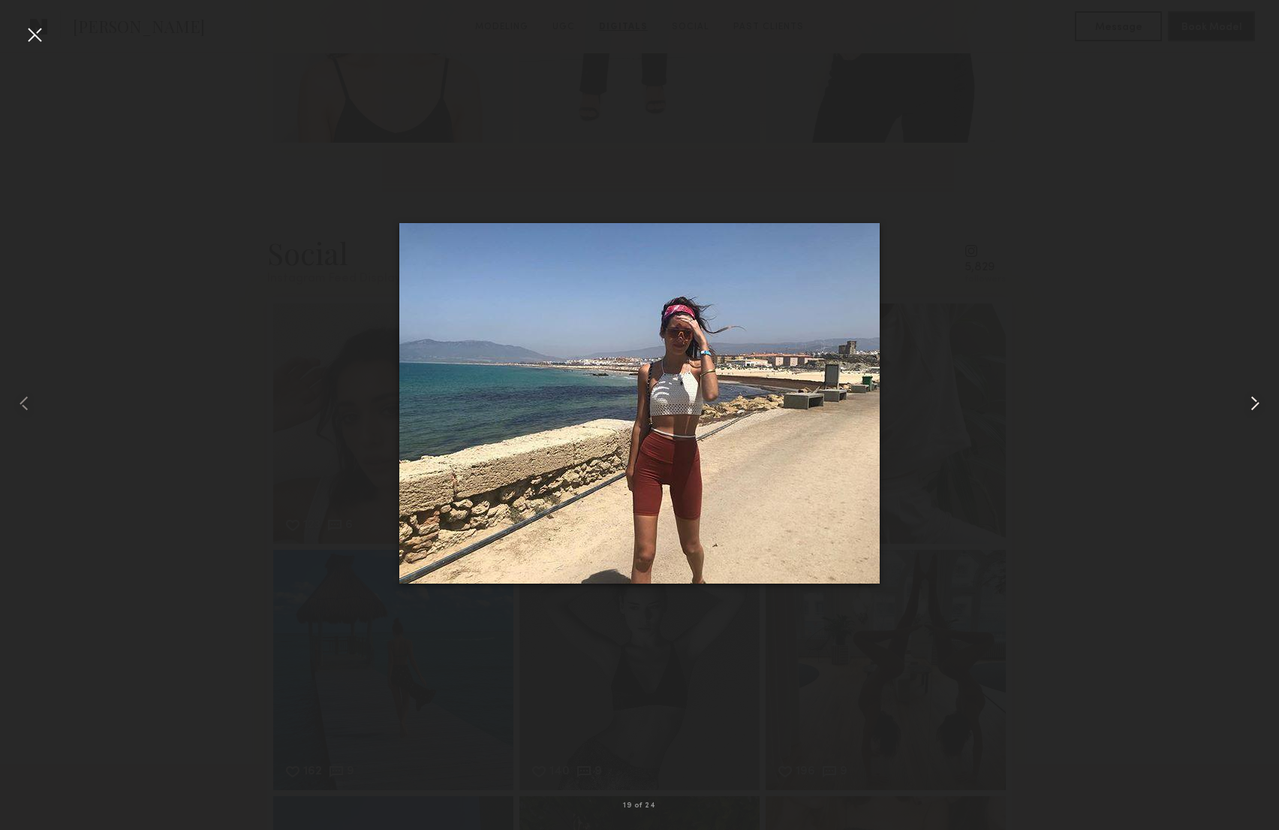
click at [1253, 400] on common-icon at bounding box center [1255, 403] width 24 height 24
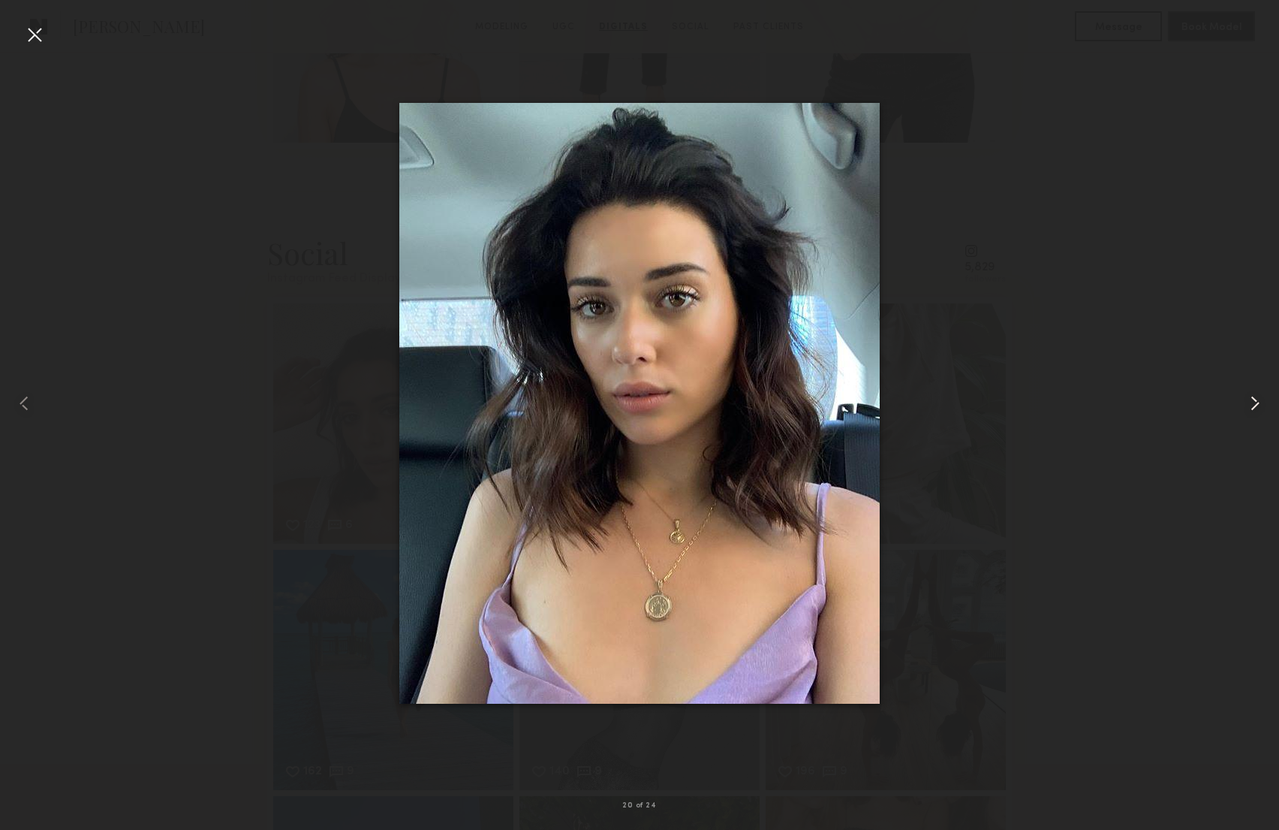
click at [1253, 400] on common-icon at bounding box center [1255, 403] width 24 height 24
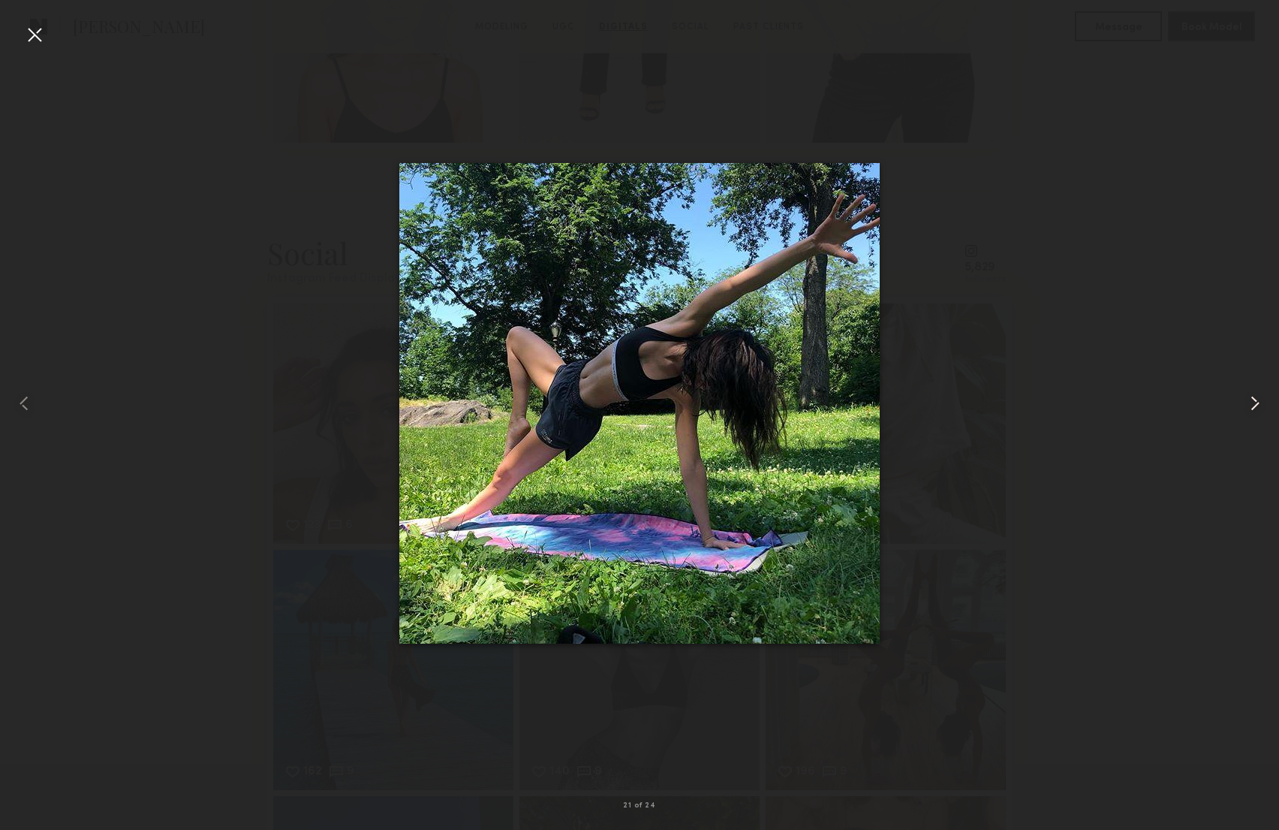
click at [1253, 400] on common-icon at bounding box center [1255, 403] width 24 height 24
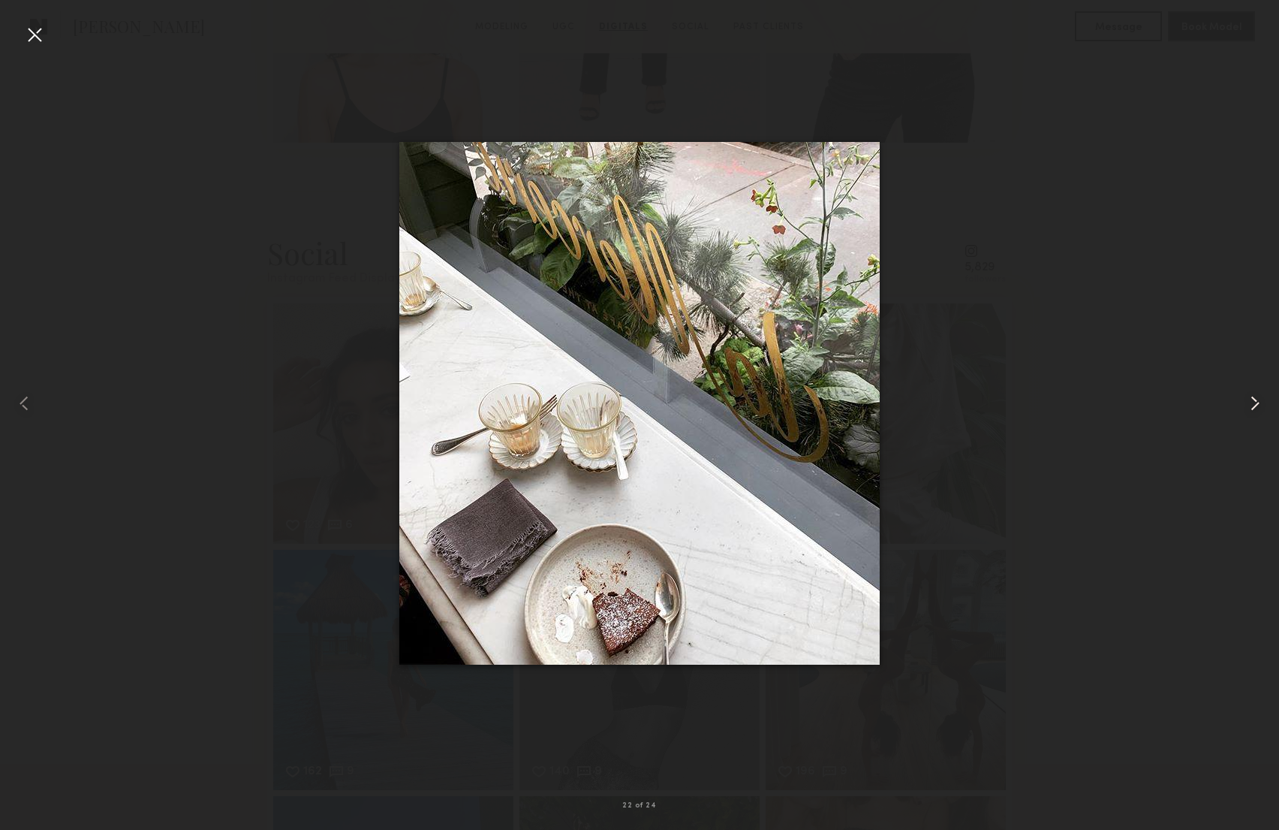
click at [1253, 400] on common-icon at bounding box center [1255, 403] width 24 height 24
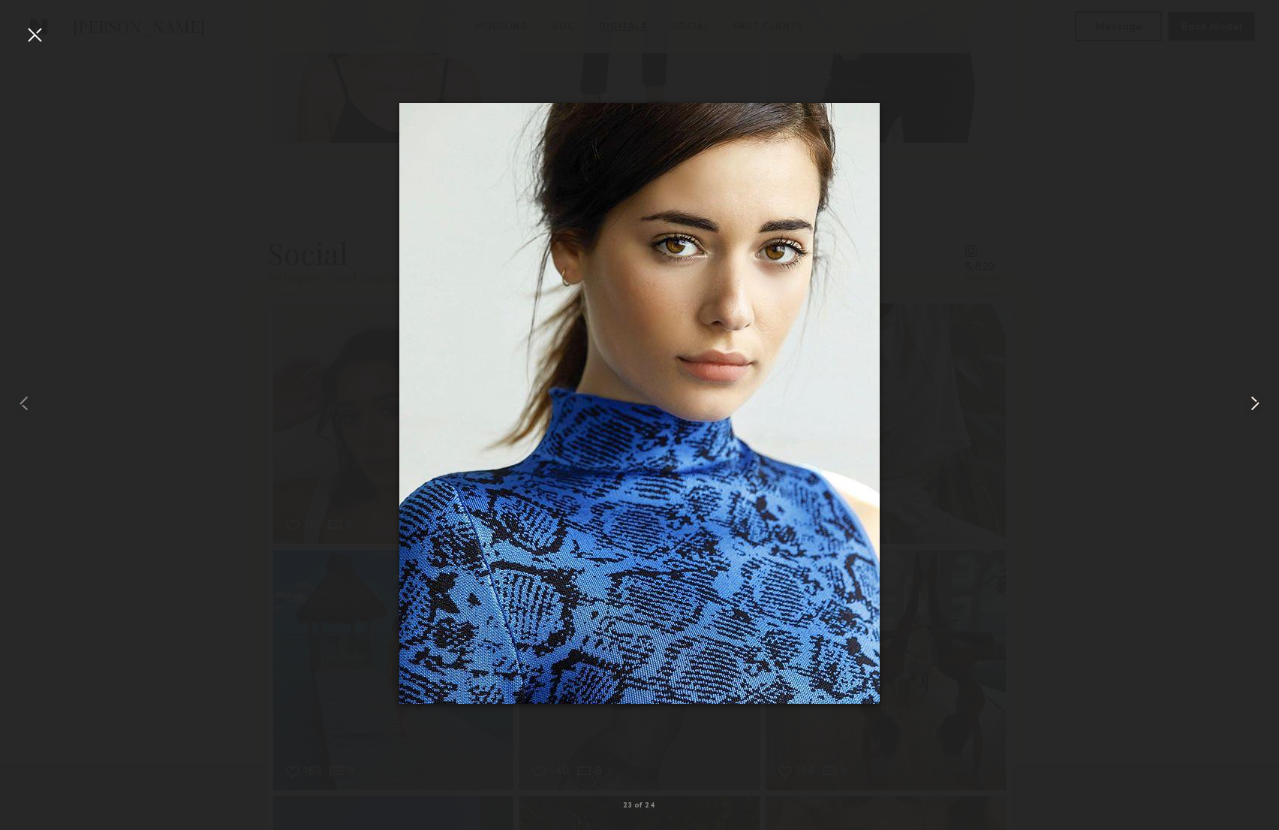
click at [1253, 400] on common-icon at bounding box center [1255, 403] width 24 height 24
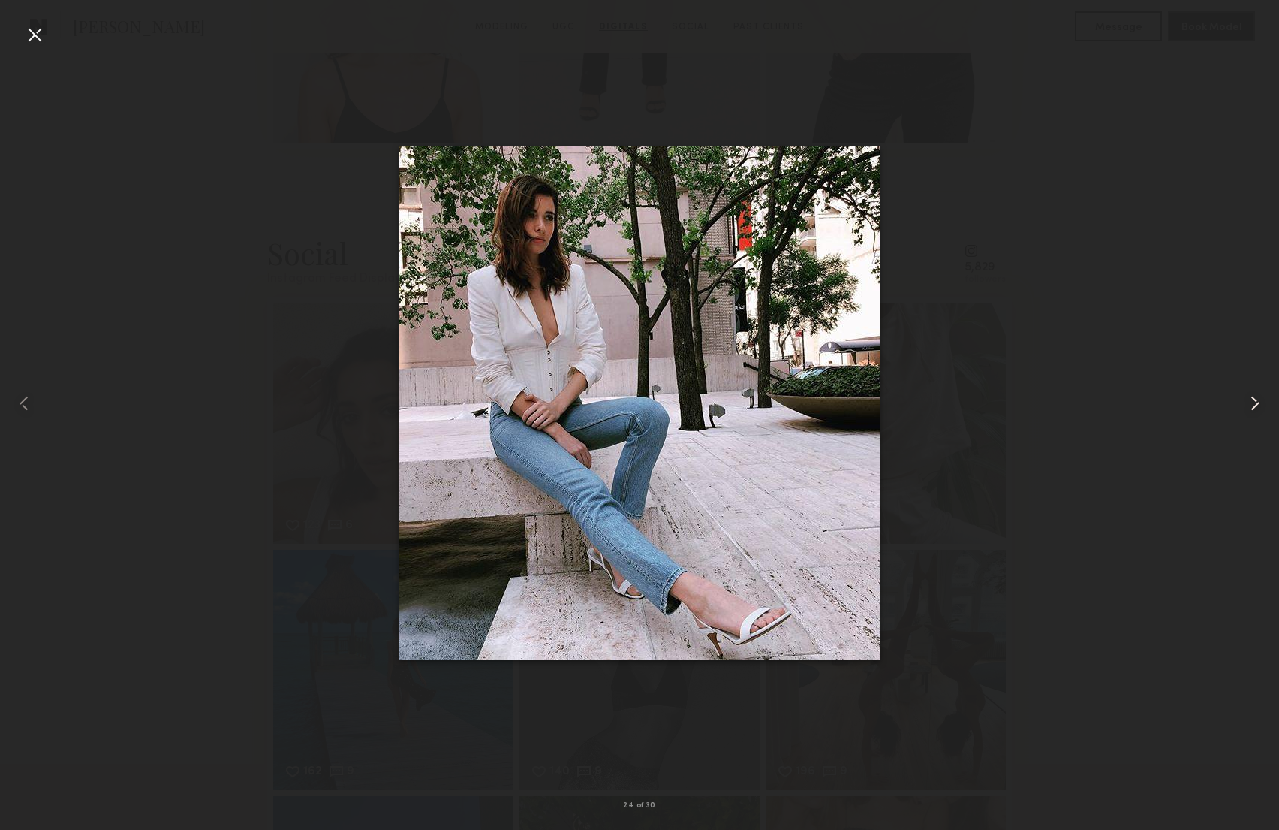
click at [1253, 400] on common-icon at bounding box center [1255, 403] width 24 height 24
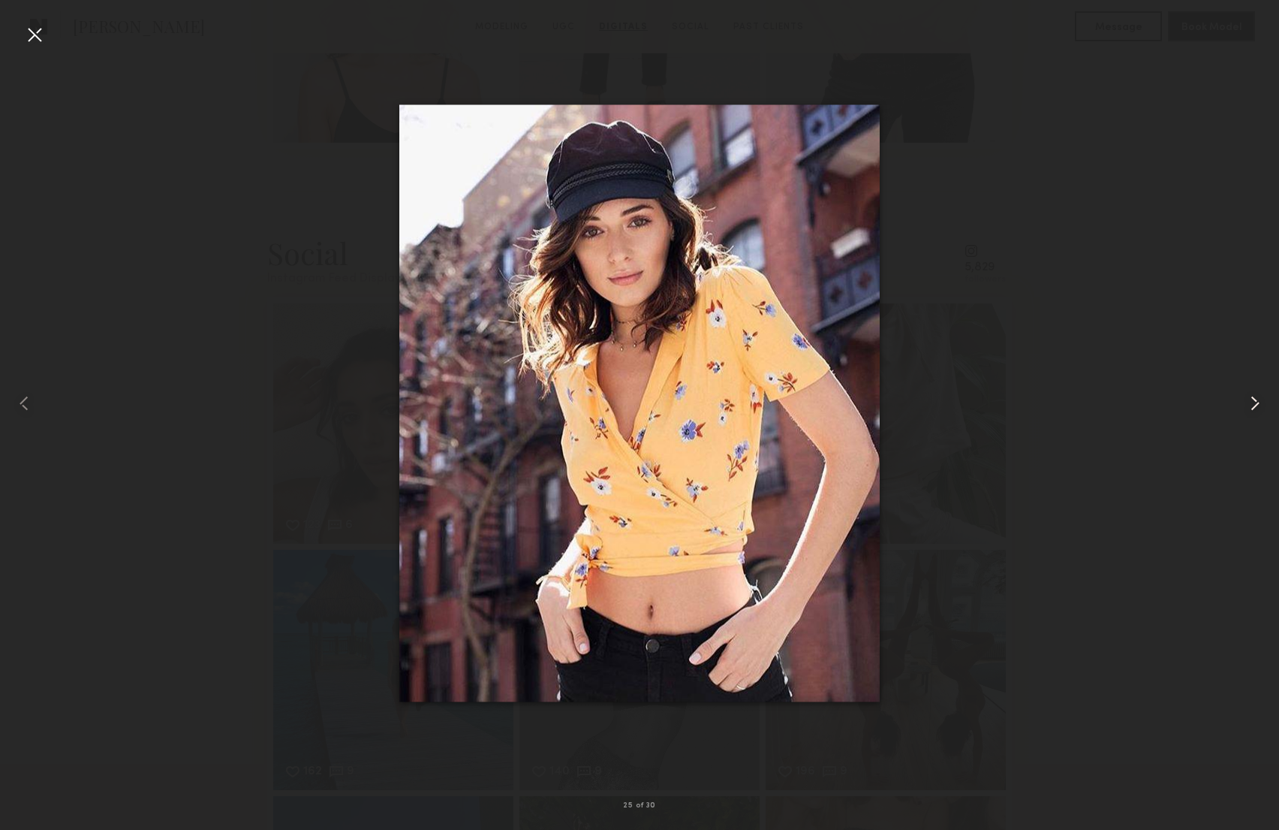
click at [1253, 400] on common-icon at bounding box center [1255, 403] width 24 height 24
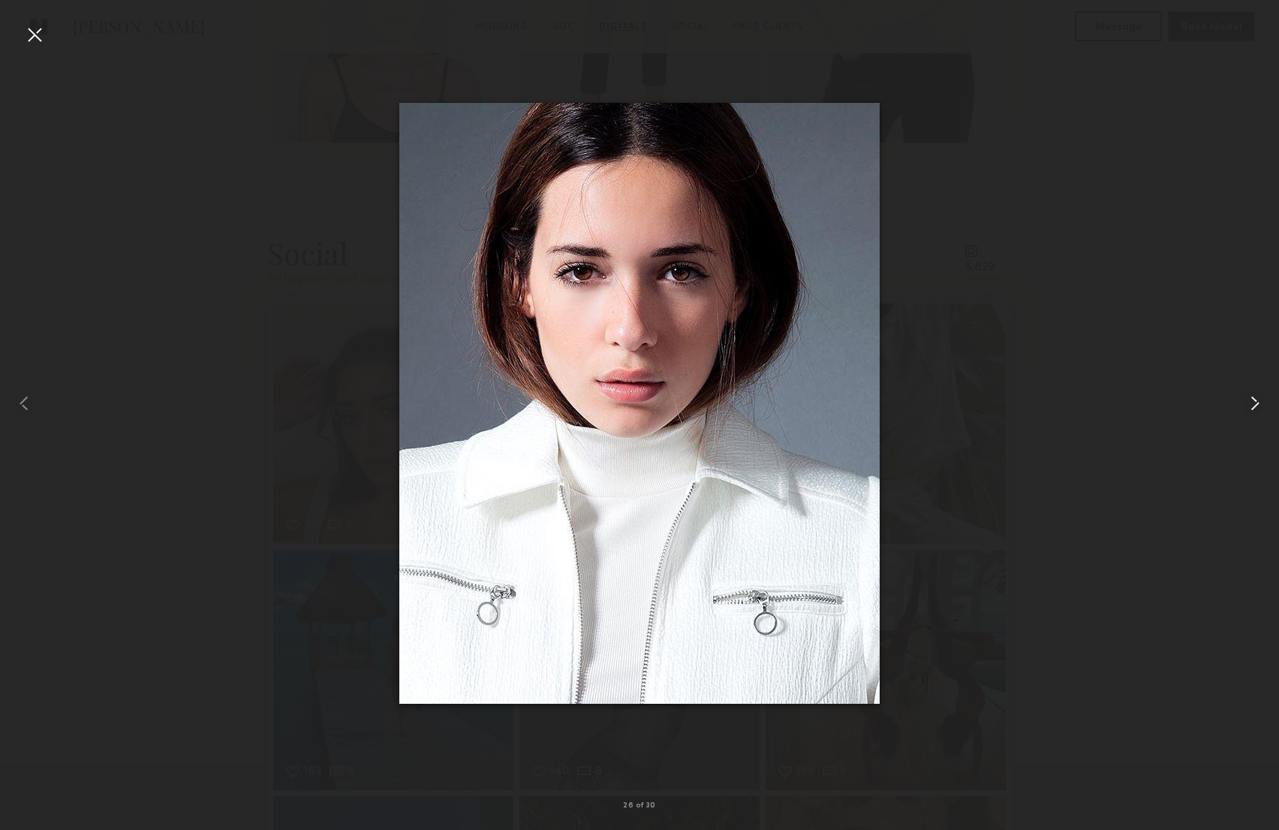
click at [1253, 400] on common-icon at bounding box center [1255, 403] width 24 height 24
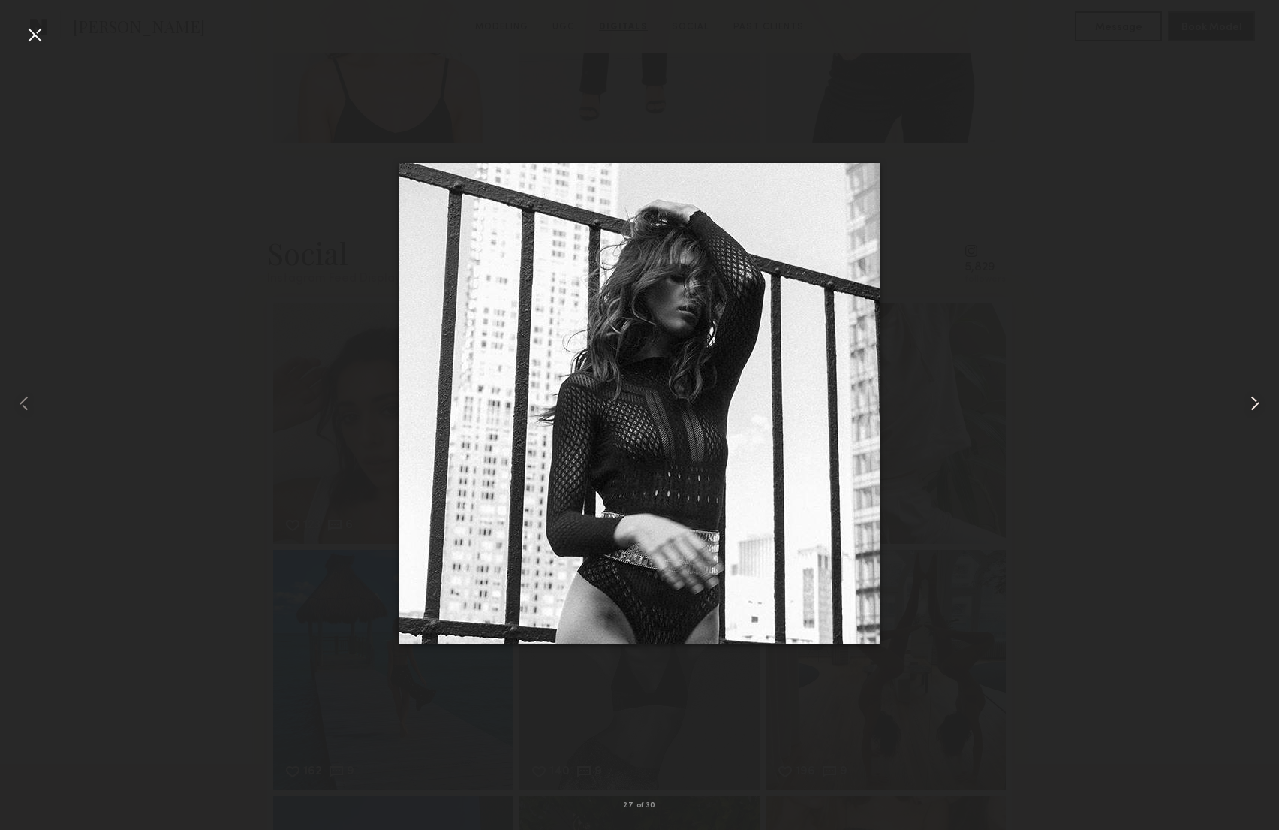
click at [1253, 400] on common-icon at bounding box center [1255, 403] width 24 height 24
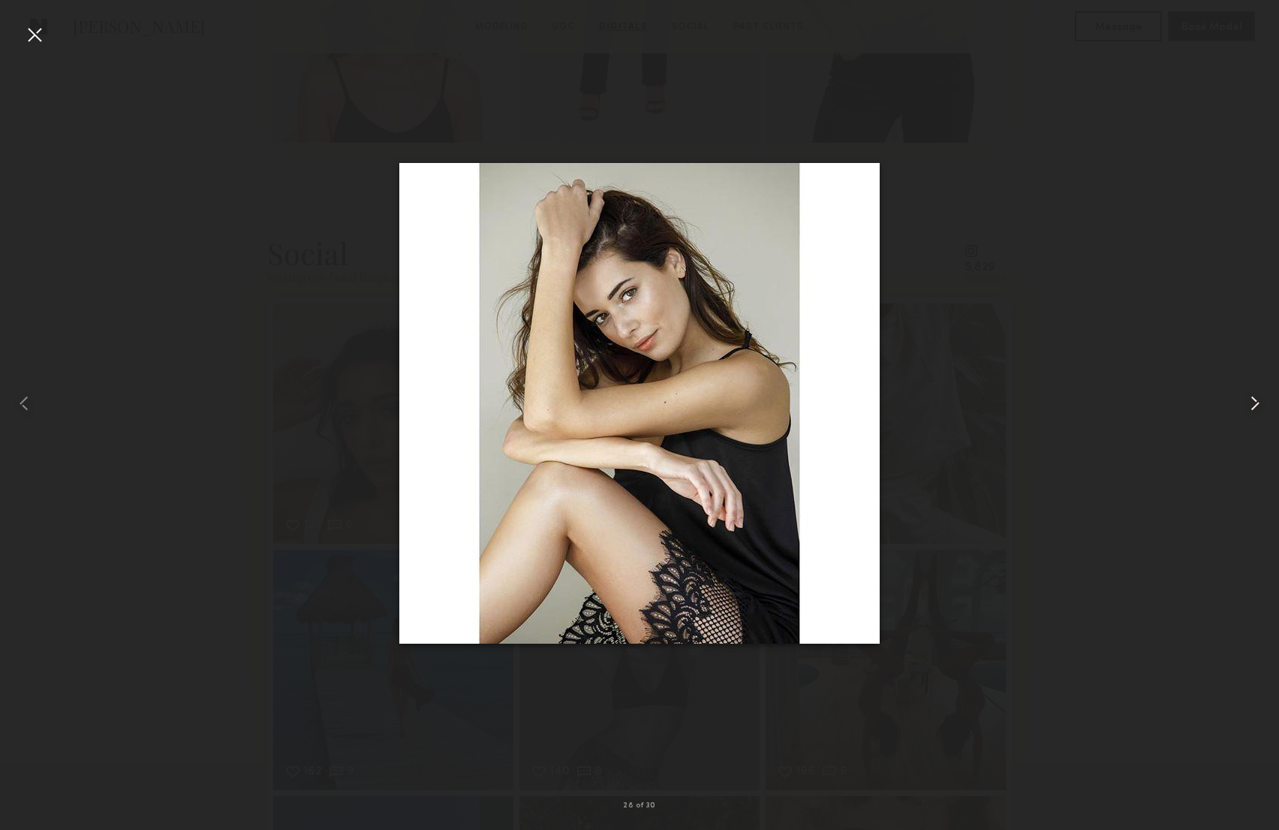
click at [1253, 400] on common-icon at bounding box center [1255, 403] width 24 height 24
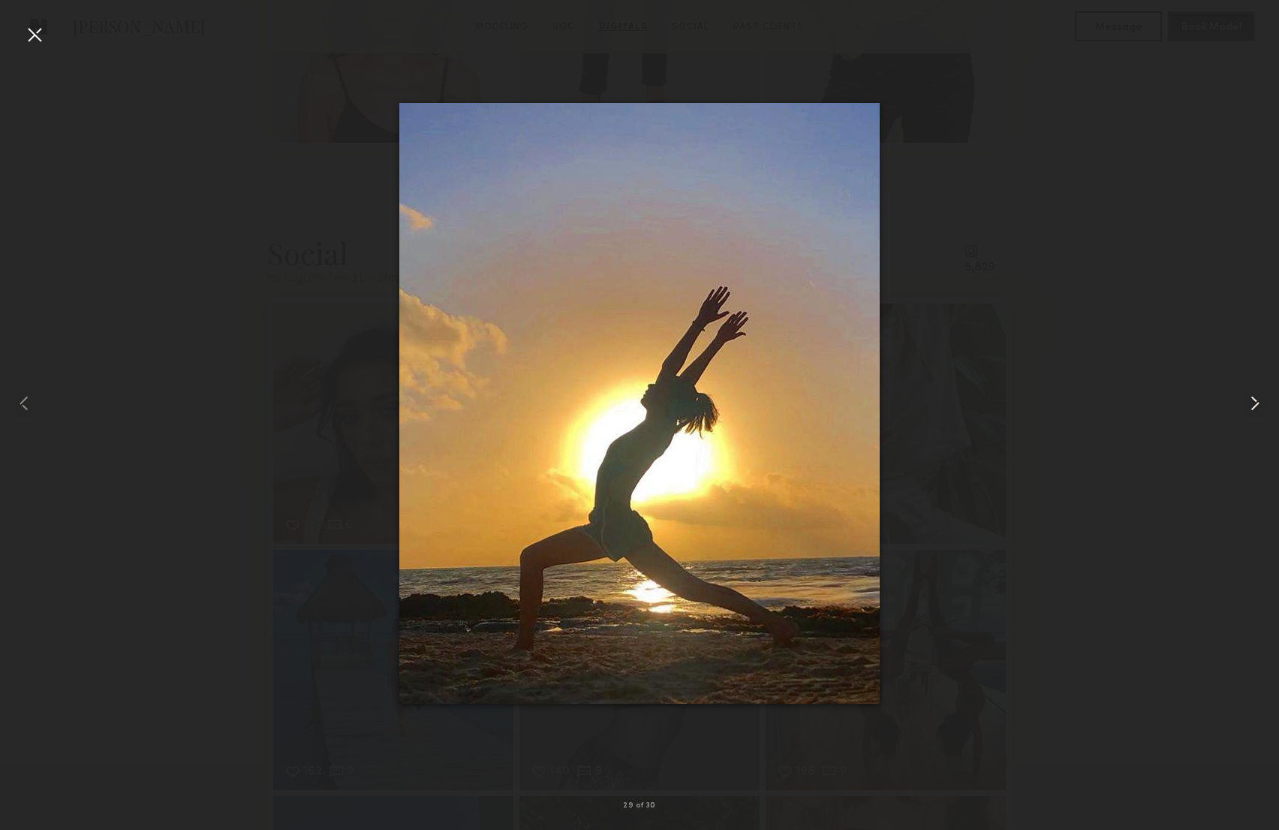
click at [1253, 400] on common-icon at bounding box center [1255, 403] width 24 height 24
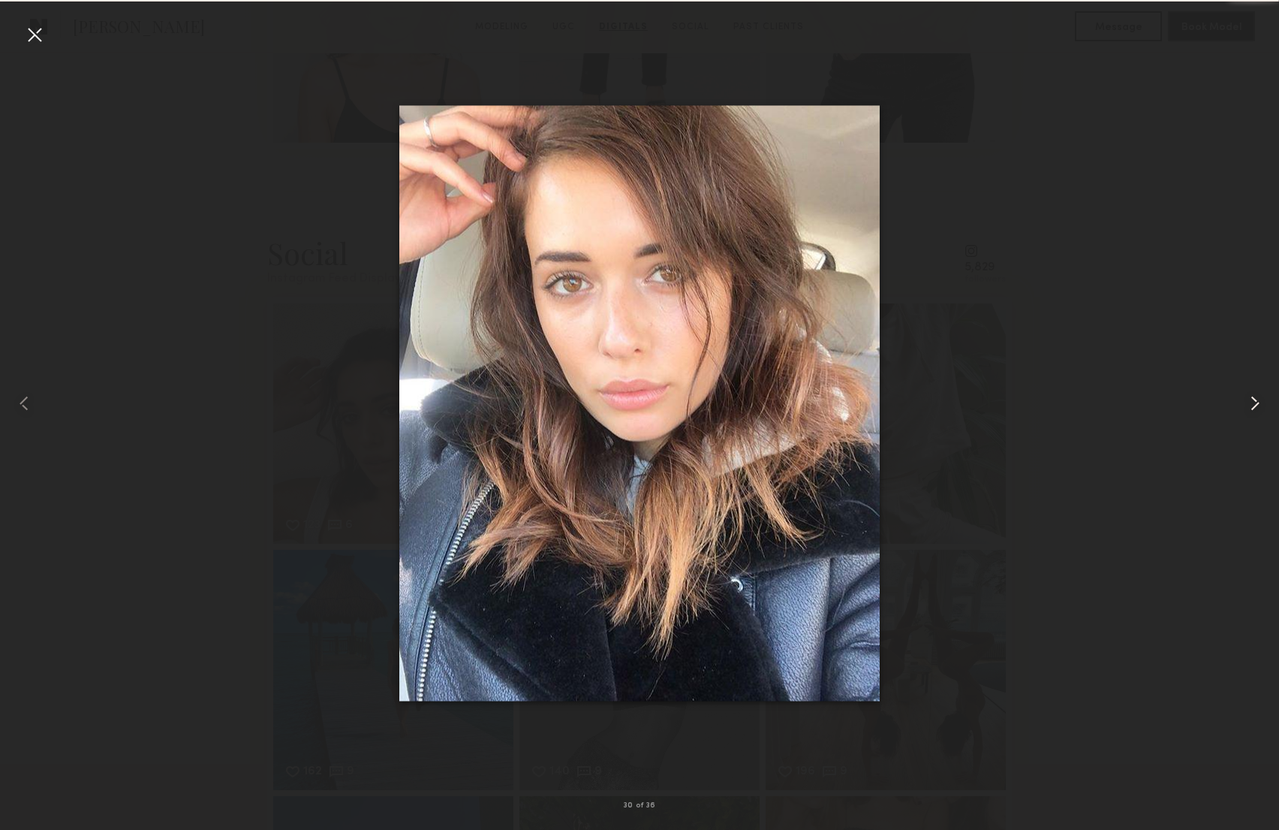
click at [1253, 400] on common-icon at bounding box center [1255, 403] width 24 height 24
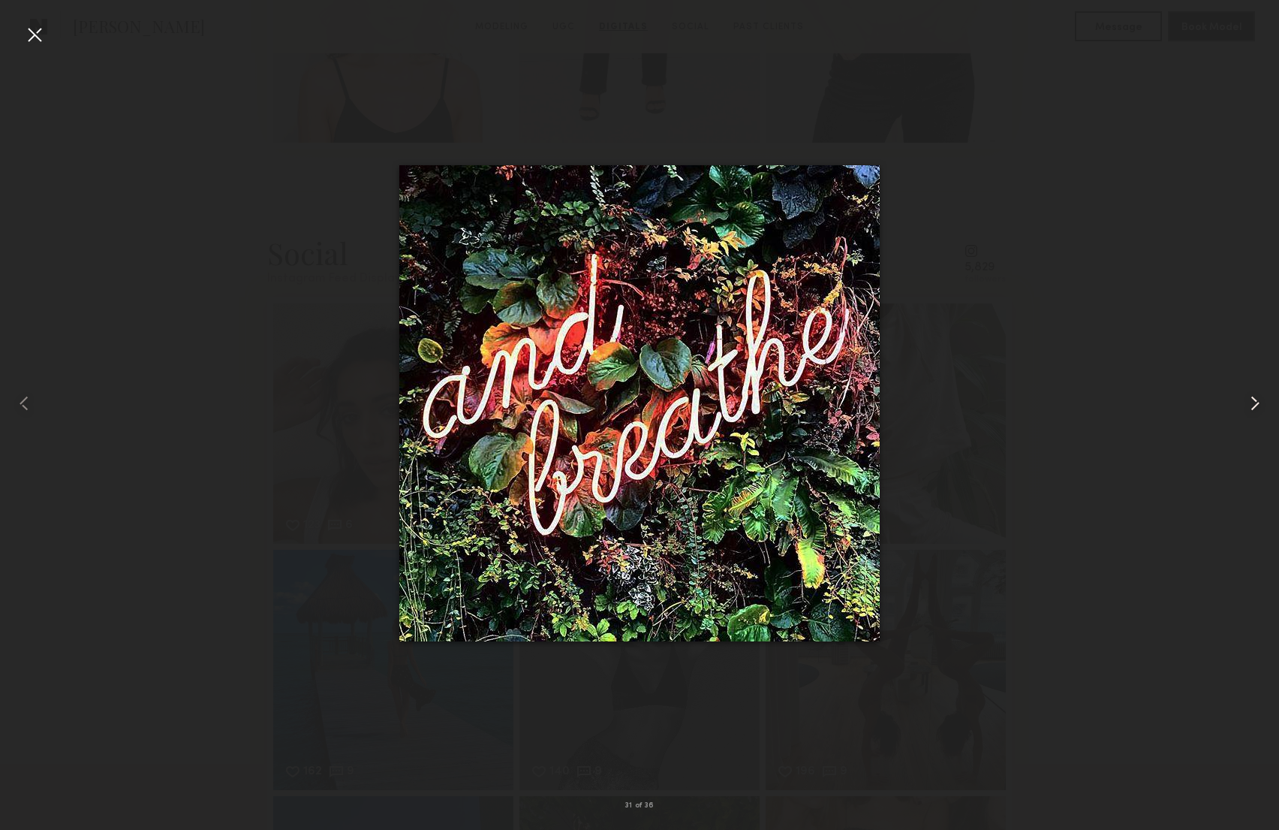
click at [1253, 400] on common-icon at bounding box center [1255, 403] width 24 height 24
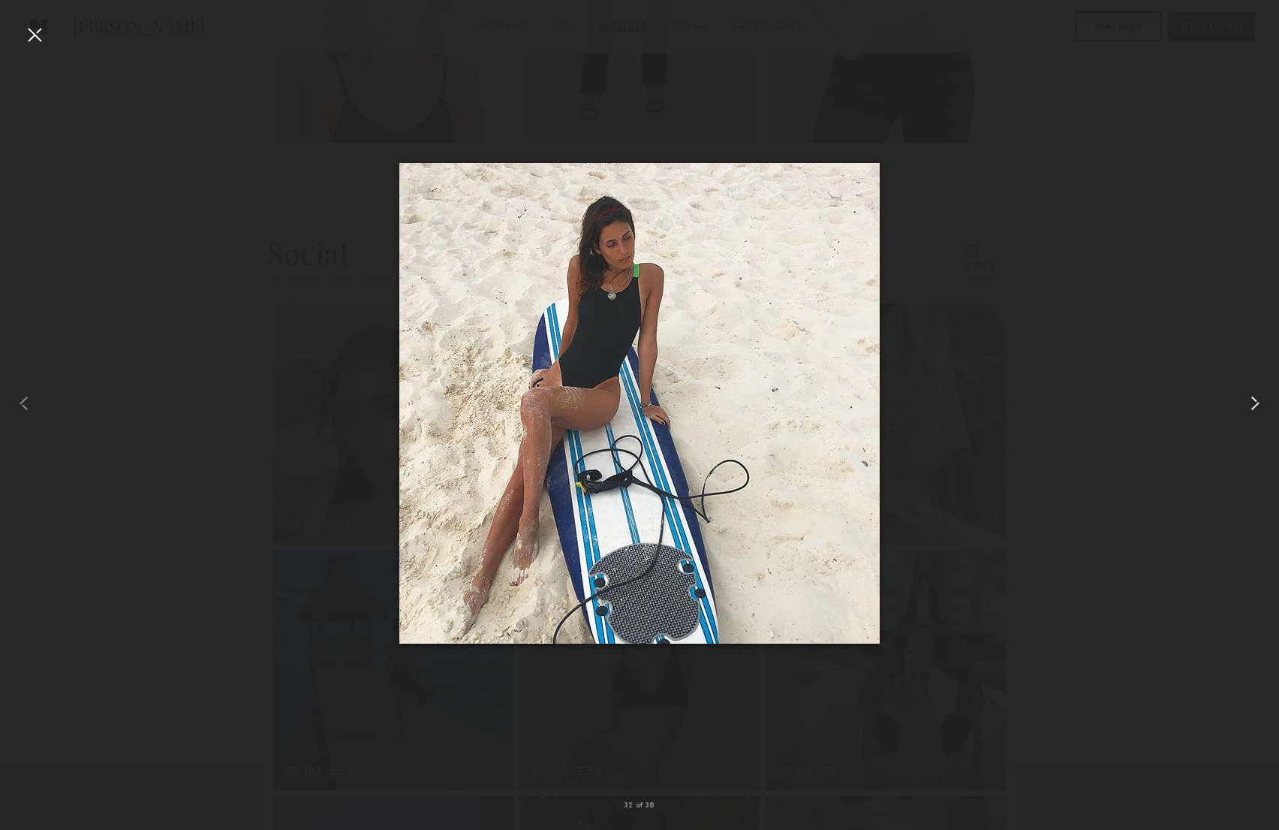
click at [1253, 400] on common-icon at bounding box center [1255, 403] width 24 height 24
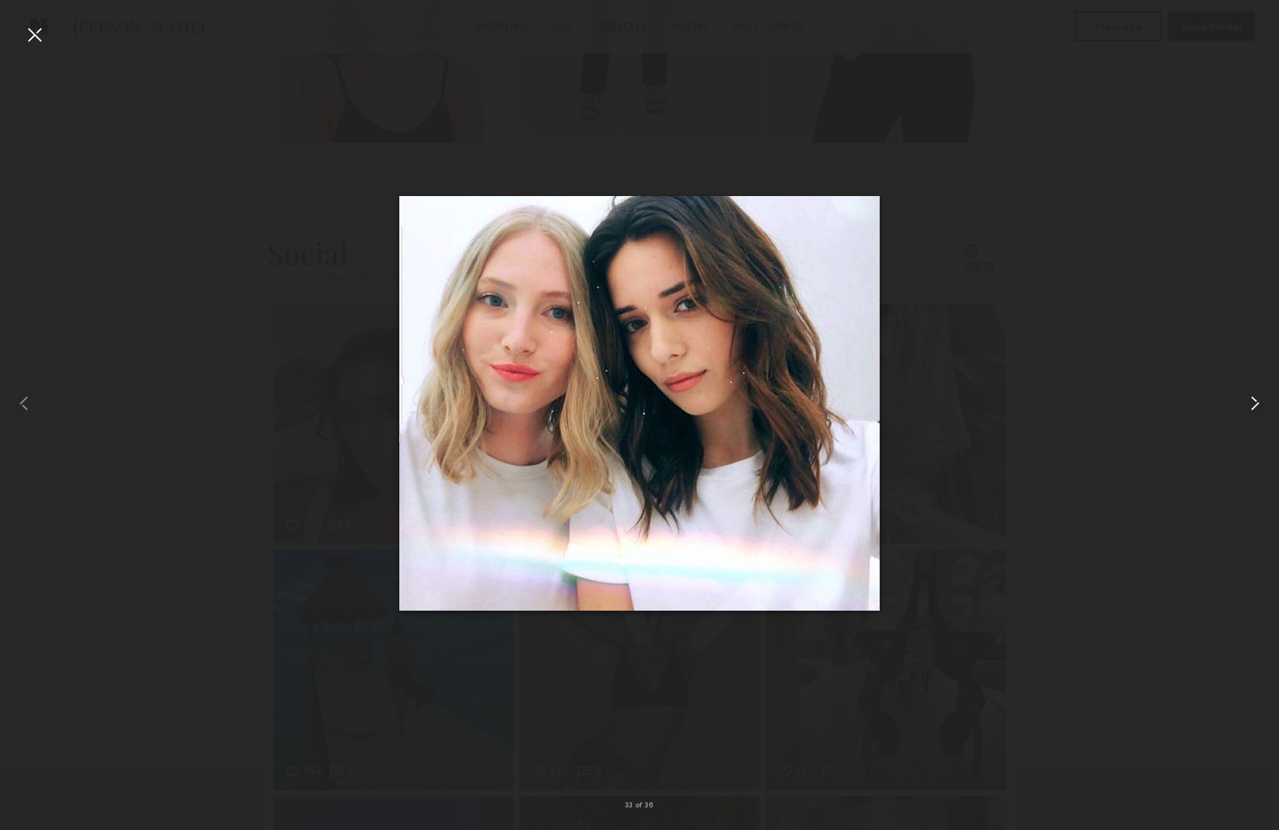
click at [1253, 400] on common-icon at bounding box center [1255, 403] width 24 height 24
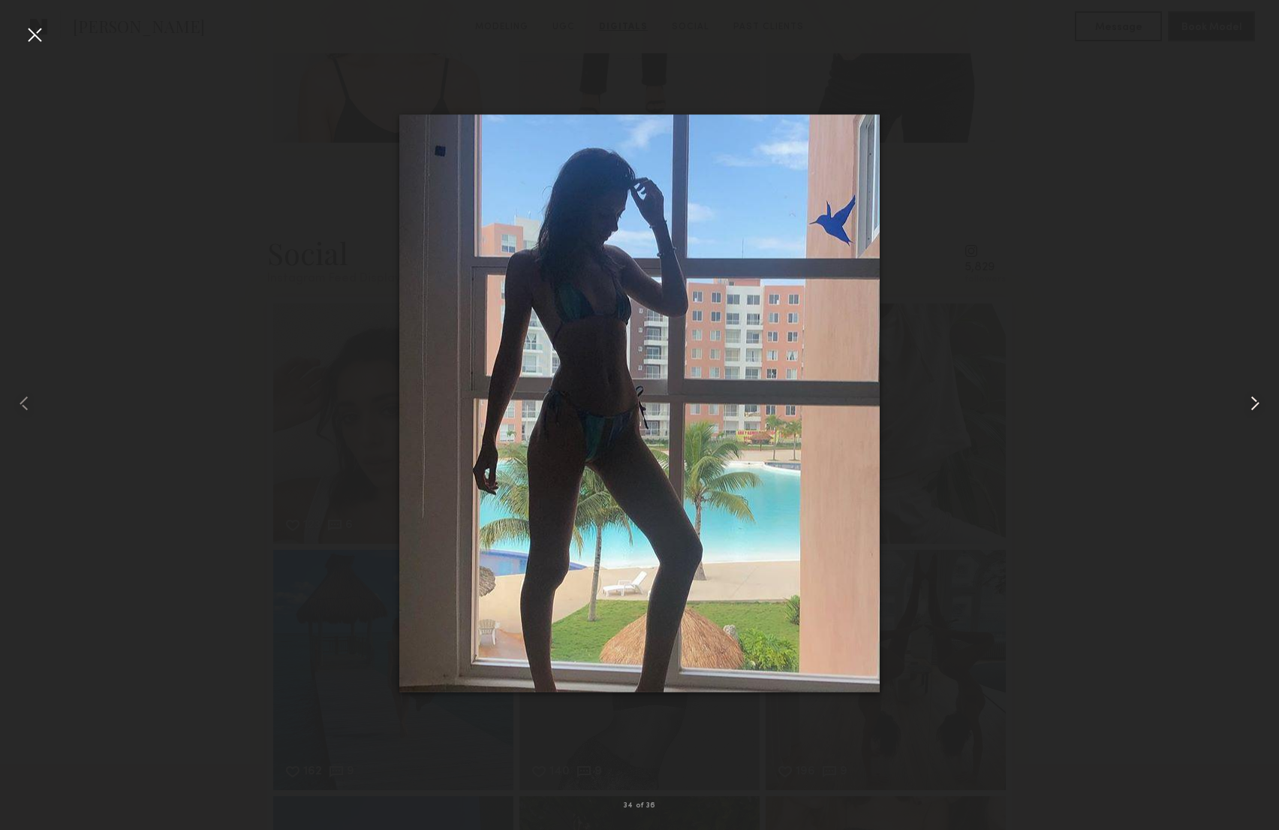
click at [1253, 400] on common-icon at bounding box center [1255, 403] width 24 height 24
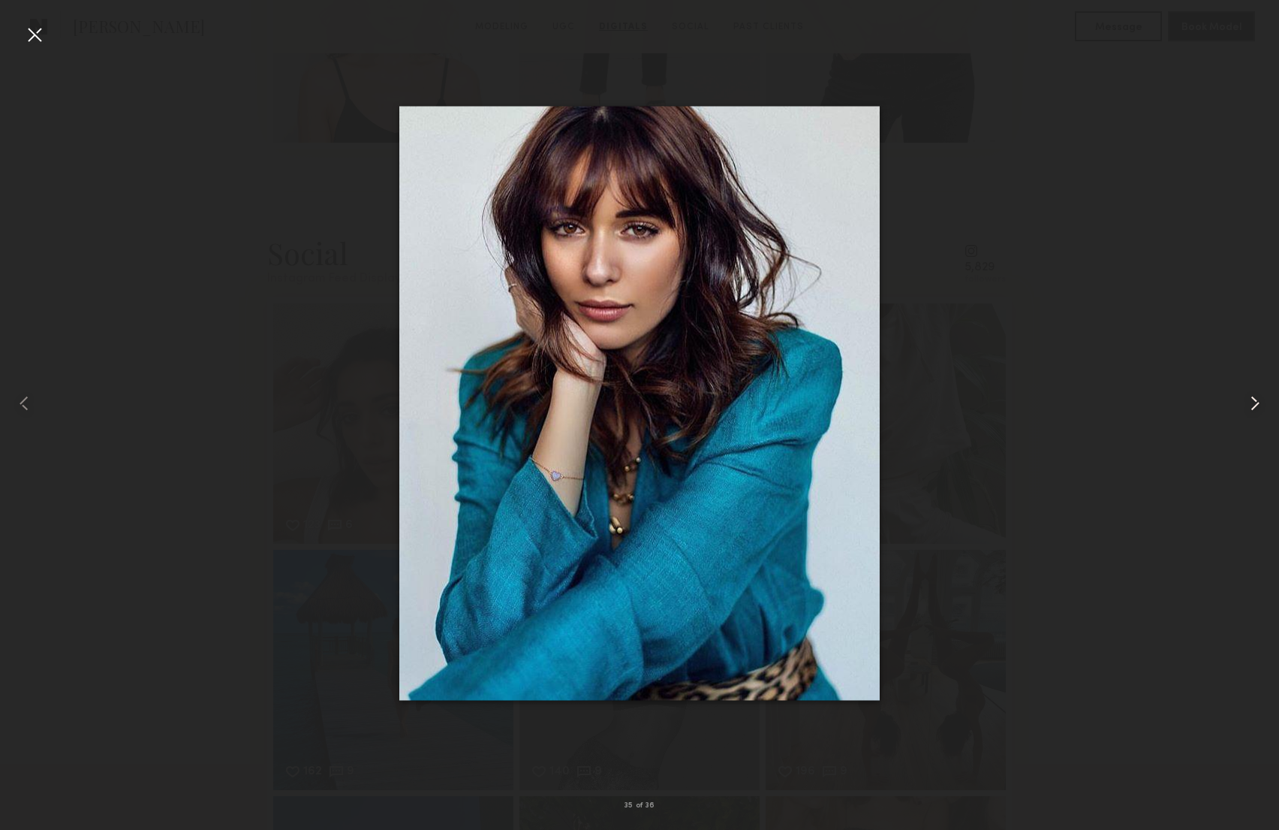
click at [1253, 400] on common-icon at bounding box center [1255, 403] width 24 height 24
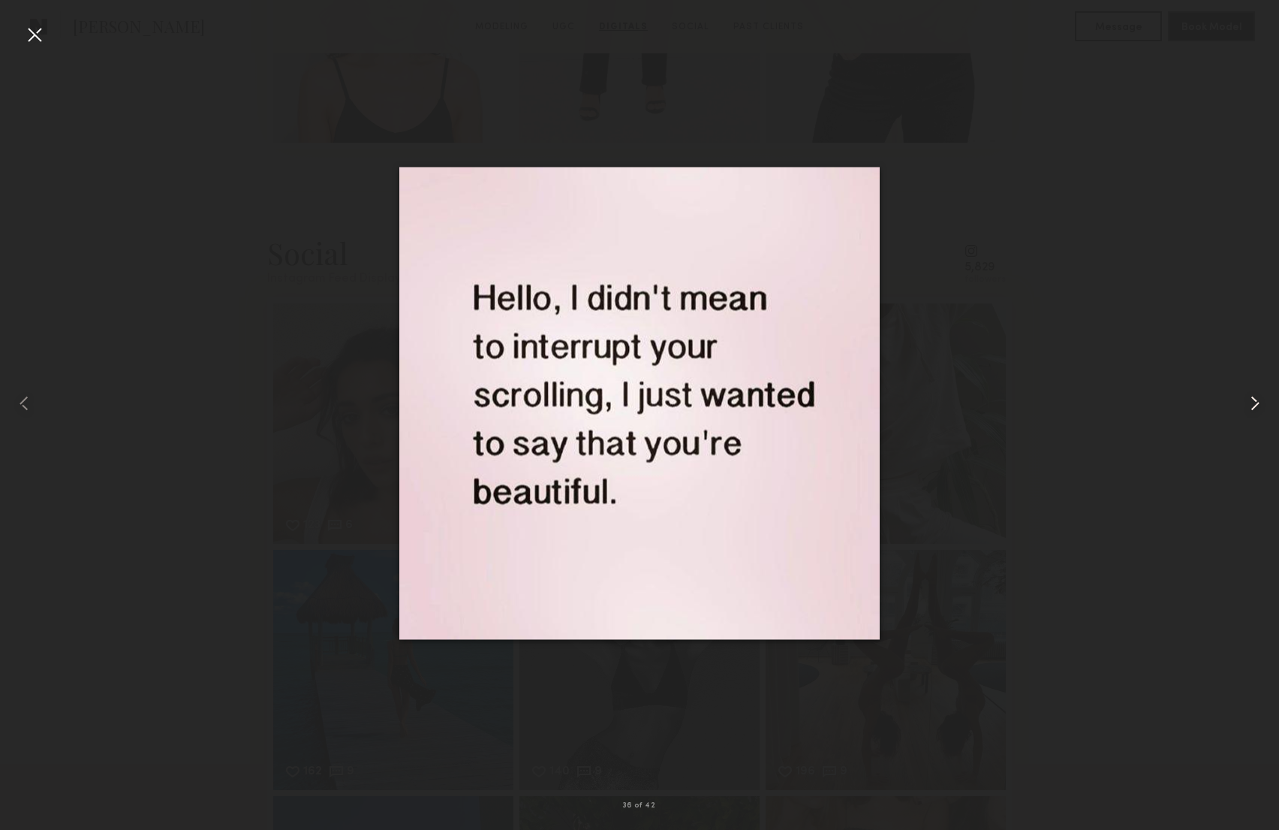
click at [1253, 400] on common-icon at bounding box center [1255, 403] width 24 height 24
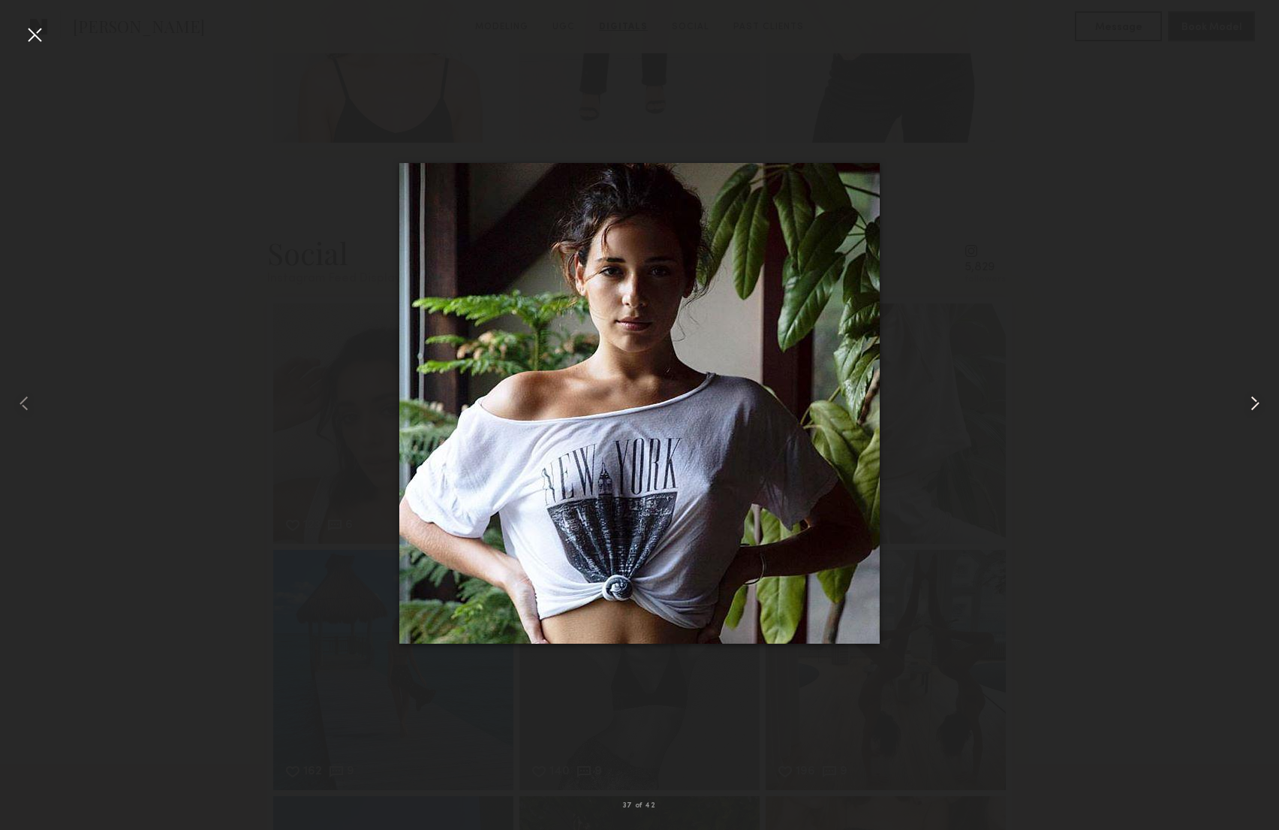
click at [1253, 400] on common-icon at bounding box center [1255, 403] width 24 height 24
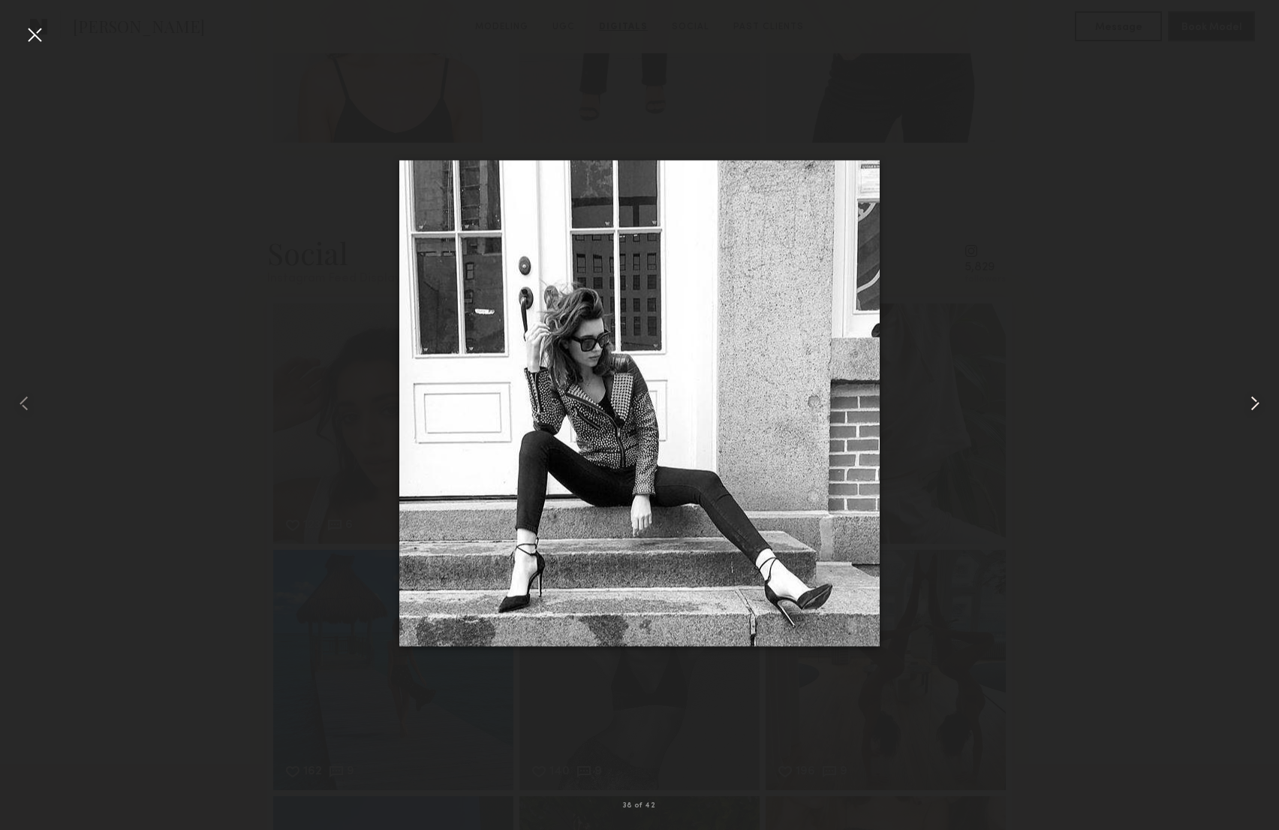
click at [1253, 400] on common-icon at bounding box center [1255, 403] width 24 height 24
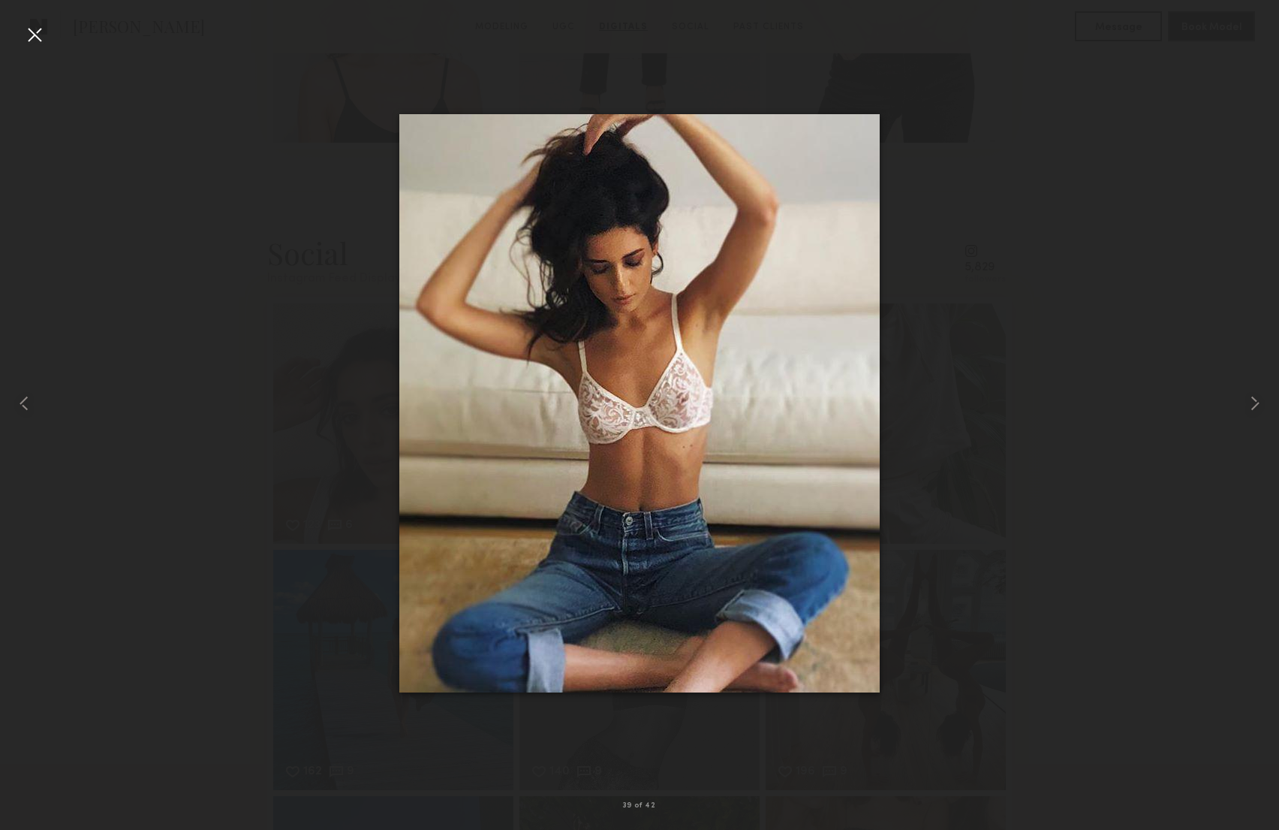
click at [1174, 395] on div at bounding box center [639, 403] width 1279 height 758
click at [26, 32] on div at bounding box center [35, 35] width 24 height 24
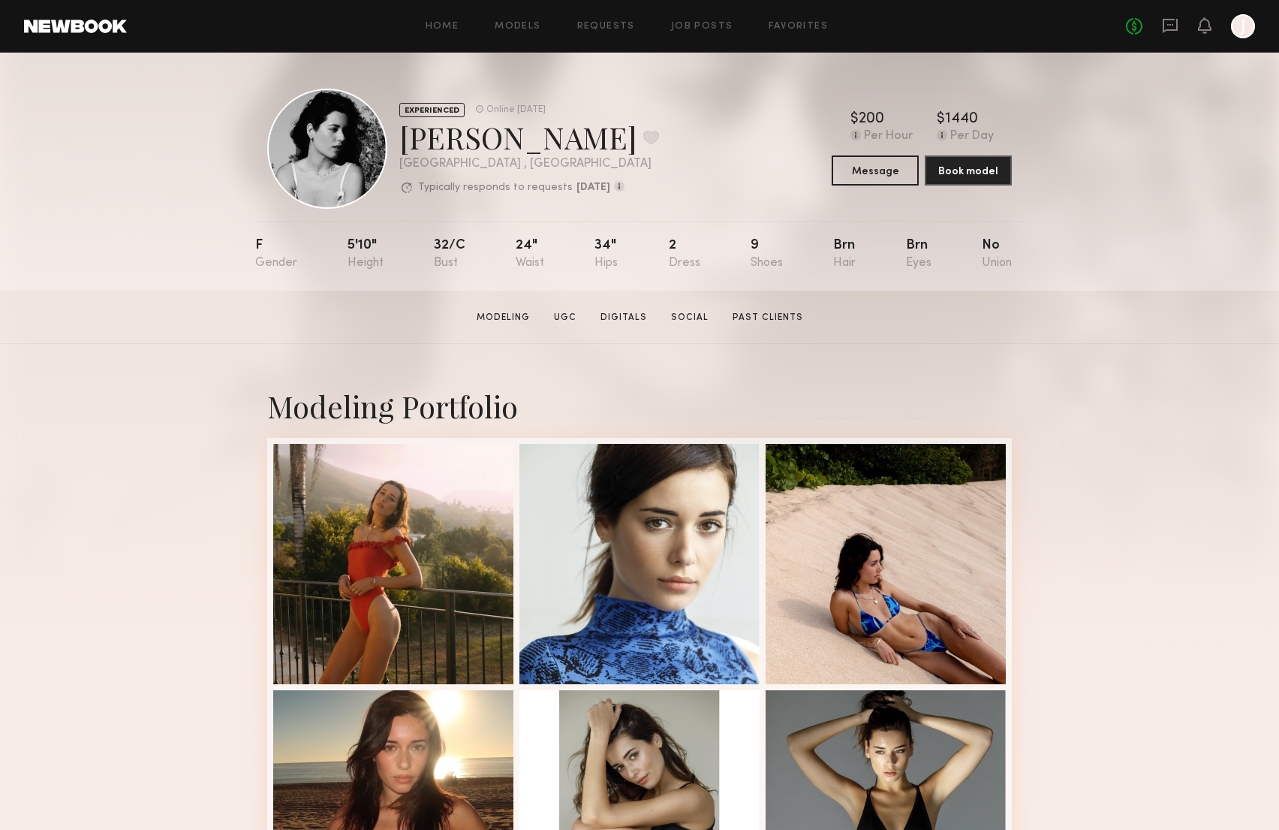
scroll to position [0, 0]
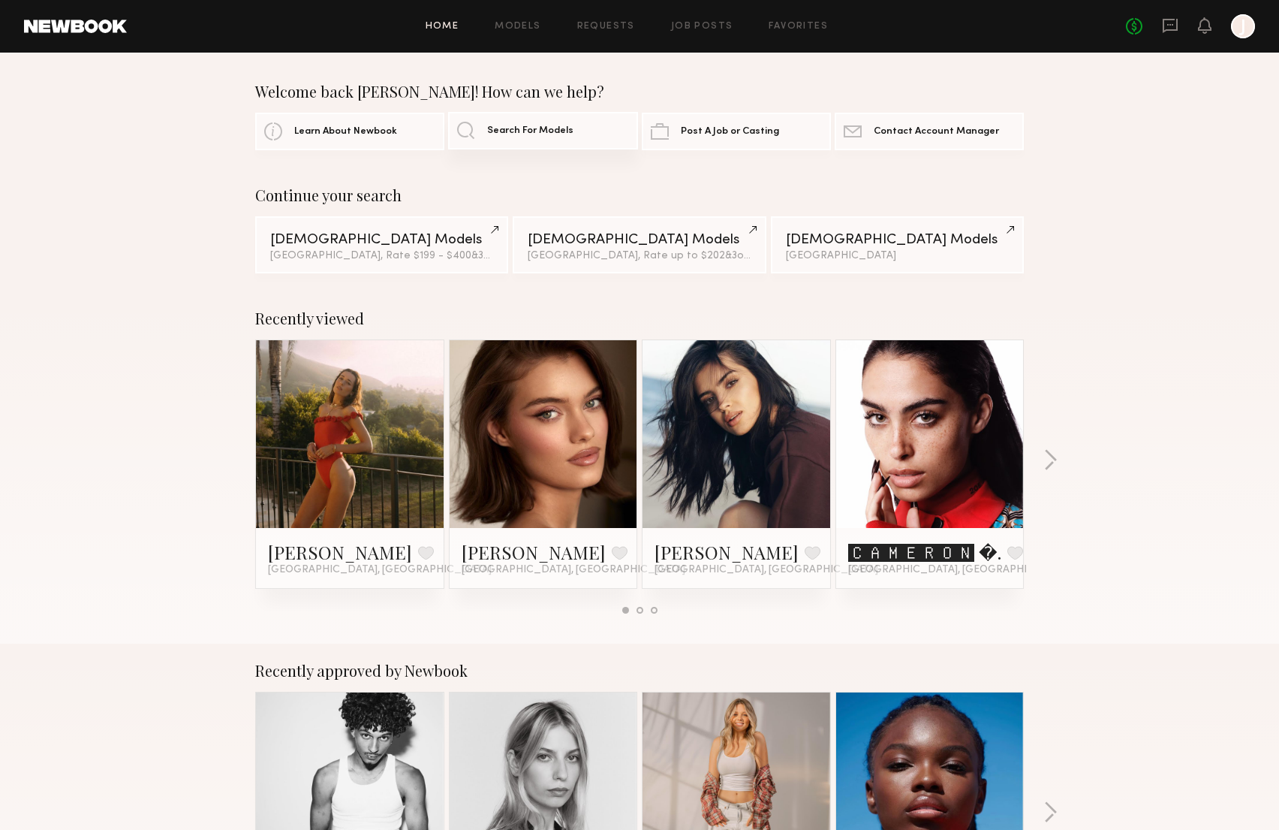
click at [563, 128] on span "Search For Models" at bounding box center [530, 131] width 86 height 10
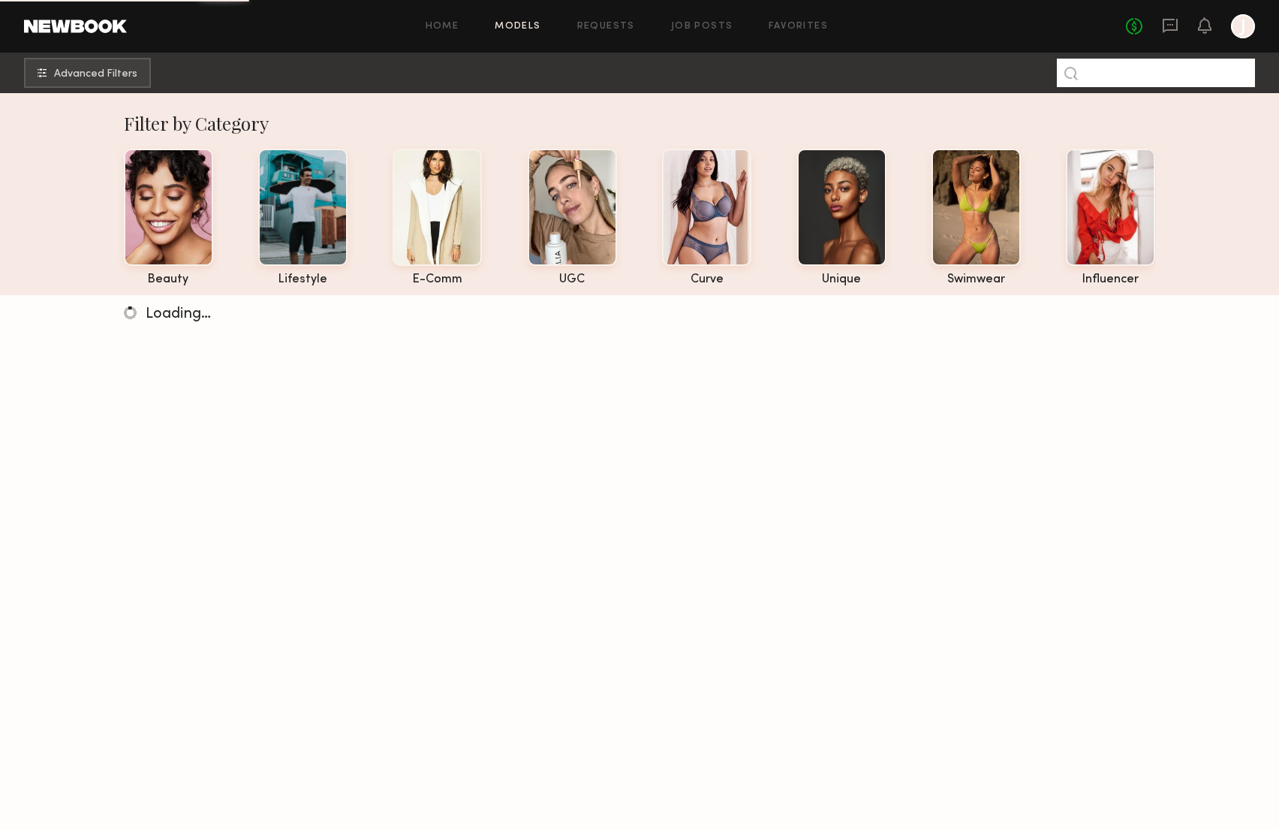
click at [1113, 76] on input at bounding box center [1156, 73] width 198 height 29
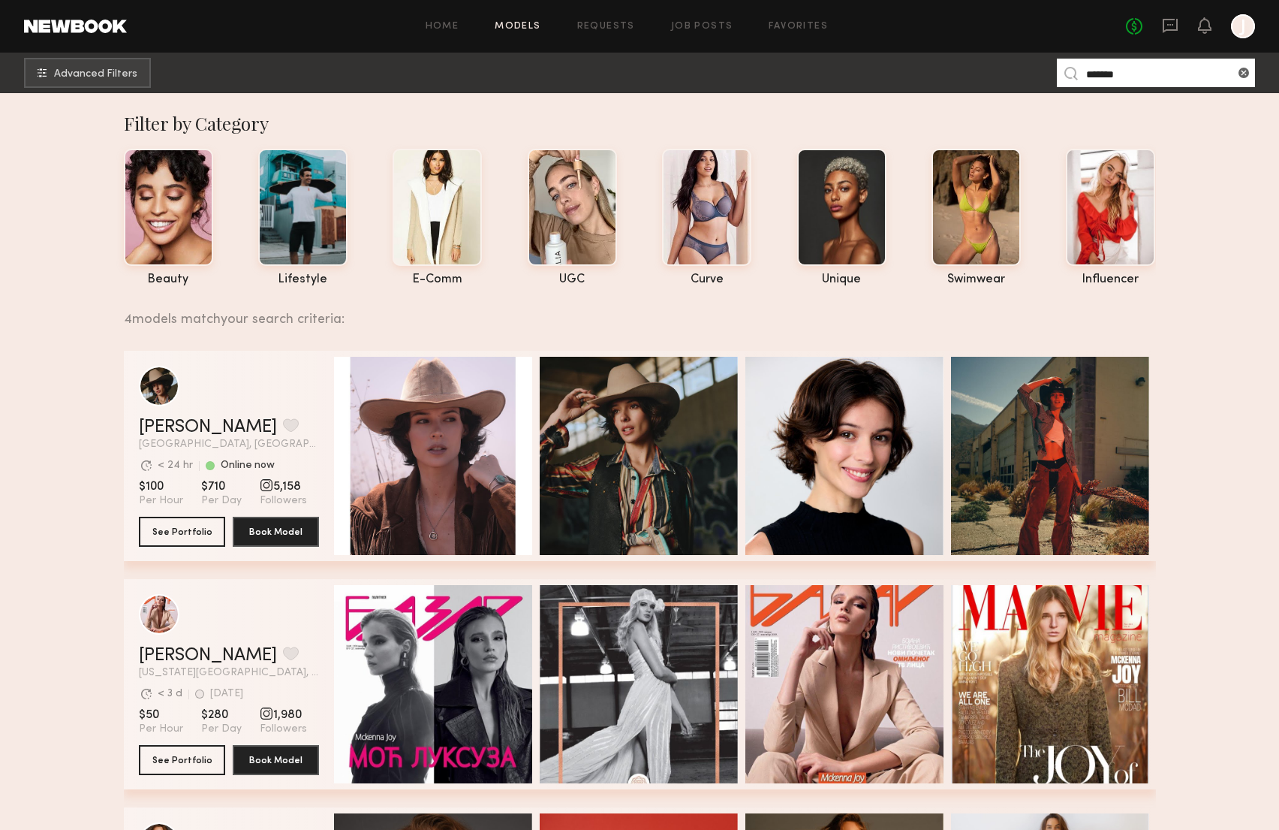
type input "*******"
drag, startPoint x: 1113, startPoint y: 76, endPoint x: 182, endPoint y: 532, distance: 1037.2
click at [182, 532] on button "See Portfolio" at bounding box center [182, 531] width 86 height 30
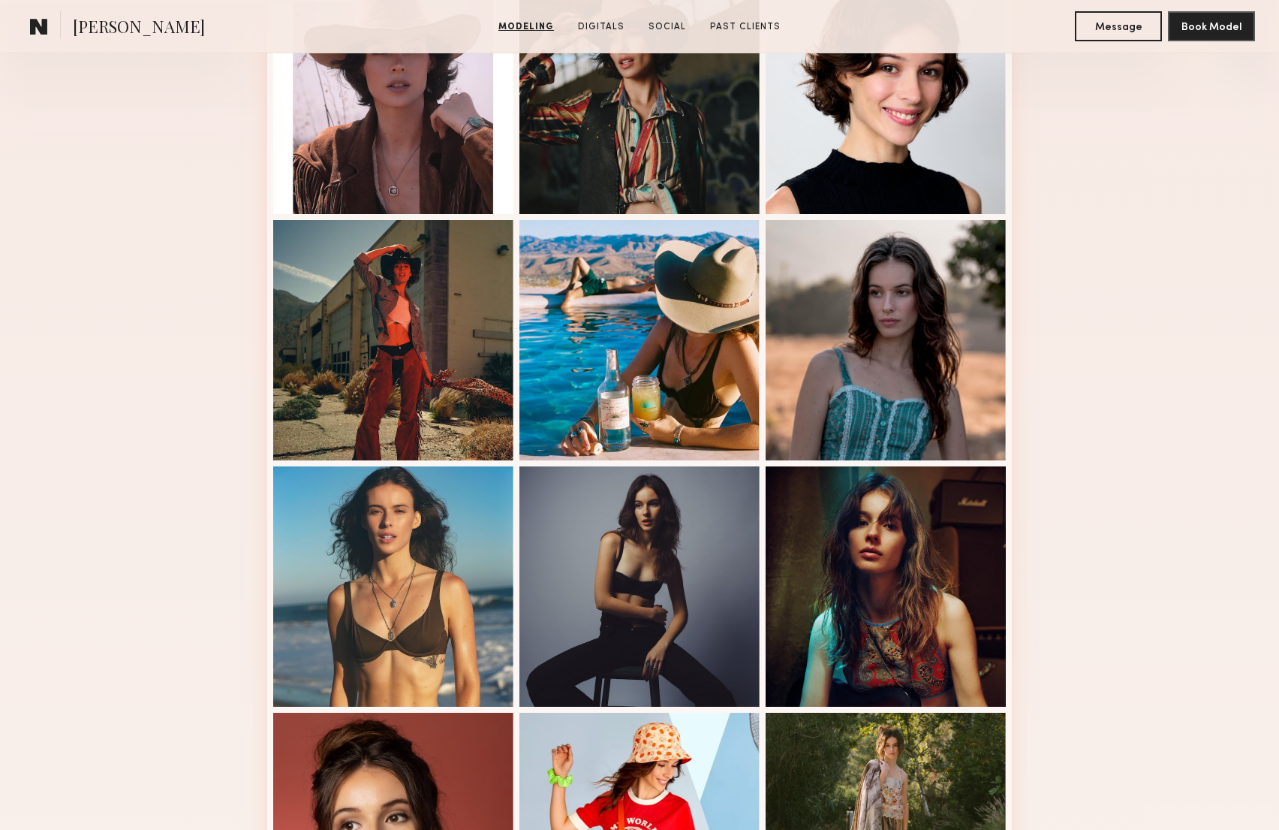
scroll to position [518, 0]
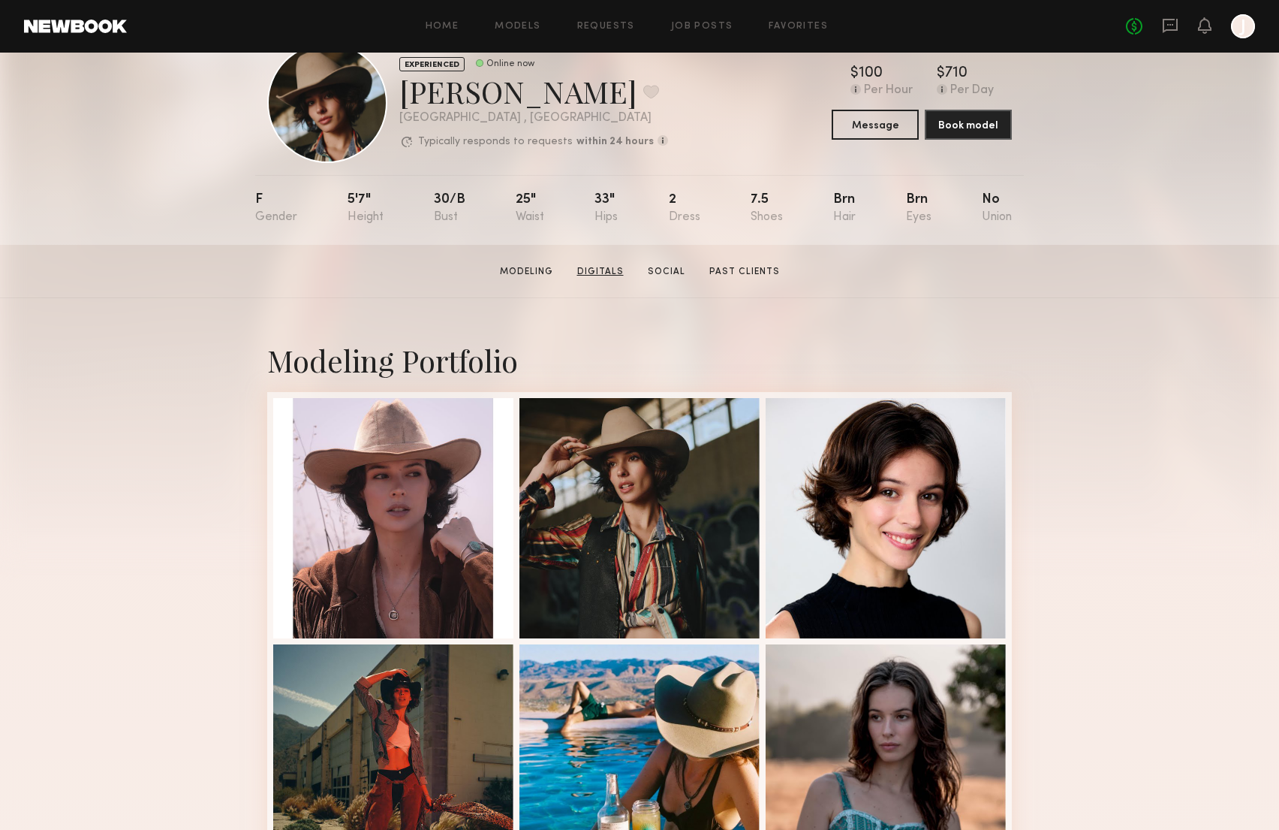
click at [605, 272] on link "Digitals" at bounding box center [600, 272] width 59 height 14
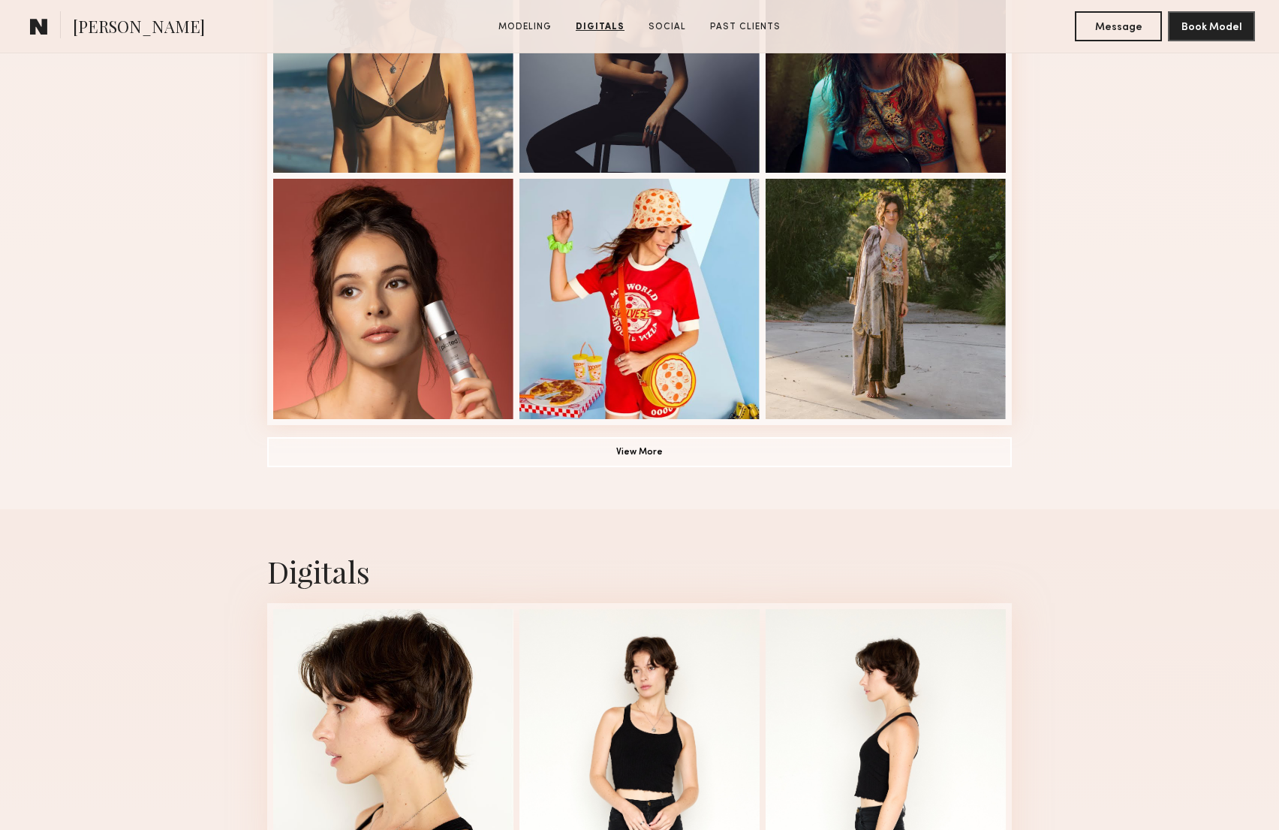
scroll to position [1423, 0]
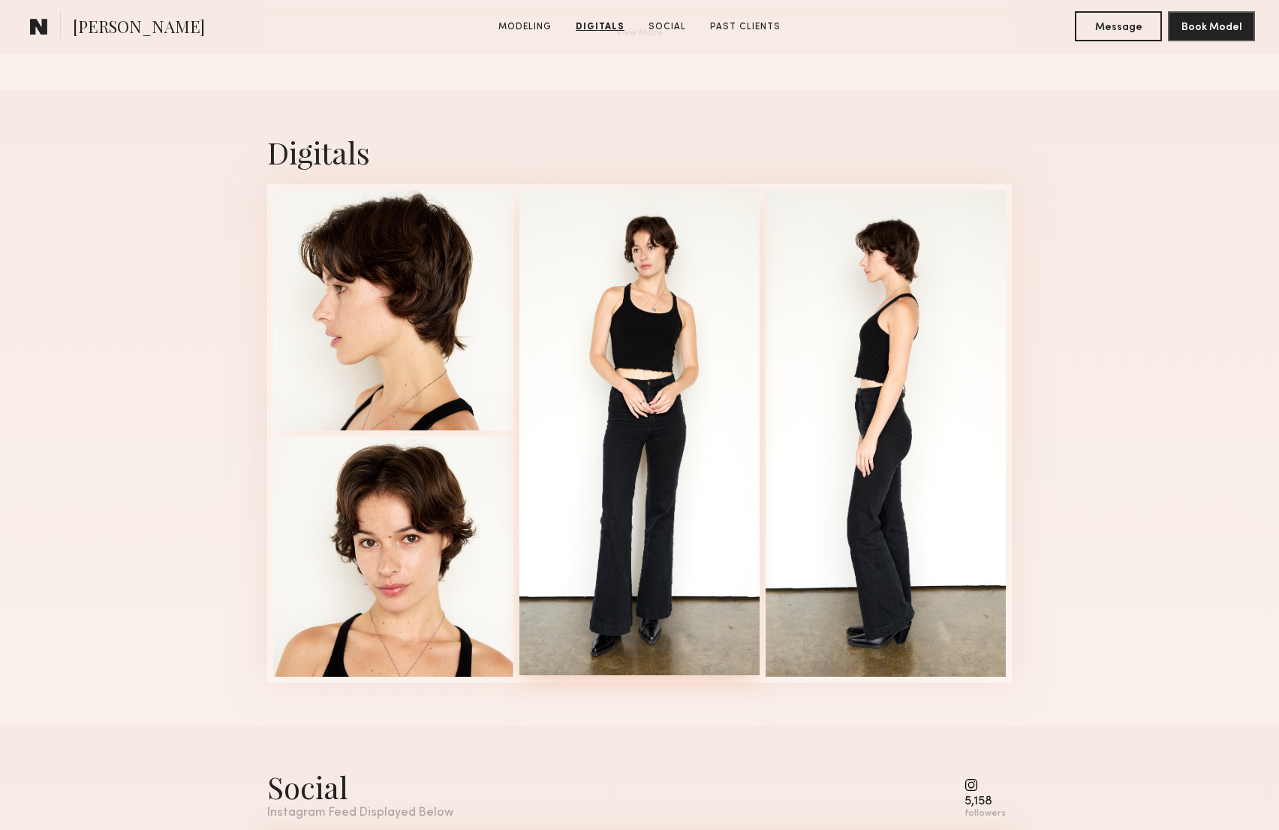
click at [595, 408] on div at bounding box center [640, 431] width 240 height 487
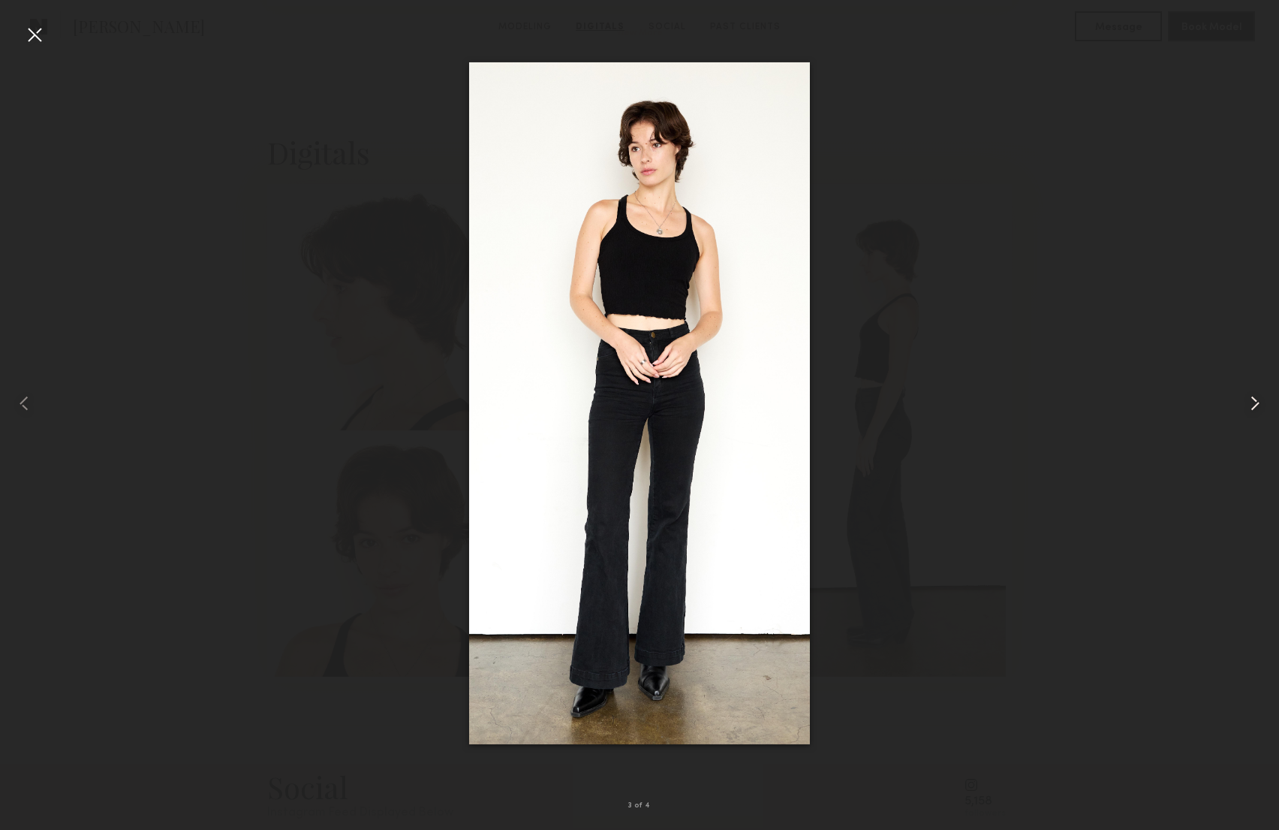
click at [1258, 406] on common-icon at bounding box center [1255, 403] width 24 height 24
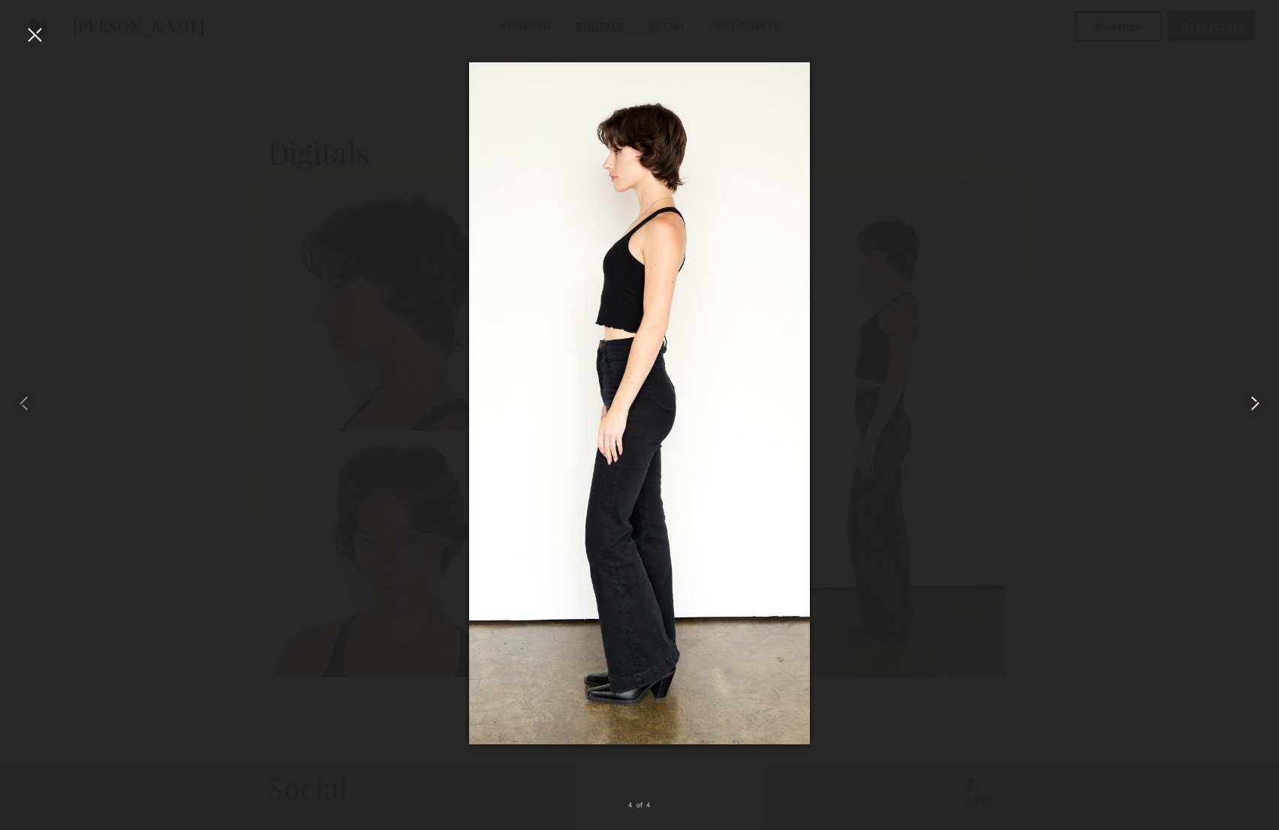
click at [1258, 406] on common-icon at bounding box center [1255, 403] width 24 height 24
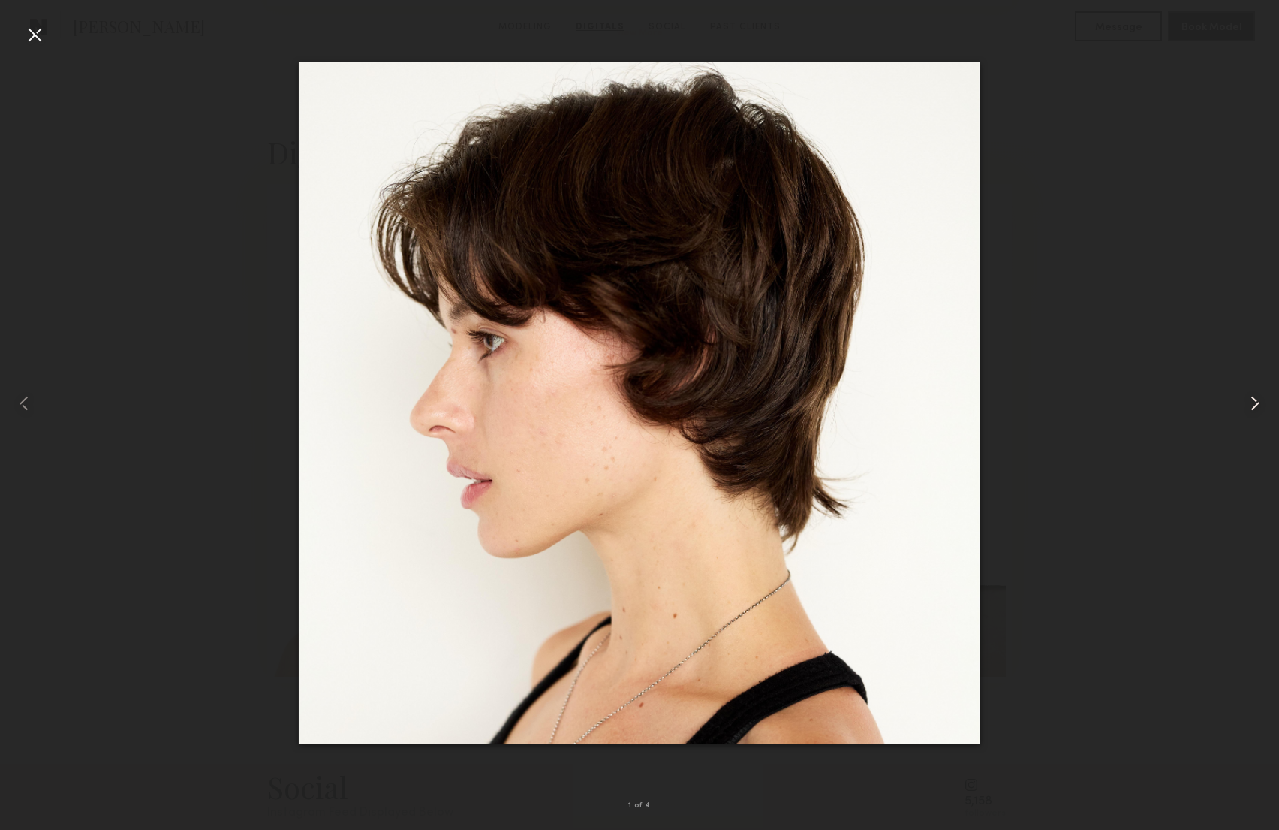
click at [1258, 406] on common-icon at bounding box center [1255, 403] width 24 height 24
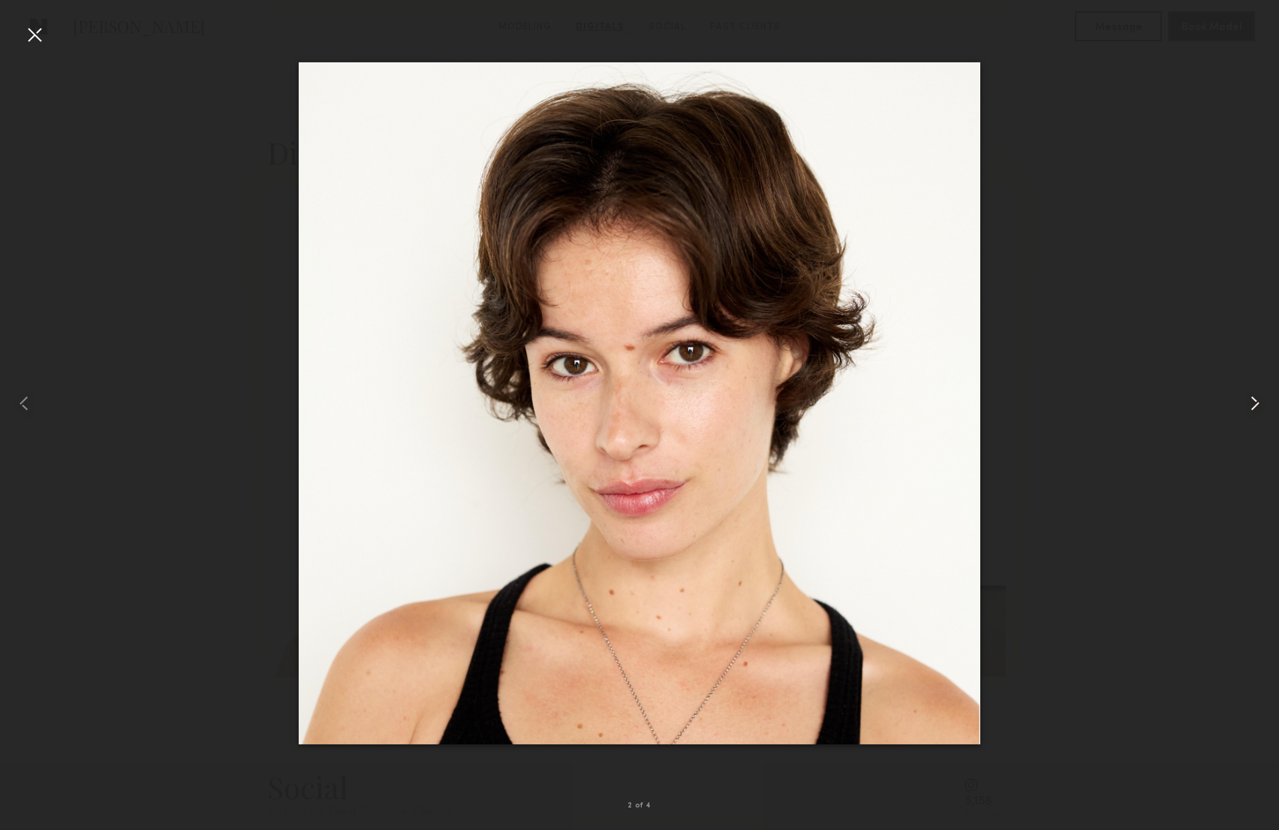
click at [1258, 406] on common-icon at bounding box center [1255, 403] width 24 height 24
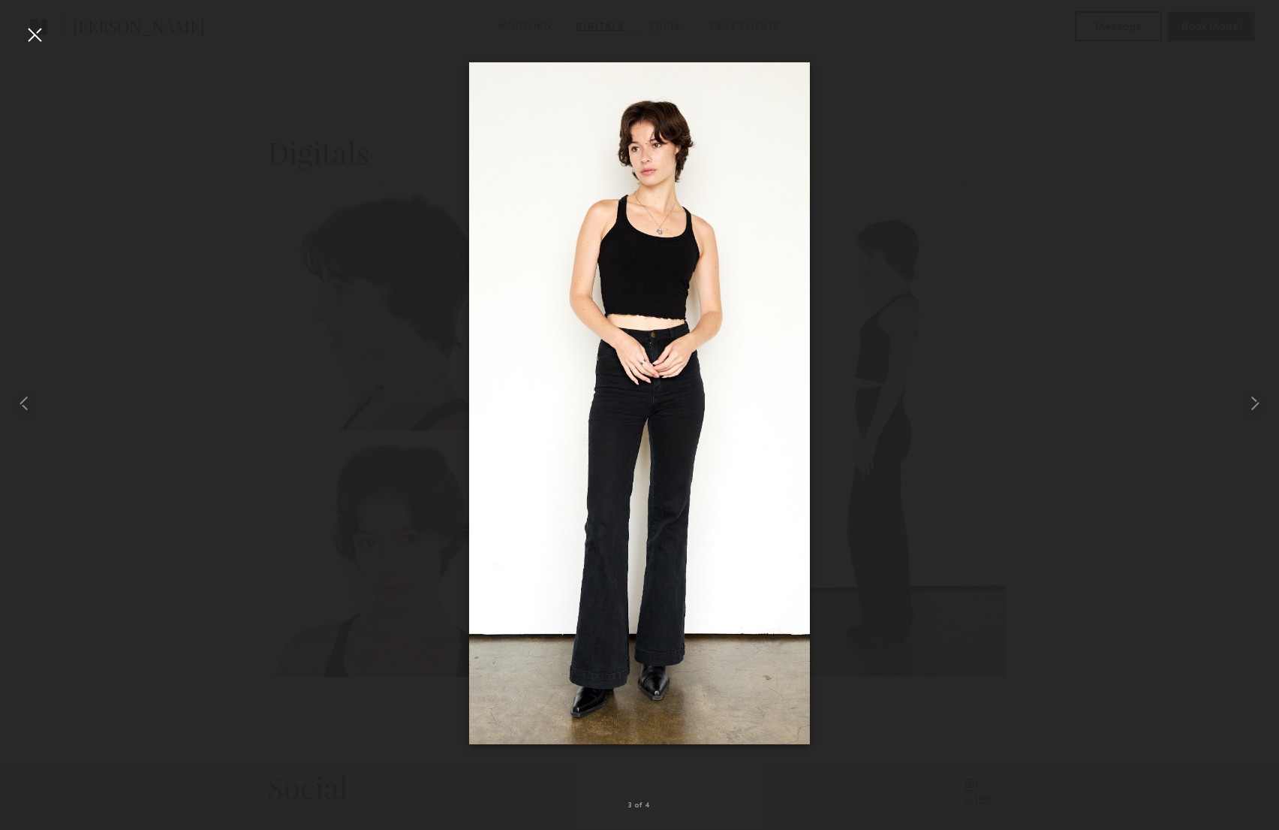
click at [35, 33] on div at bounding box center [35, 35] width 24 height 24
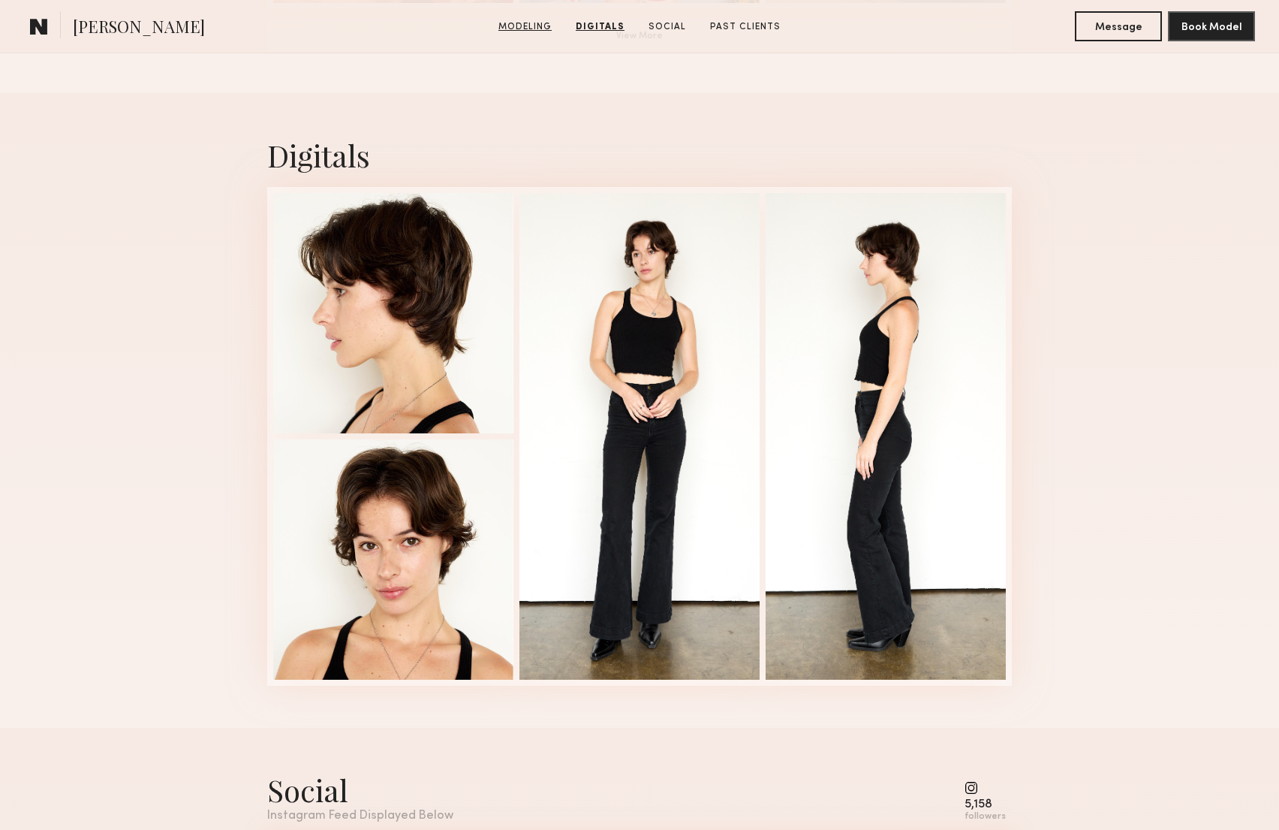
click at [535, 26] on link "Modeling" at bounding box center [525, 27] width 65 height 14
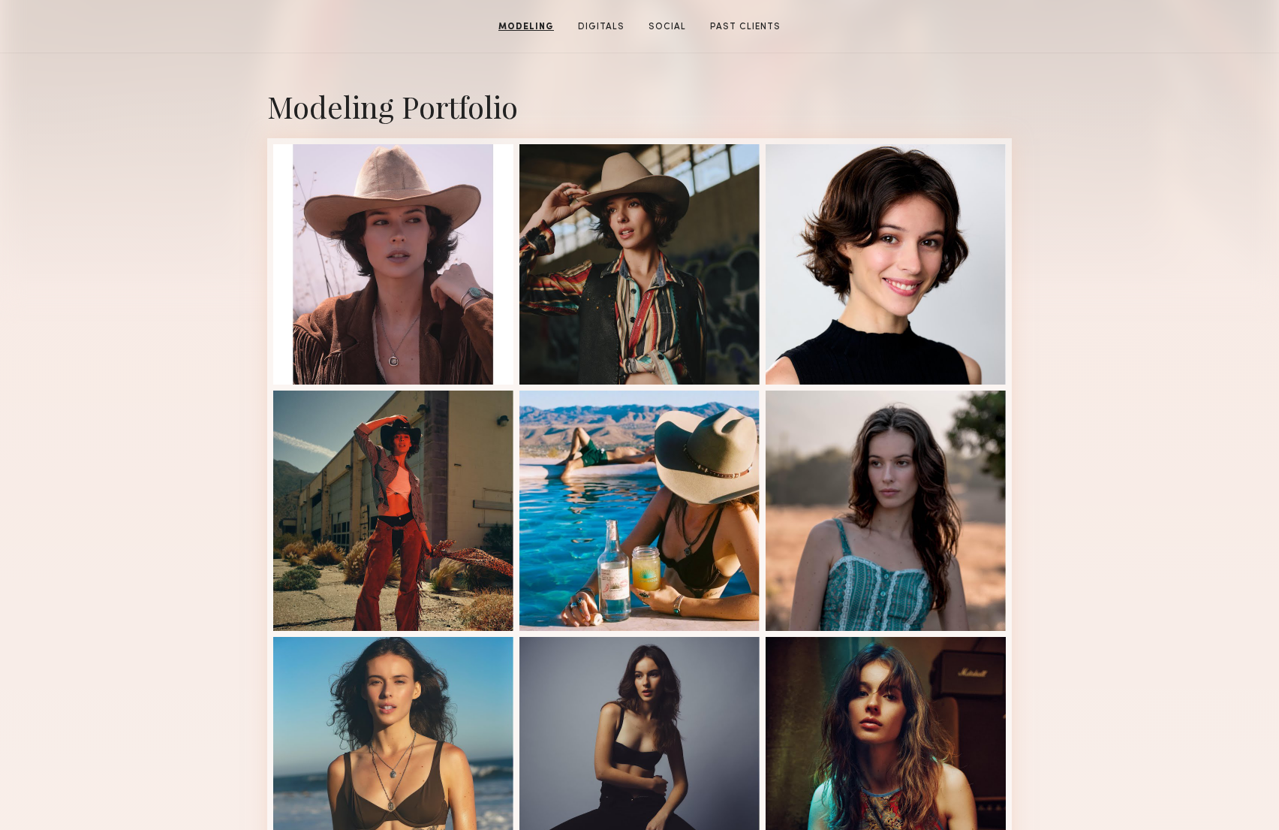
scroll to position [326, 0]
